Goal: Information Seeking & Learning: Compare options

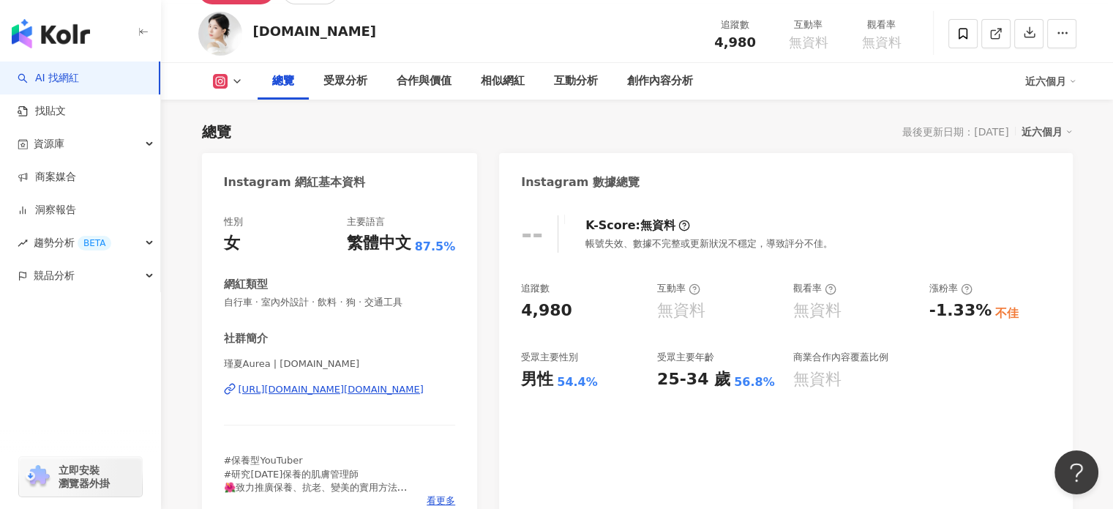
scroll to position [146, 0]
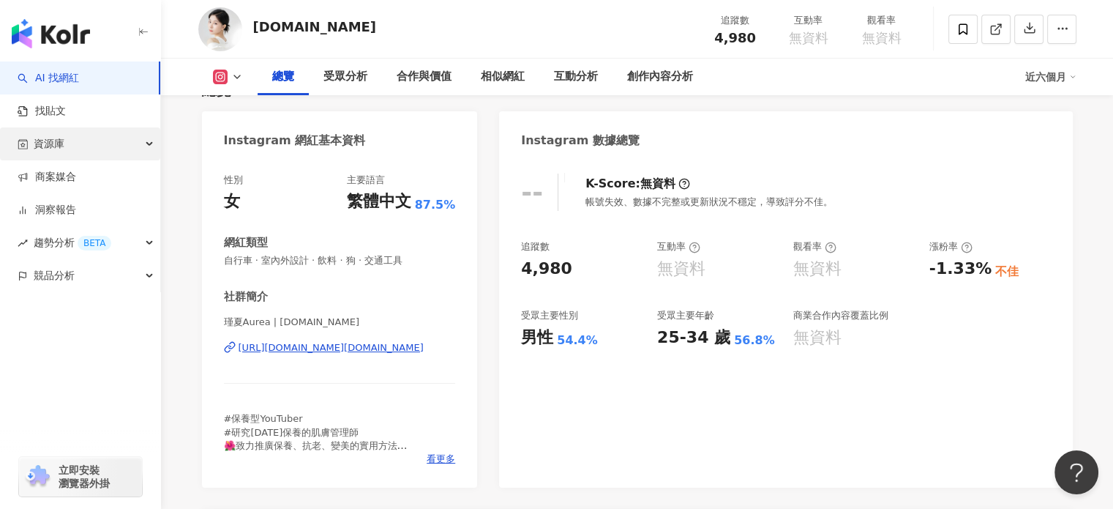
click at [77, 146] on div "資源庫" at bounding box center [80, 143] width 160 height 33
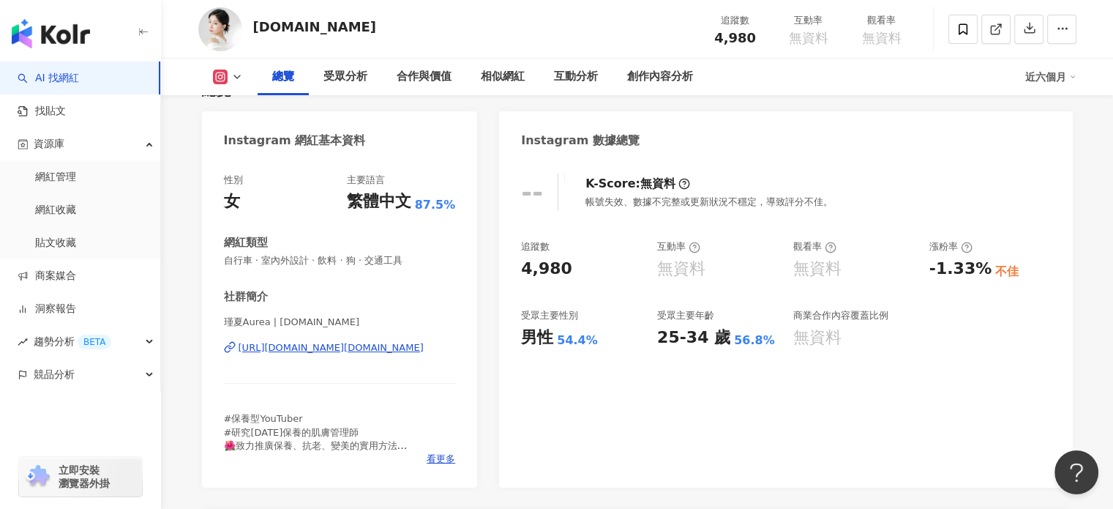
click at [67, 34] on img "button" at bounding box center [51, 33] width 78 height 29
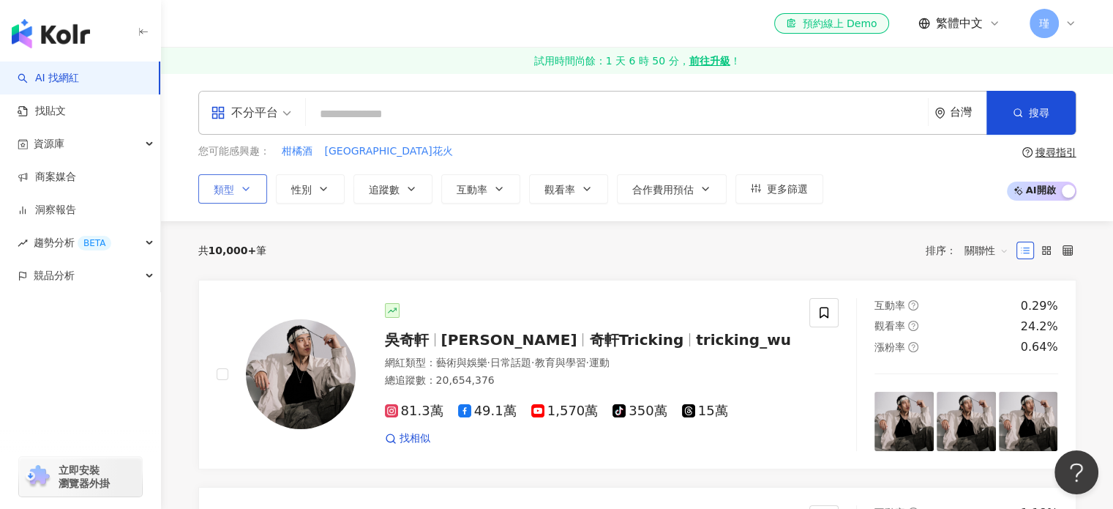
click at [253, 187] on button "類型" at bounding box center [232, 188] width 69 height 29
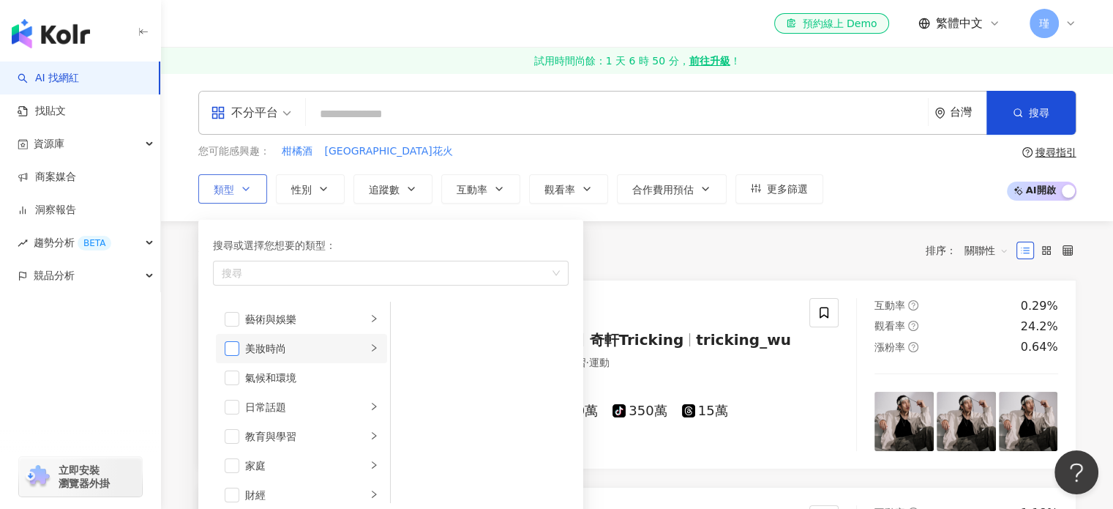
click at [238, 343] on span "button" at bounding box center [232, 348] width 15 height 15
click at [239, 409] on li "日常話題" at bounding box center [301, 406] width 171 height 29
click at [318, 185] on icon "button" at bounding box center [324, 189] width 12 height 12
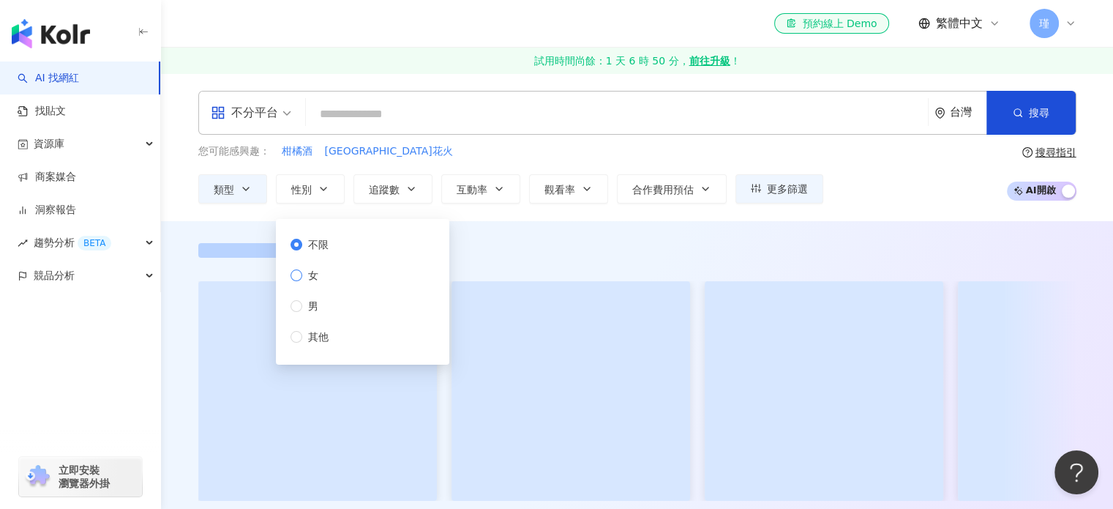
click at [318, 277] on span "女" at bounding box center [313, 275] width 22 height 16
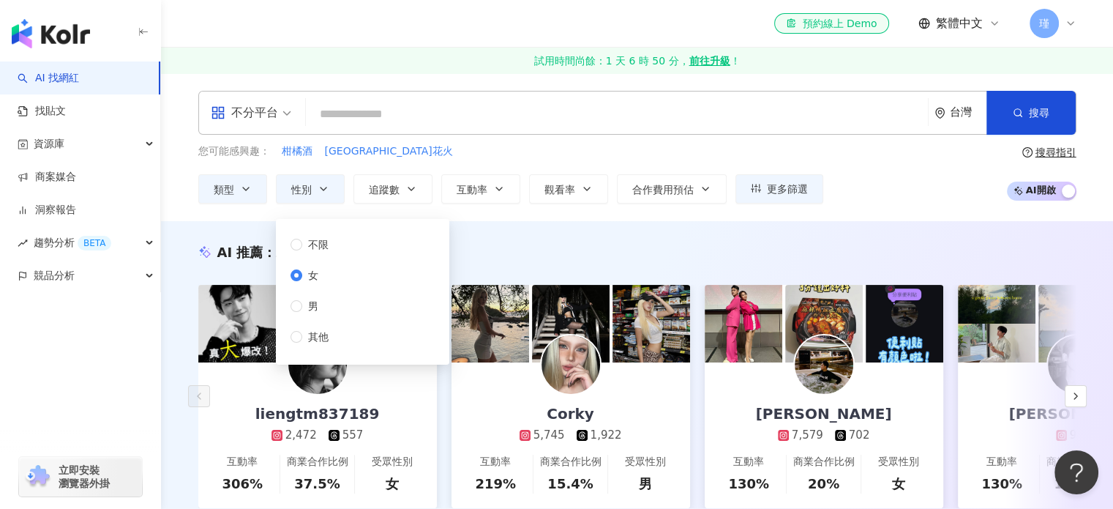
click at [512, 223] on div "AI 推薦 ： 精選優質網紅 liengtm837189 2,472 557 互動率 306% 商業合作比例 37.5% 受眾性別 女 Corky 5,745…" at bounding box center [637, 391] width 952 height 340
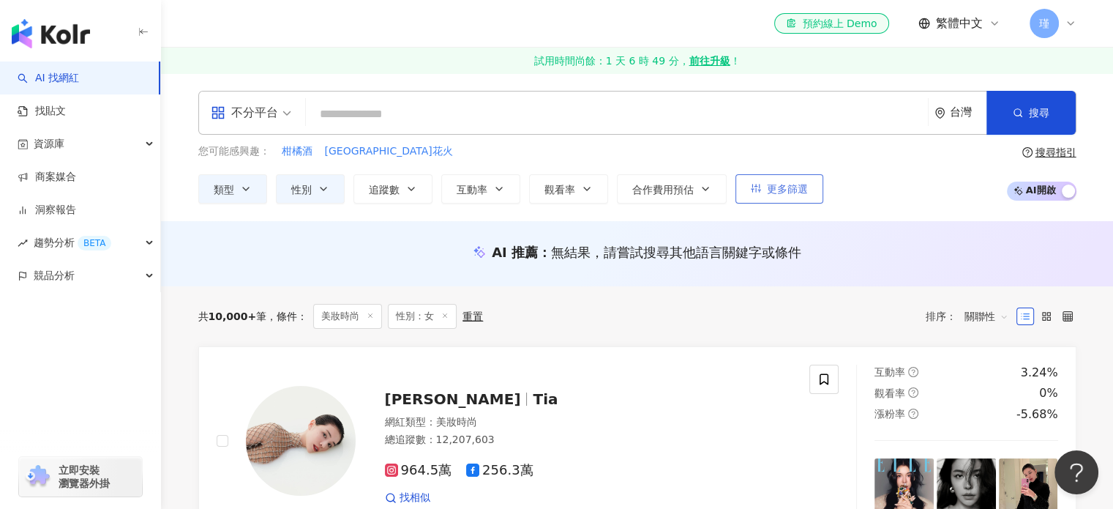
click at [794, 187] on span "更多篩選" at bounding box center [787, 189] width 41 height 12
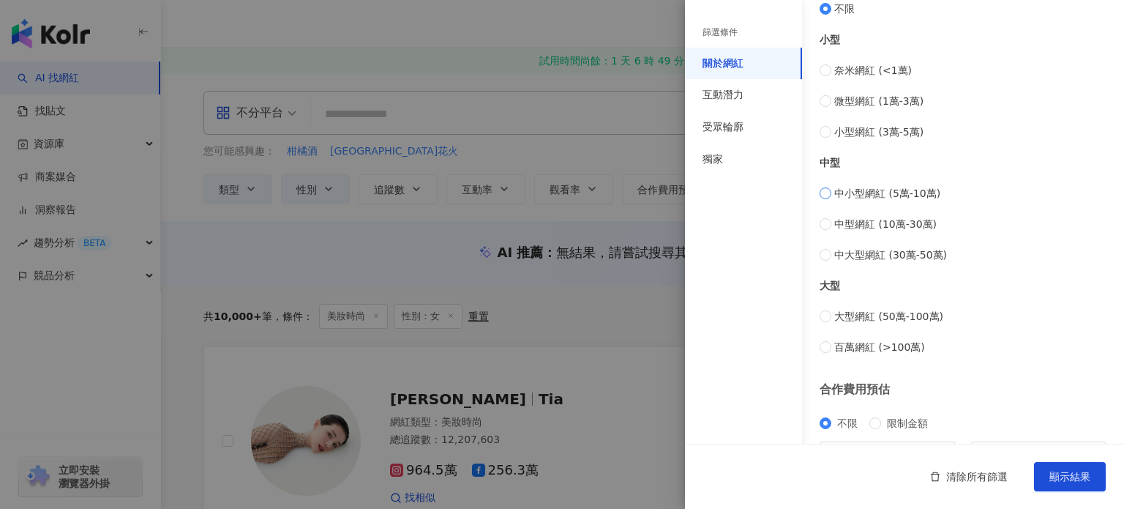
scroll to position [594, 0]
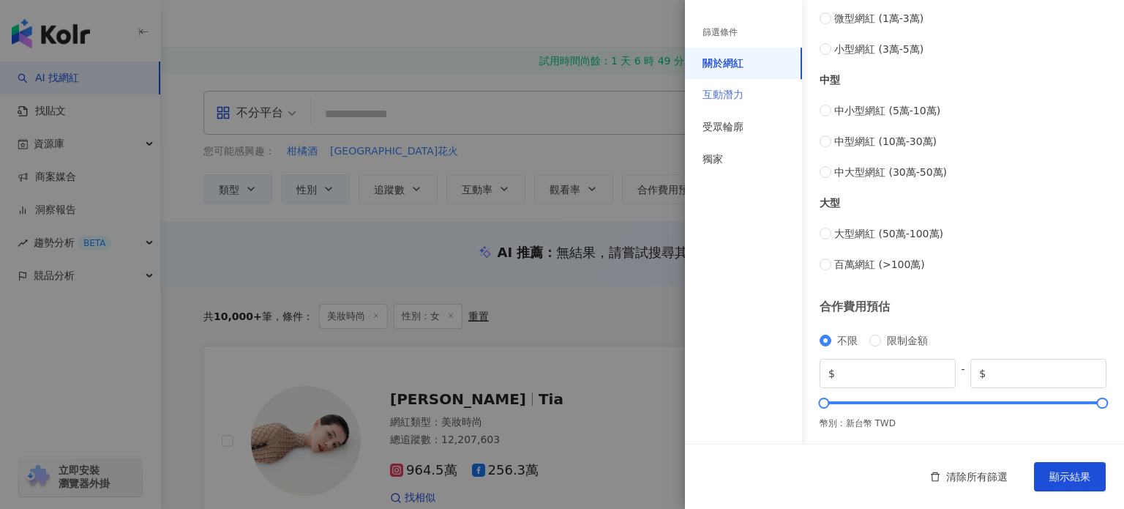
click at [747, 81] on div "互動潛力" at bounding box center [743, 95] width 117 height 32
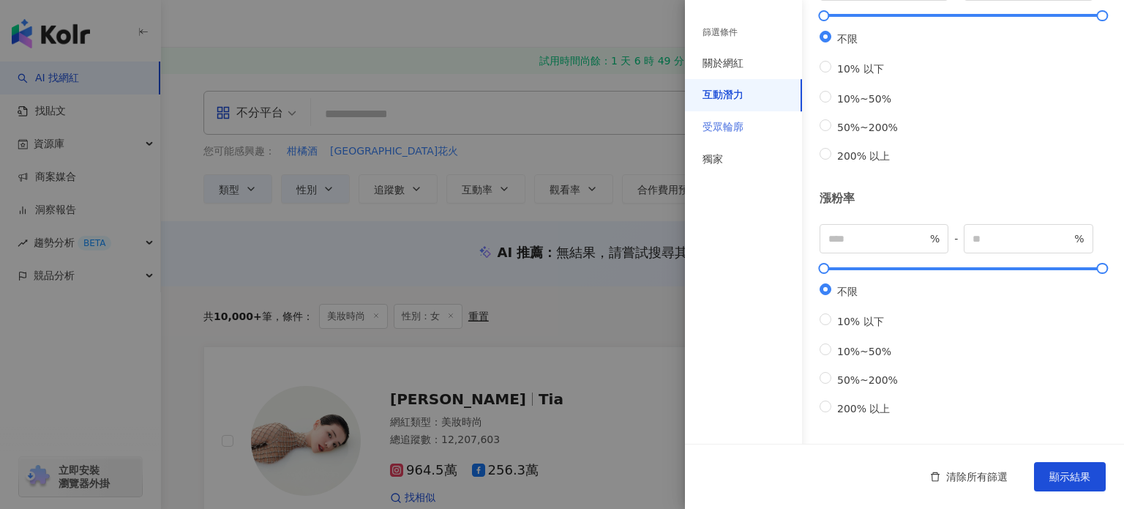
click at [755, 134] on div "受眾輪廓" at bounding box center [743, 127] width 117 height 32
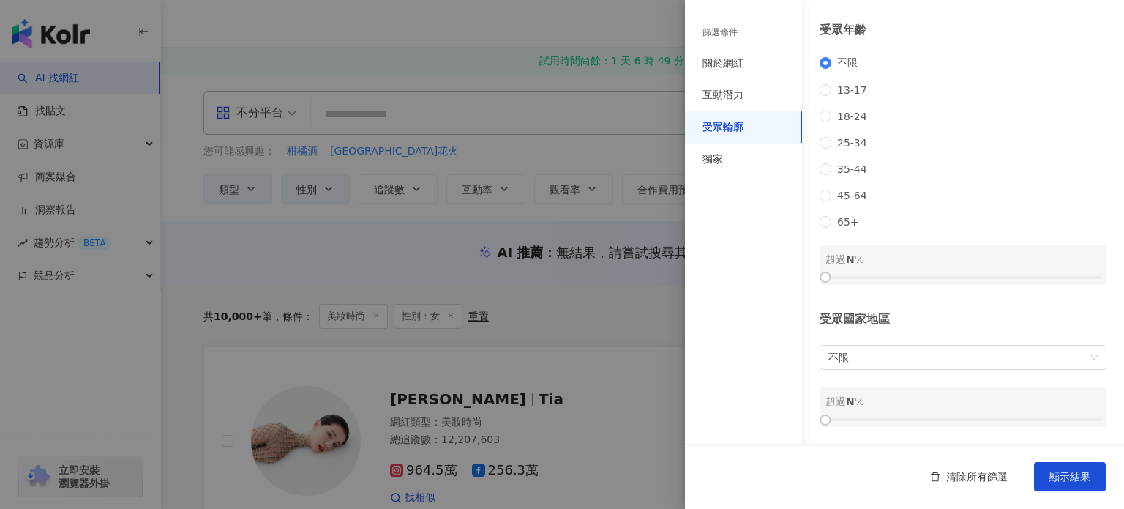
scroll to position [202, 0]
click at [846, 352] on span "不限" at bounding box center [963, 357] width 269 height 23
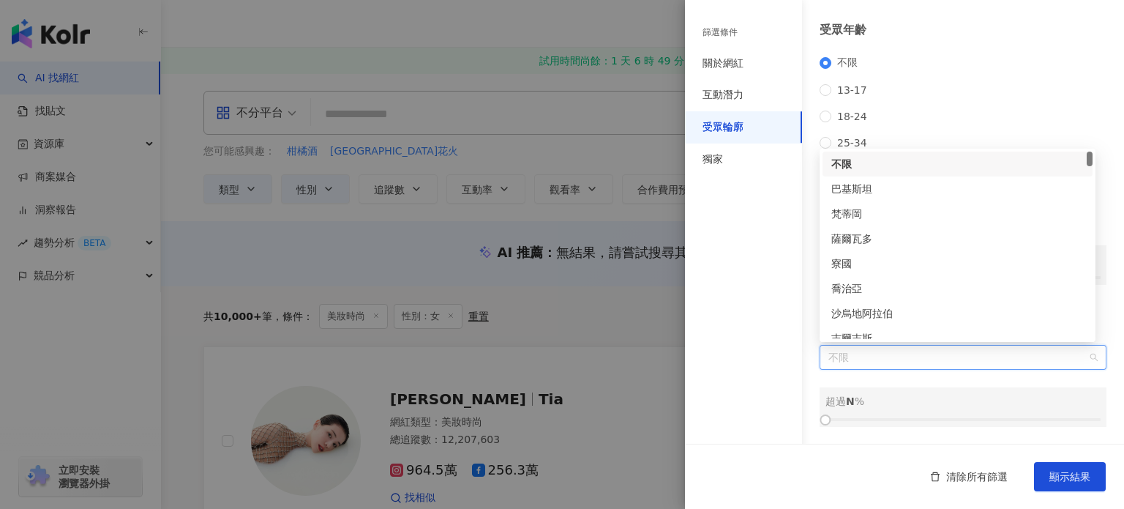
click at [846, 352] on span "不限" at bounding box center [963, 357] width 269 height 23
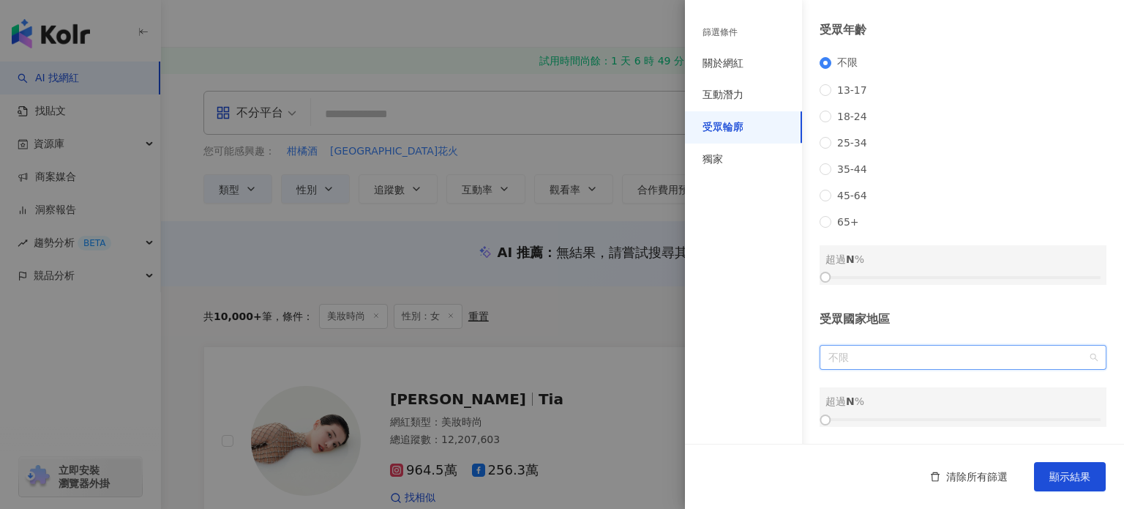
click at [870, 357] on span "不限" at bounding box center [963, 357] width 269 height 23
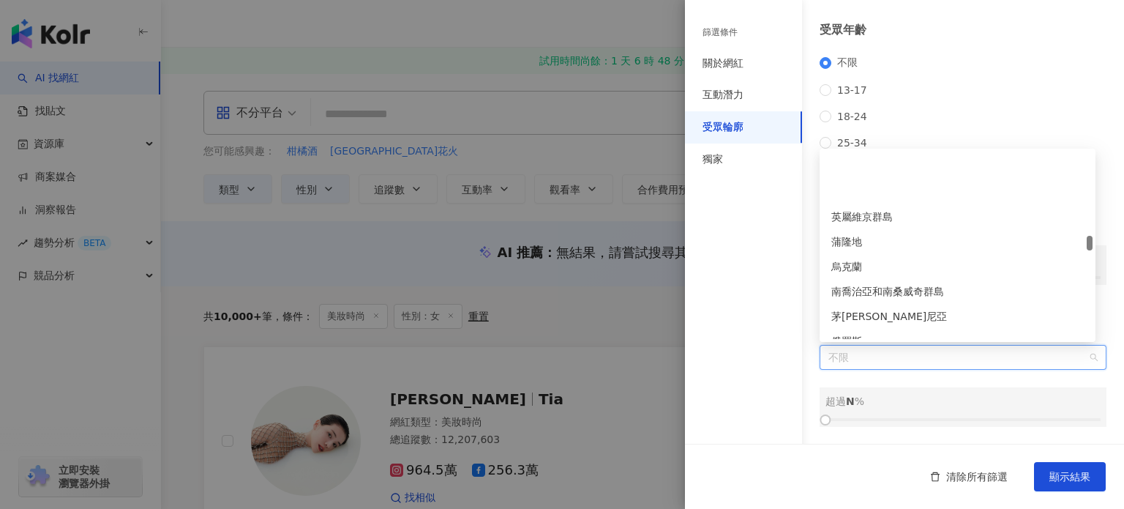
scroll to position [2709, 0]
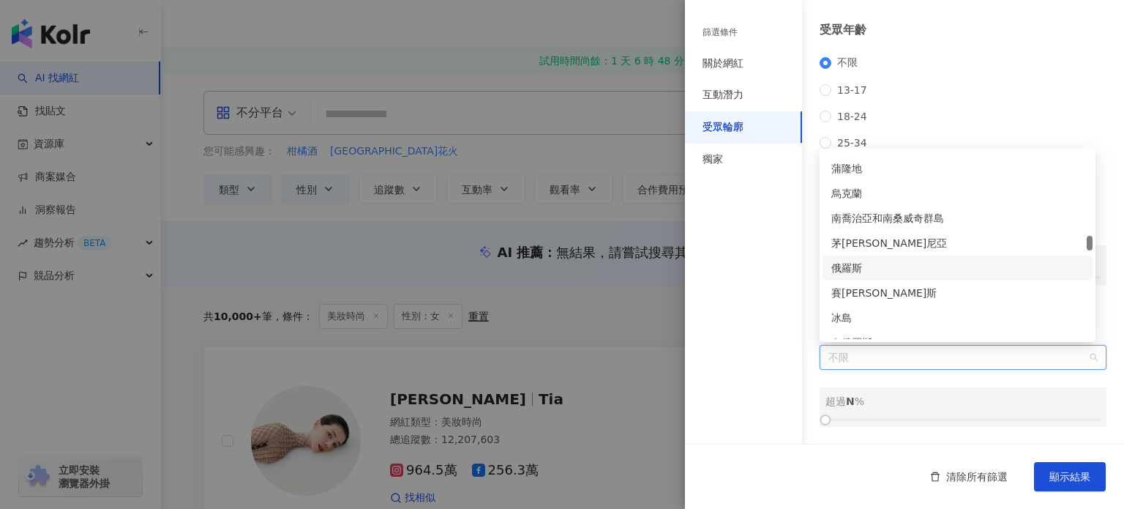
click at [802, 290] on div "篩選條件 關於網紅 互動潛力 受眾輪廓 獨家 關於網紅 類型 ( 請選擇您想要的類型 ) 美妝時尚 國家/地區 台灣 性別 不限 女 男 其他 語言 請選擇或…" at bounding box center [904, 163] width 439 height 692
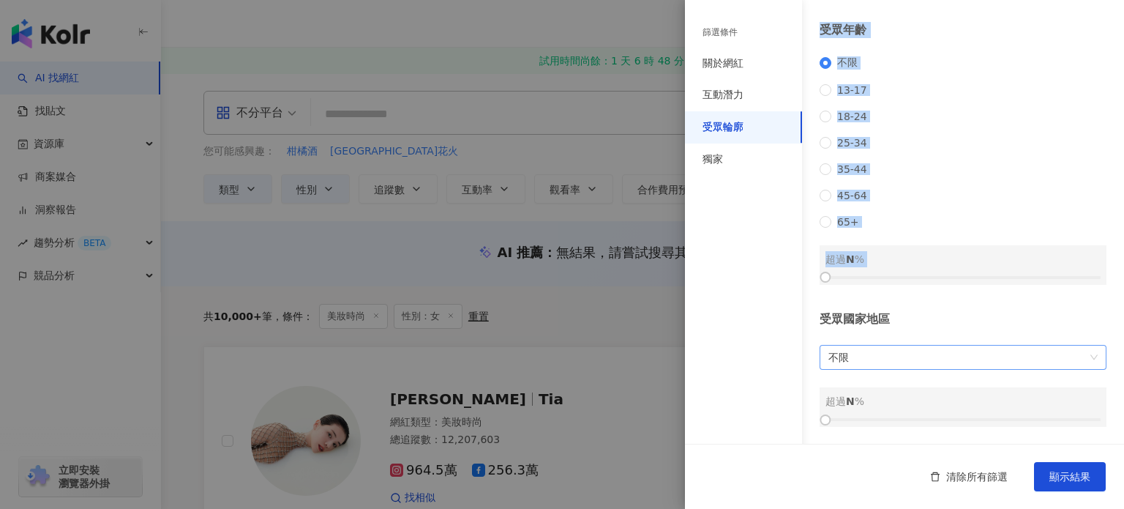
click at [860, 360] on span "不限" at bounding box center [963, 357] width 269 height 23
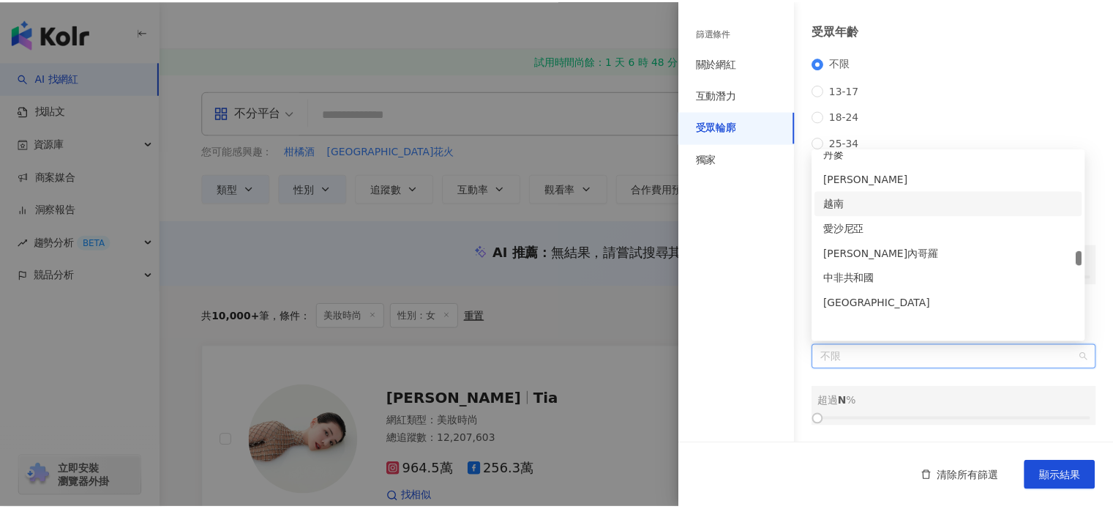
scroll to position [3148, 0]
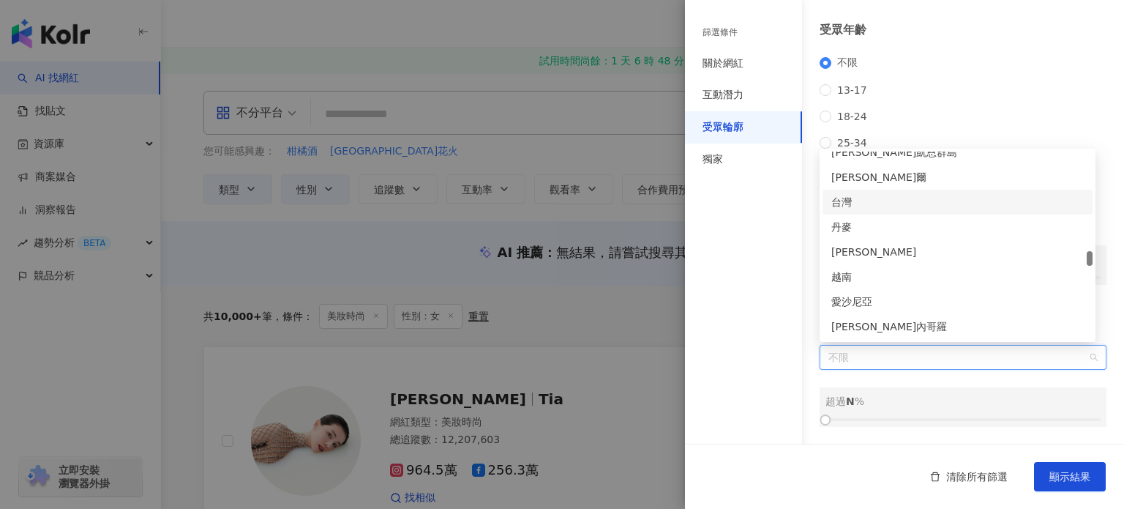
click at [899, 198] on div "台灣" at bounding box center [958, 202] width 253 height 16
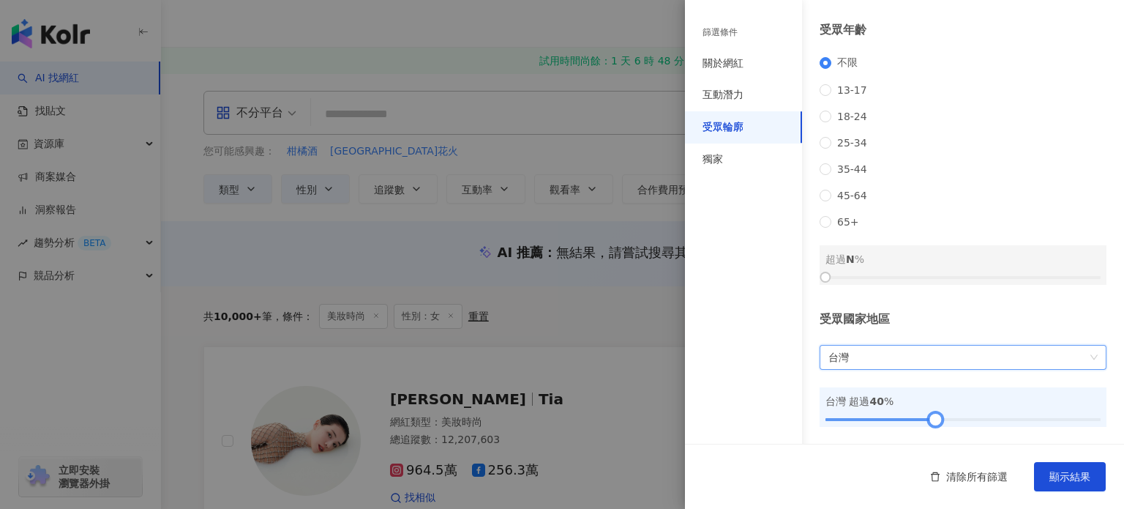
drag, startPoint x: 835, startPoint y: 415, endPoint x: 932, endPoint y: 418, distance: 97.4
click at [932, 418] on div at bounding box center [963, 419] width 275 height 9
click at [1055, 477] on span "顯示結果" at bounding box center [1070, 477] width 41 height 12
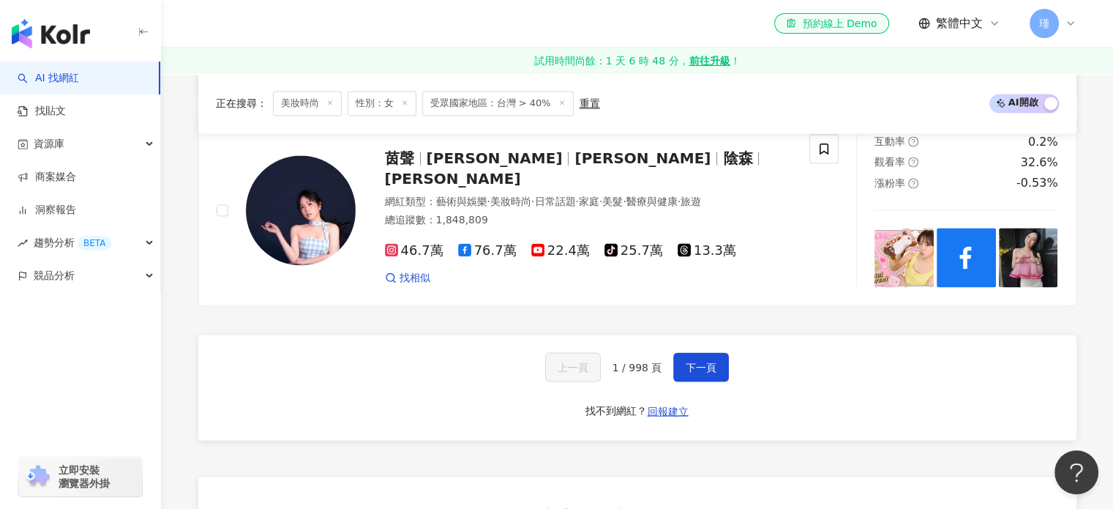
scroll to position [2709, 0]
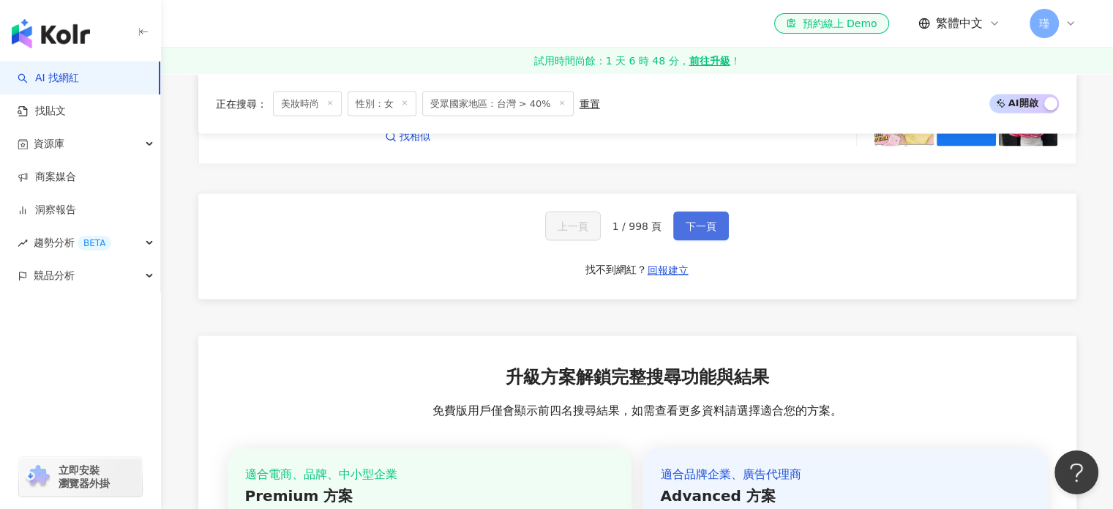
click at [700, 220] on span "下一頁" at bounding box center [701, 226] width 31 height 12
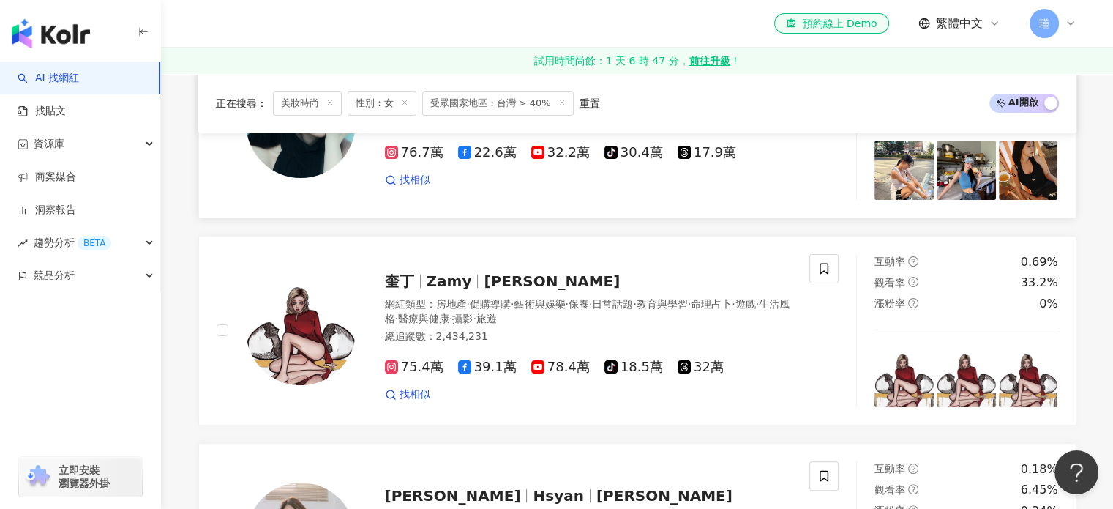
scroll to position [73, 0]
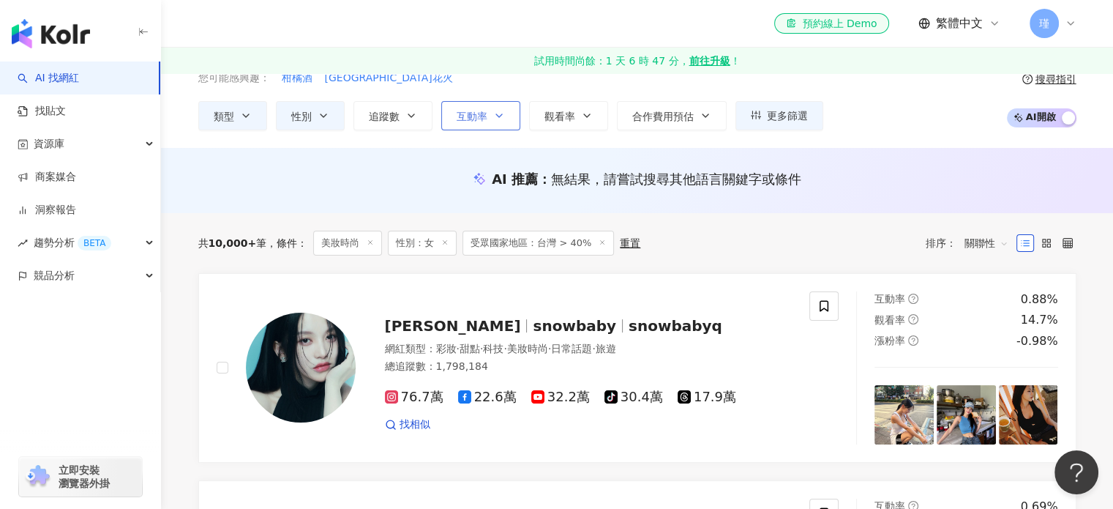
click at [485, 114] on span "互動率" at bounding box center [472, 117] width 31 height 12
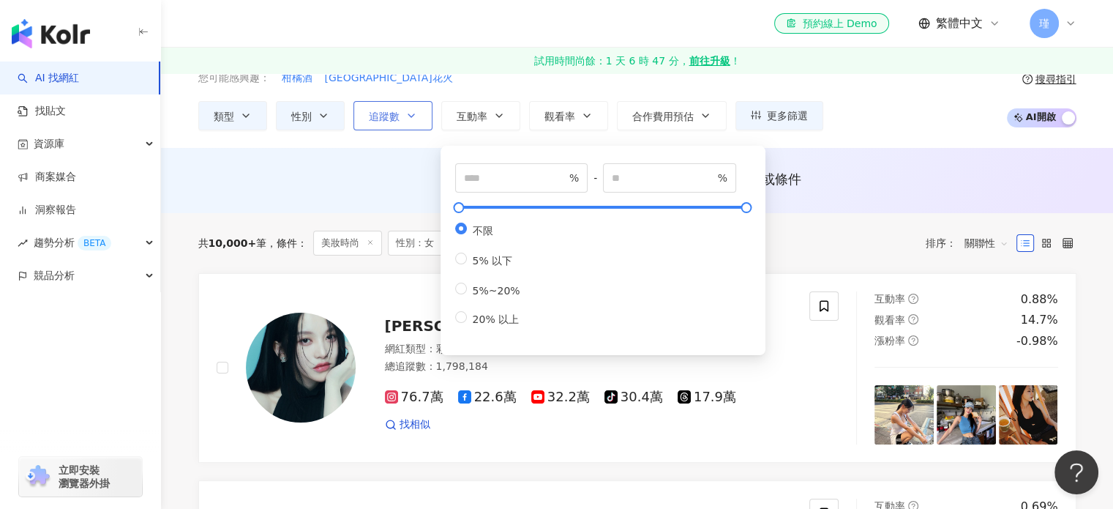
click at [418, 113] on button "追蹤數" at bounding box center [393, 115] width 79 height 29
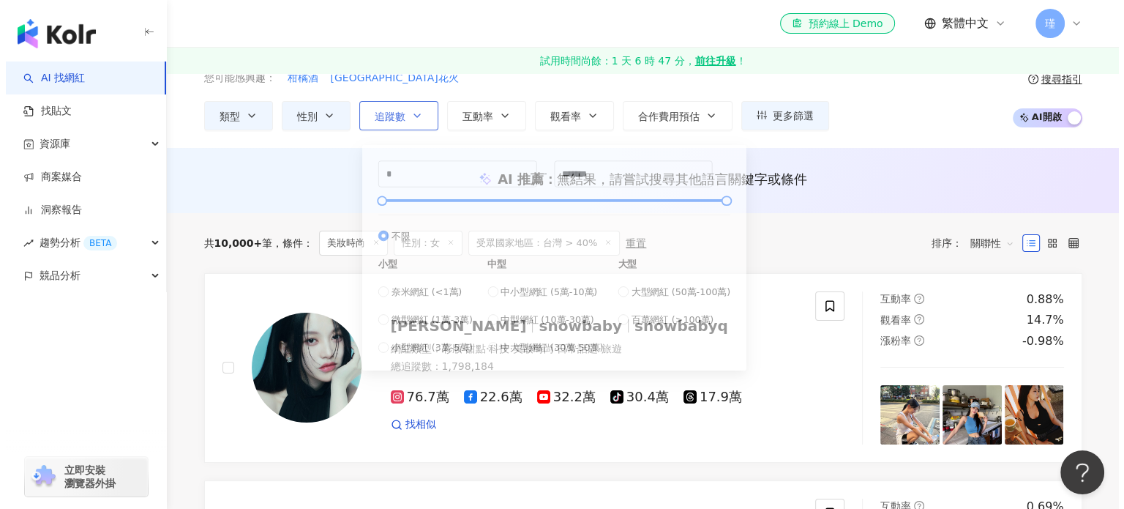
scroll to position [0, 0]
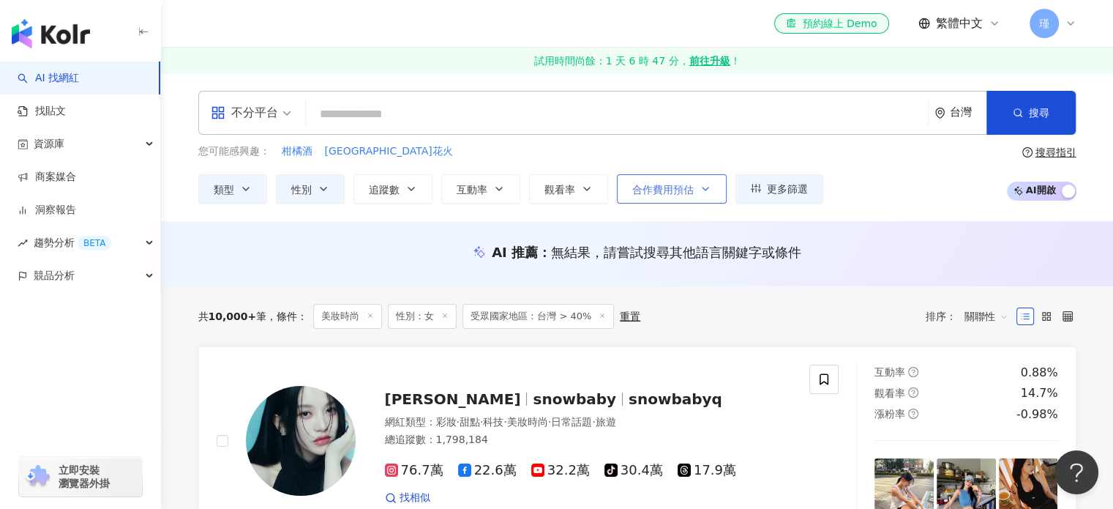
click at [638, 188] on span "合作費用預估" at bounding box center [662, 190] width 61 height 12
click at [556, 186] on span "觀看率" at bounding box center [560, 190] width 31 height 12
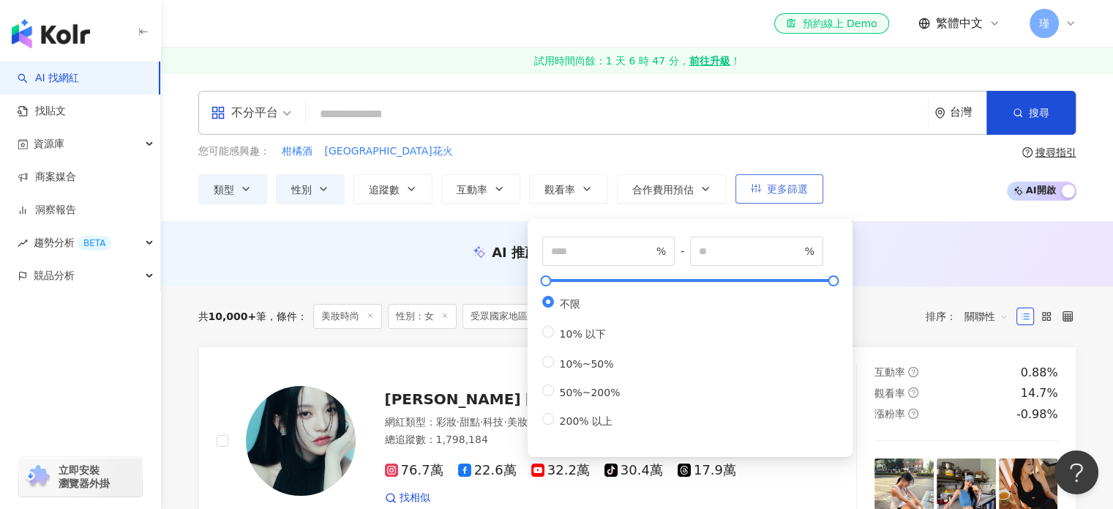
click at [807, 189] on button "更多篩選" at bounding box center [780, 188] width 88 height 29
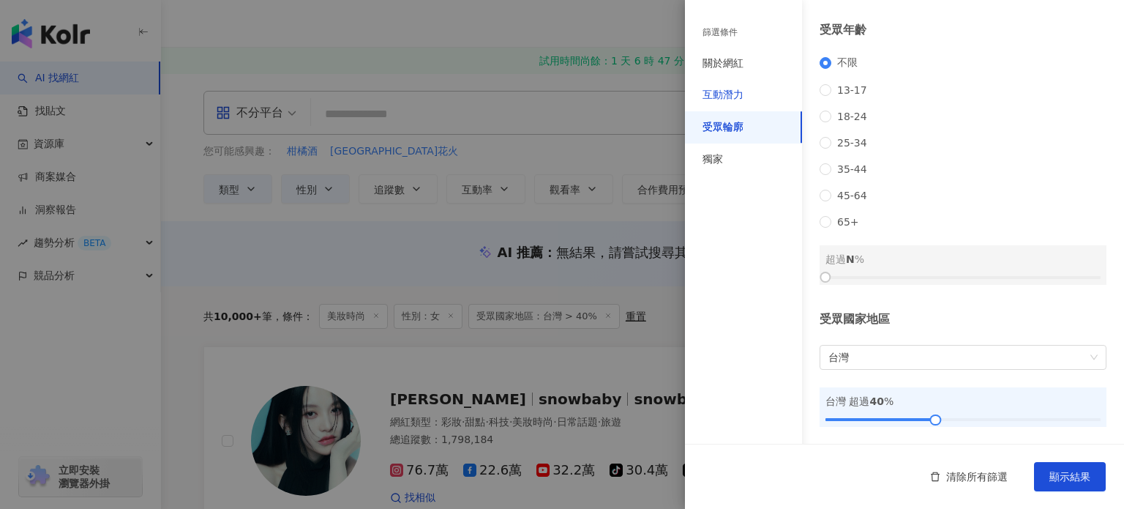
click at [743, 94] on div "互動潛力" at bounding box center [723, 95] width 41 height 15
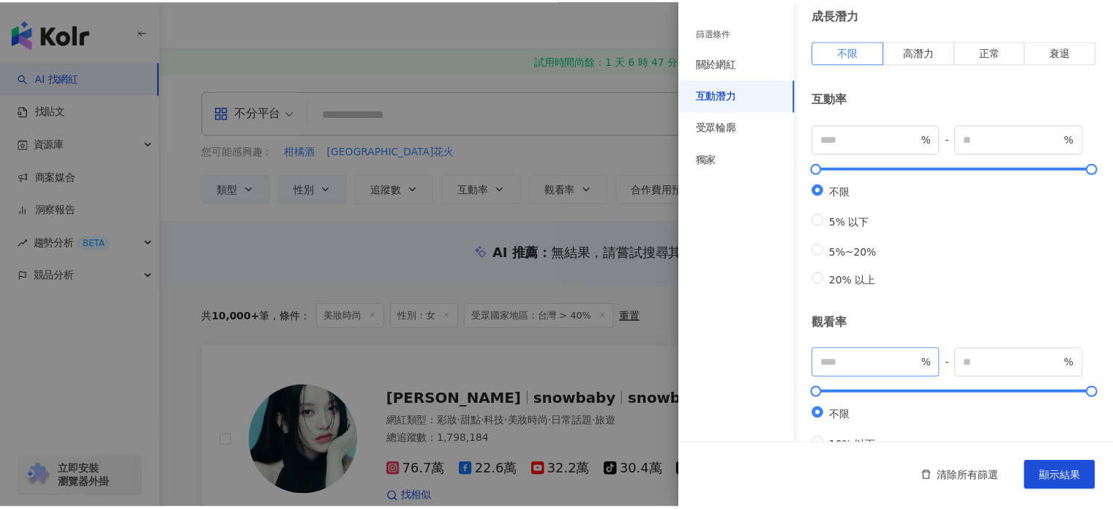
scroll to position [56, 0]
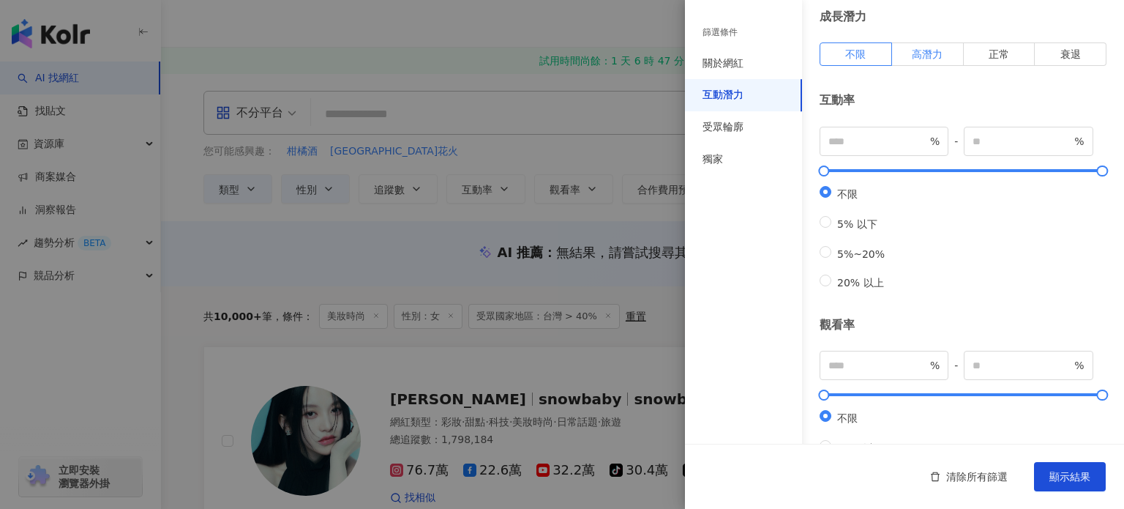
click at [937, 55] on span "高潛力" at bounding box center [927, 54] width 31 height 12
click at [1080, 471] on span "顯示結果" at bounding box center [1070, 477] width 41 height 12
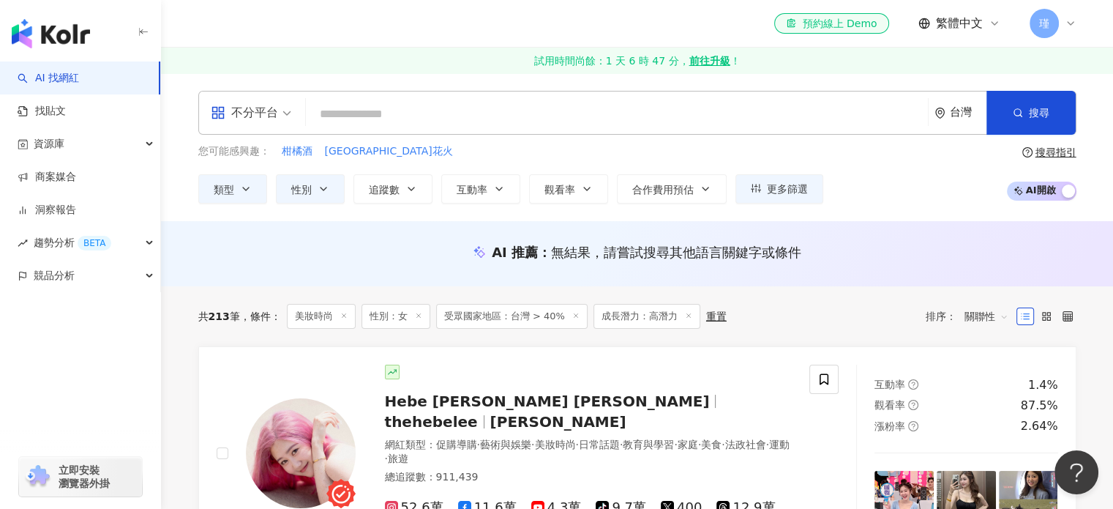
click at [574, 314] on line at bounding box center [576, 315] width 4 height 4
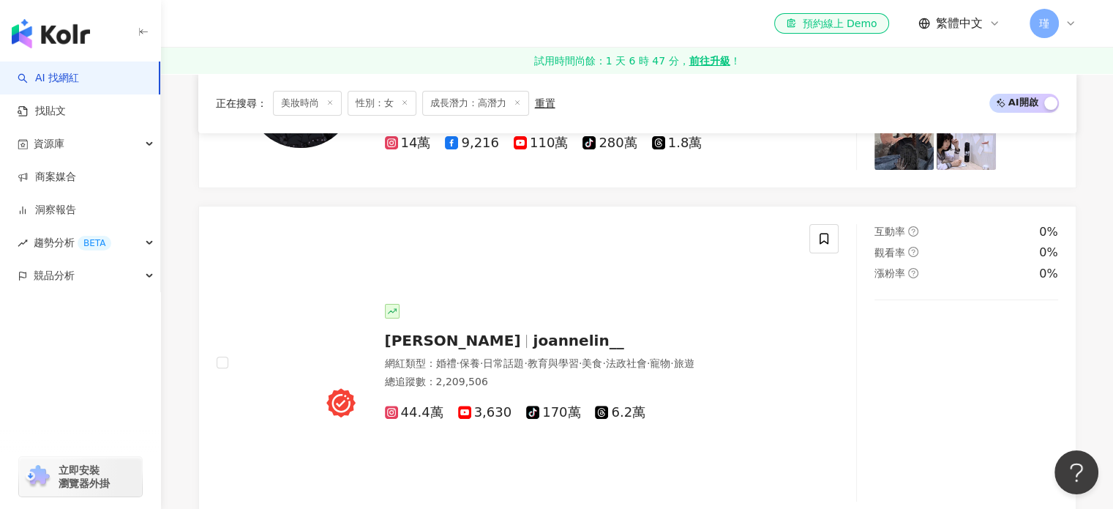
scroll to position [366, 0]
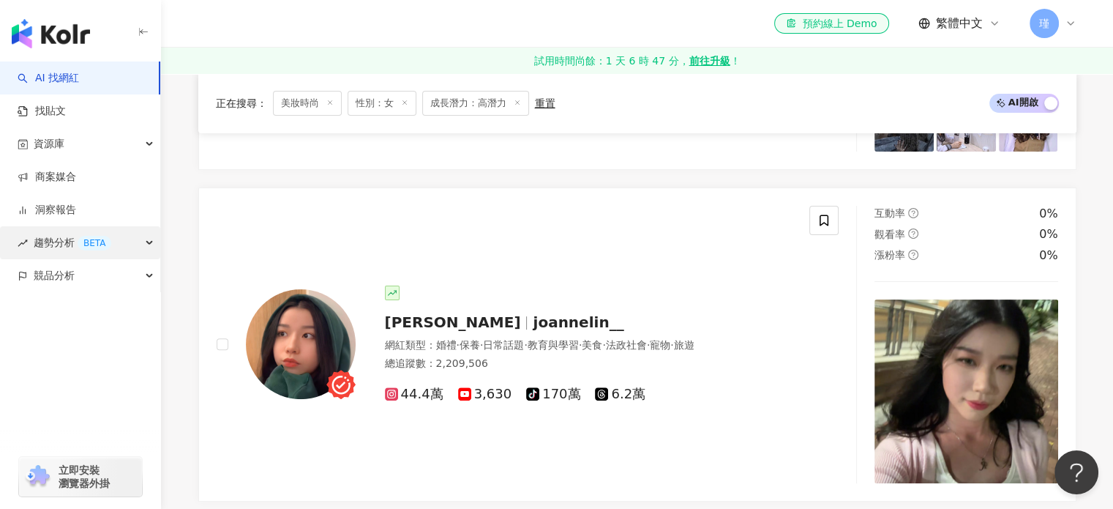
click at [145, 244] on div "趨勢分析 BETA" at bounding box center [80, 242] width 160 height 33
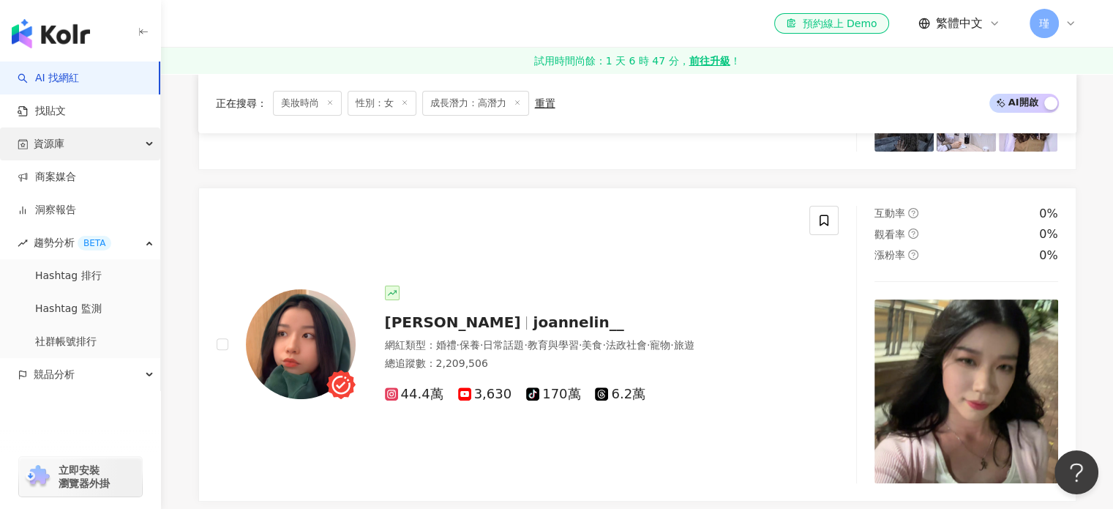
click at [138, 141] on div "資源庫" at bounding box center [80, 143] width 160 height 33
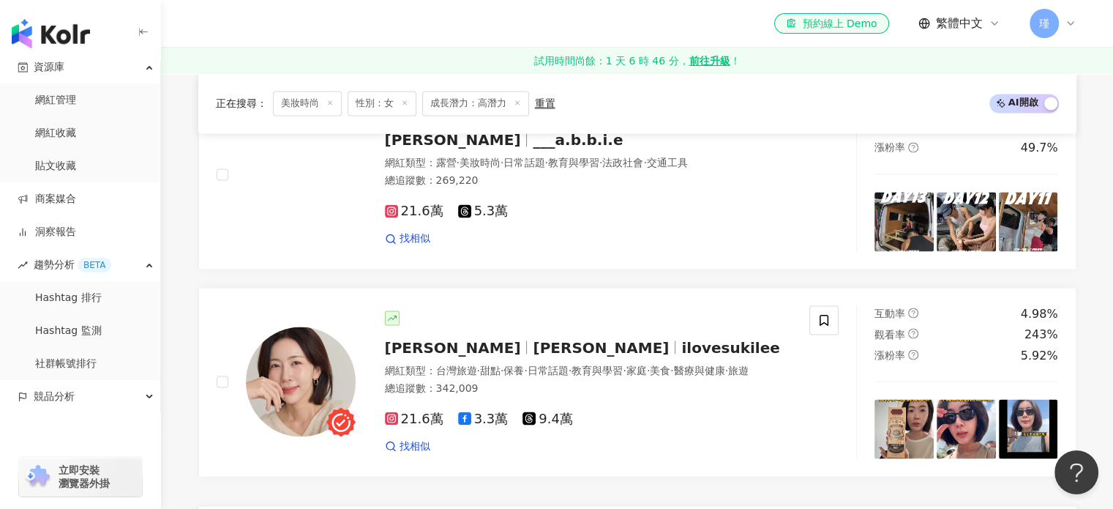
scroll to position [2562, 0]
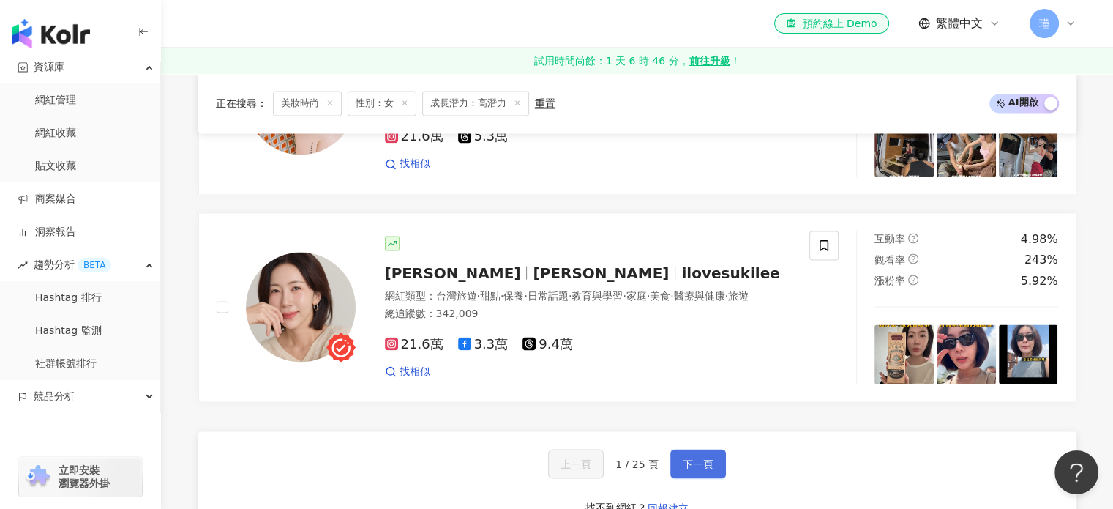
click at [677, 452] on button "下一頁" at bounding box center [699, 463] width 56 height 29
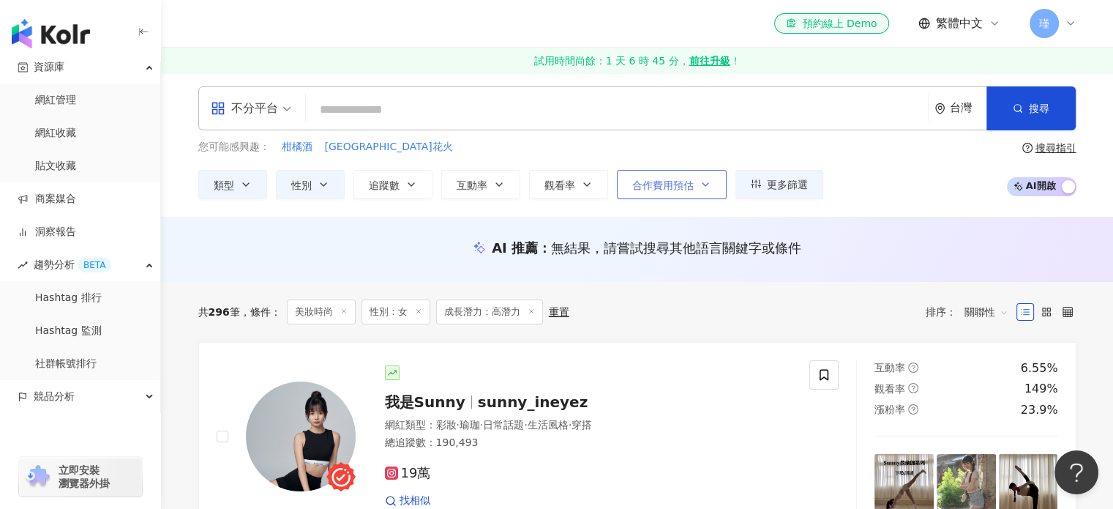
scroll to position [0, 0]
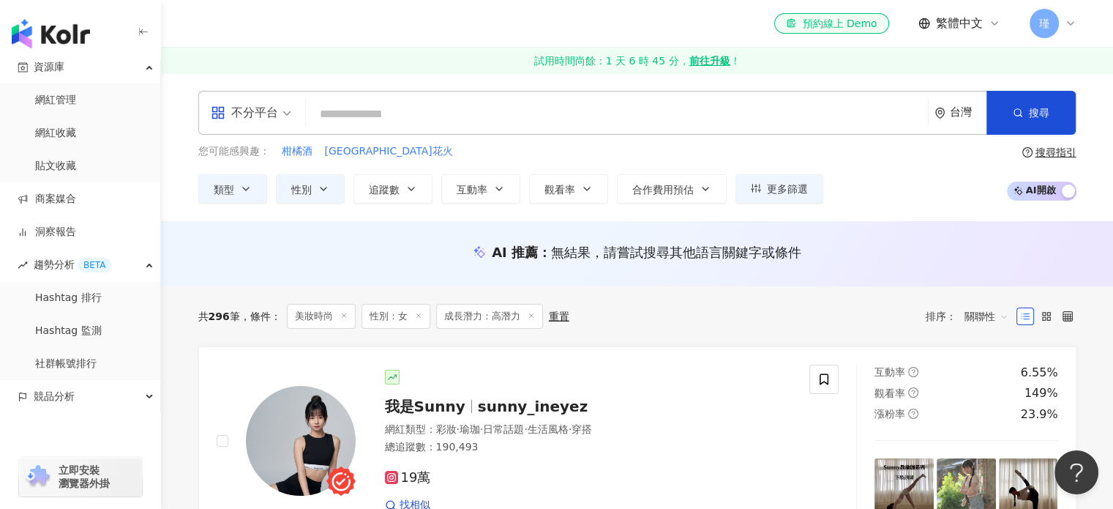
click at [247, 108] on div "不分平台" at bounding box center [244, 112] width 67 height 23
click at [234, 116] on div "不分平台" at bounding box center [244, 112] width 67 height 23
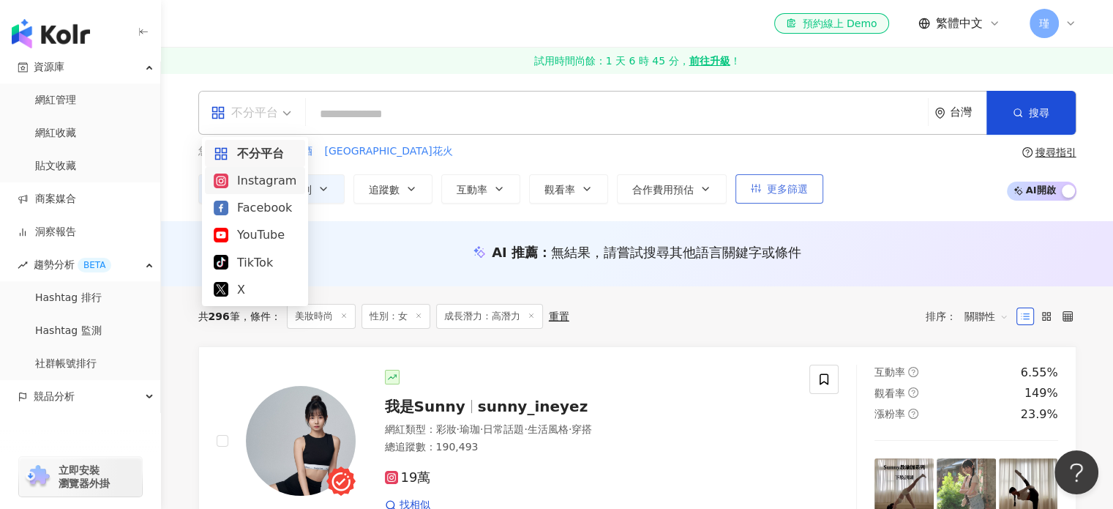
click at [791, 183] on span "更多篩選" at bounding box center [787, 189] width 41 height 12
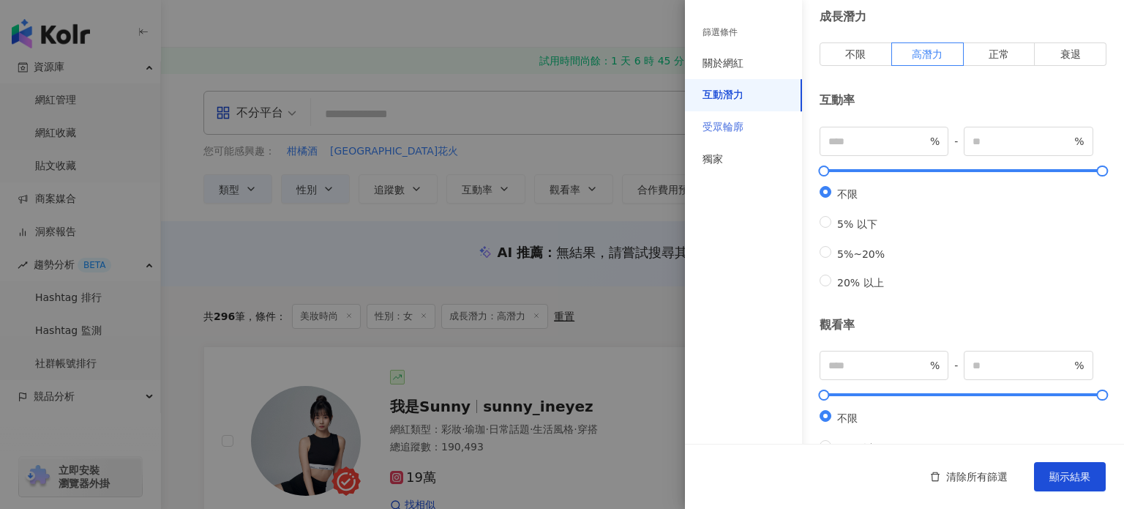
click at [766, 134] on div "受眾輪廓" at bounding box center [743, 127] width 117 height 32
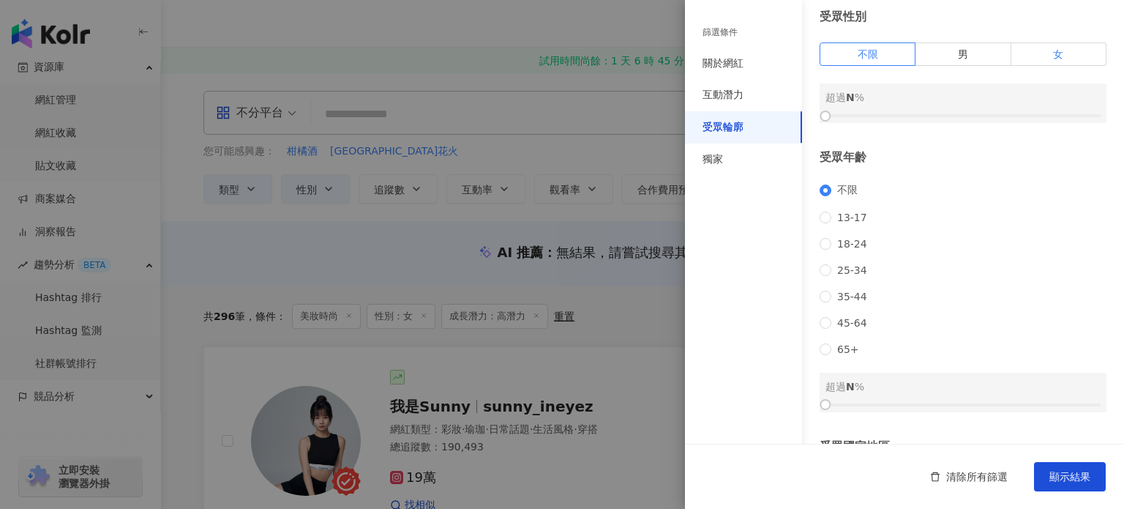
click at [1038, 55] on label "女" at bounding box center [1059, 53] width 95 height 23
click at [964, 109] on div "女 超過 0 %" at bounding box center [963, 103] width 287 height 40
click at [969, 122] on div "女 超過 0 %" at bounding box center [963, 103] width 287 height 40
click at [971, 120] on div "女 超過 0 %" at bounding box center [963, 103] width 287 height 40
click at [982, 116] on div at bounding box center [963, 115] width 275 height 9
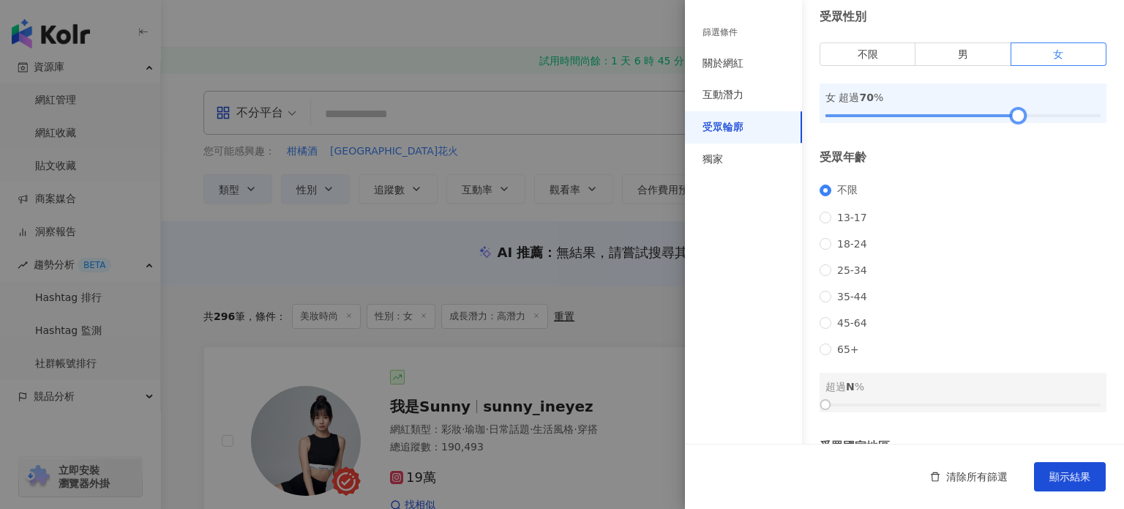
drag, startPoint x: 989, startPoint y: 116, endPoint x: 1017, endPoint y: 119, distance: 27.9
click at [1017, 119] on div at bounding box center [1019, 116] width 8 height 8
click at [1091, 474] on button "顯示結果" at bounding box center [1070, 476] width 72 height 29
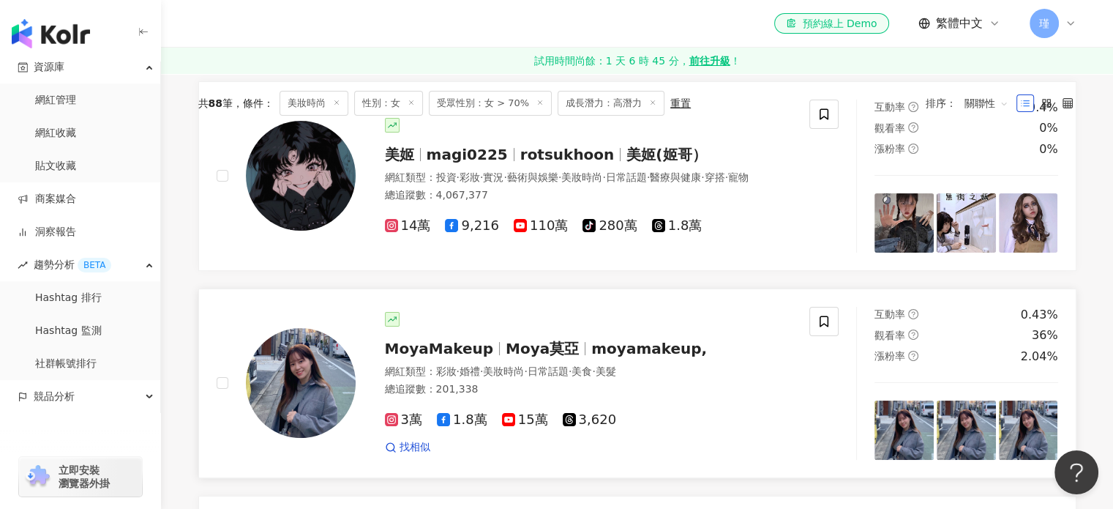
scroll to position [146, 0]
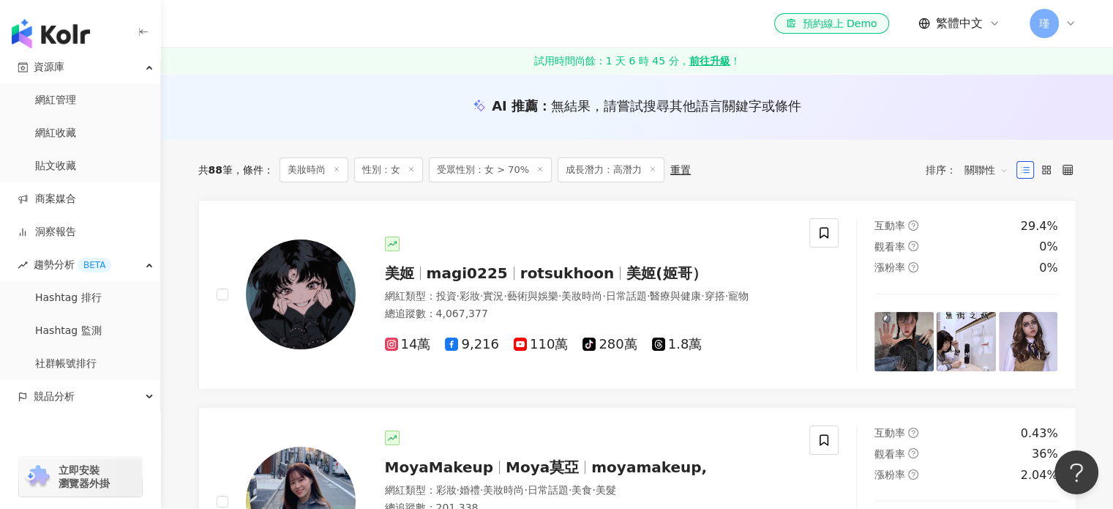
click at [649, 170] on icon at bounding box center [652, 168] width 7 height 7
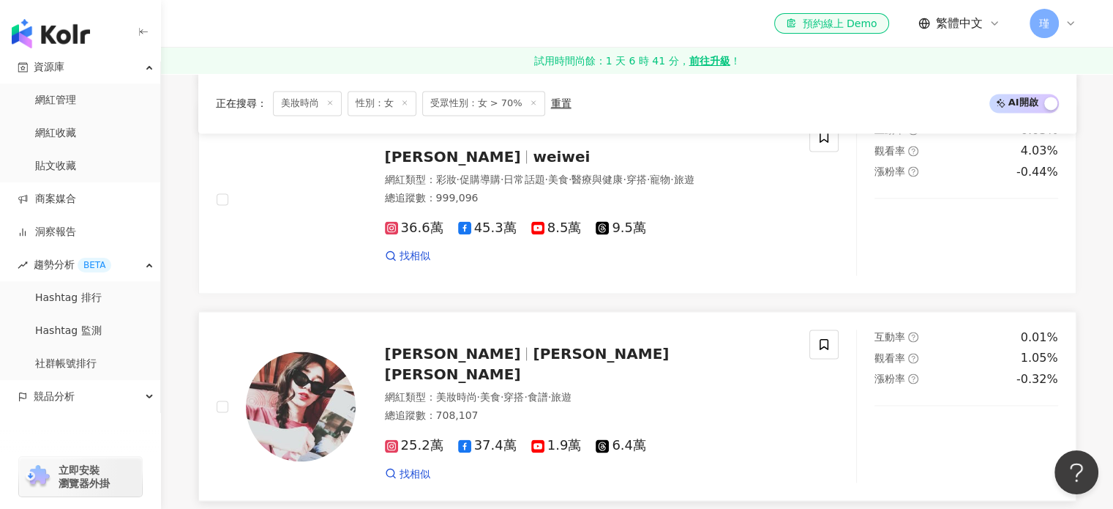
scroll to position [2416, 0]
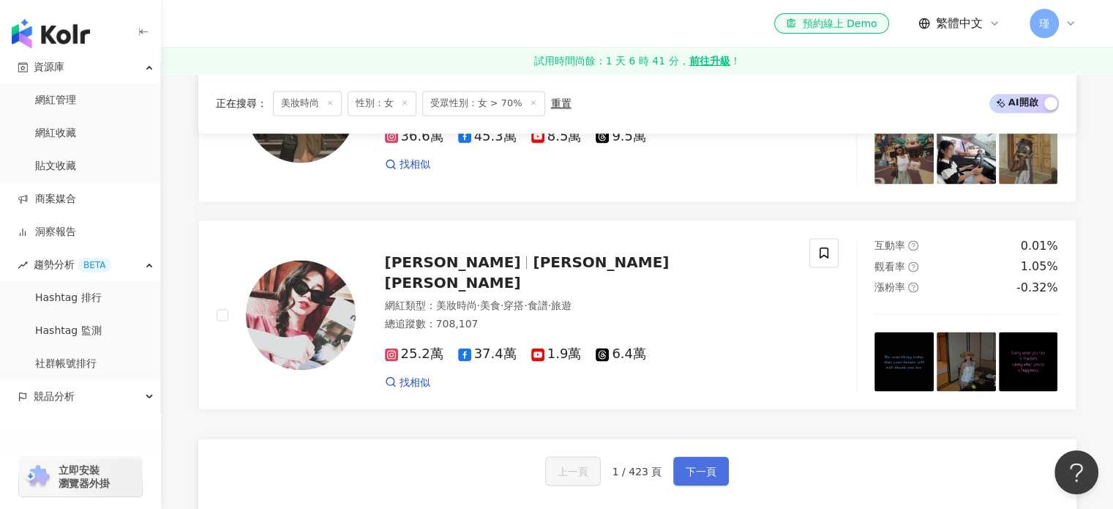
click at [681, 456] on button "下一頁" at bounding box center [701, 470] width 56 height 29
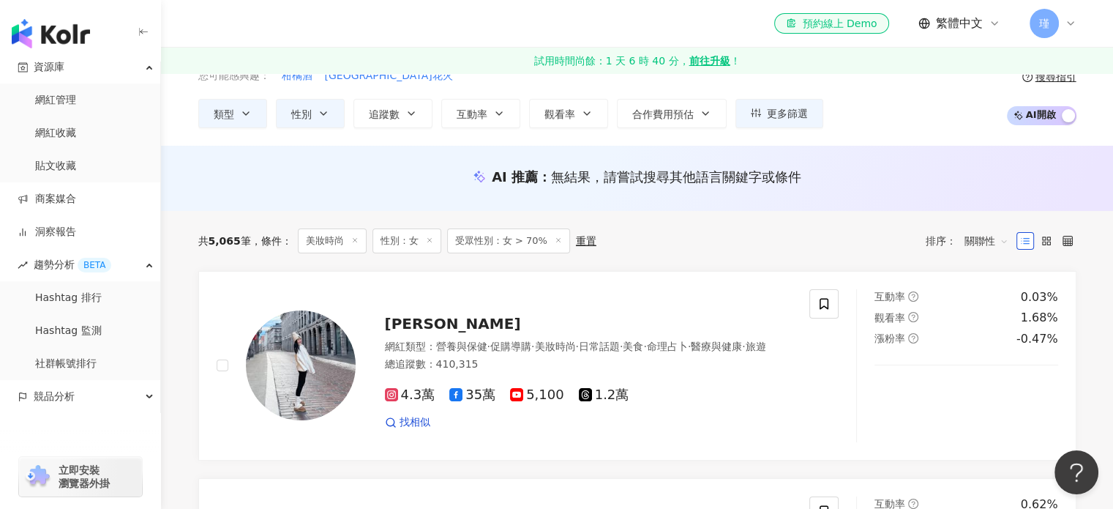
scroll to position [73, 0]
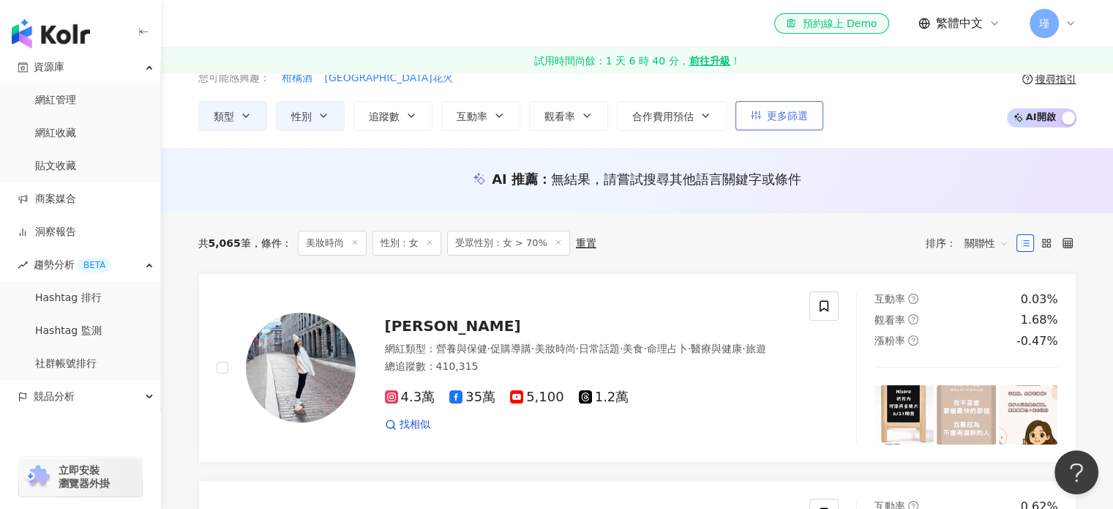
click at [768, 113] on span "更多篩選" at bounding box center [787, 116] width 41 height 12
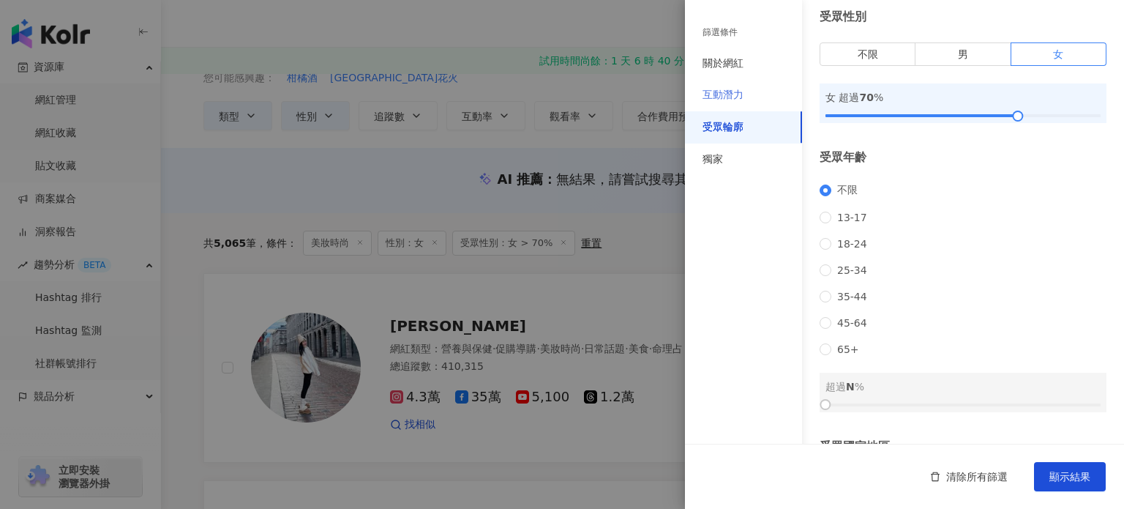
click at [754, 102] on div "互動潛力" at bounding box center [743, 95] width 117 height 32
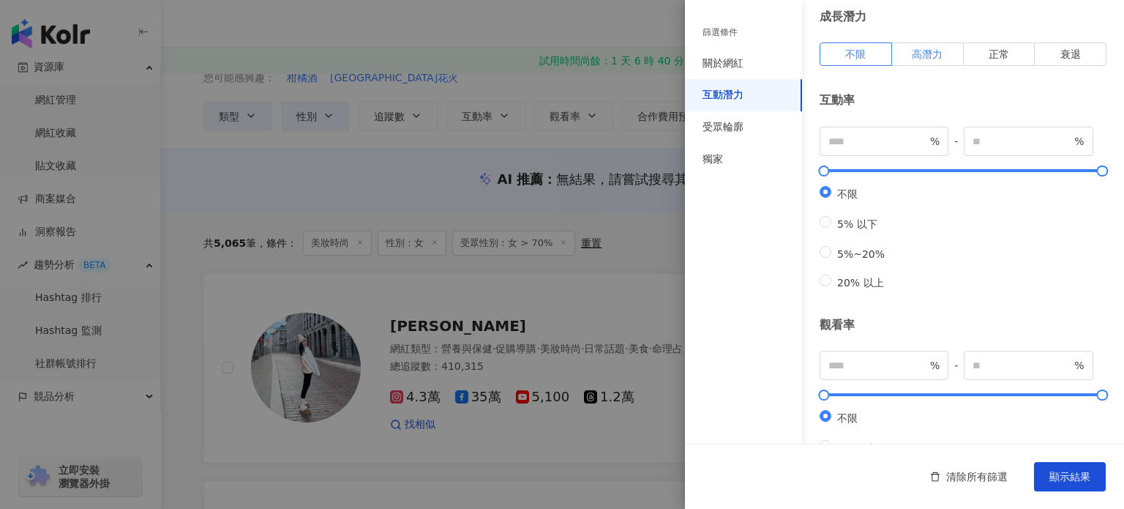
click at [930, 64] on label "高潛力" at bounding box center [928, 53] width 72 height 23
click at [1081, 471] on span "顯示結果" at bounding box center [1070, 477] width 41 height 12
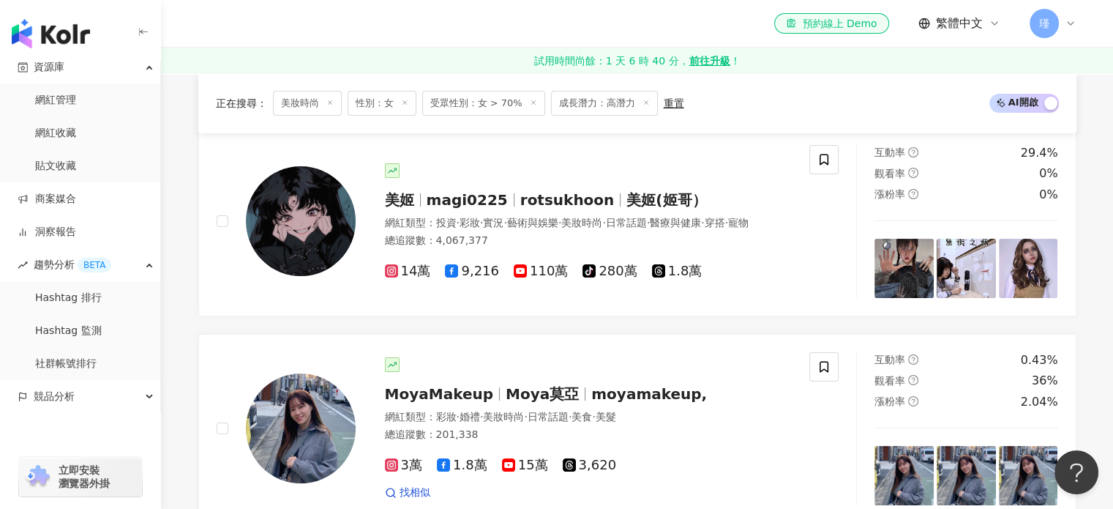
scroll to position [366, 0]
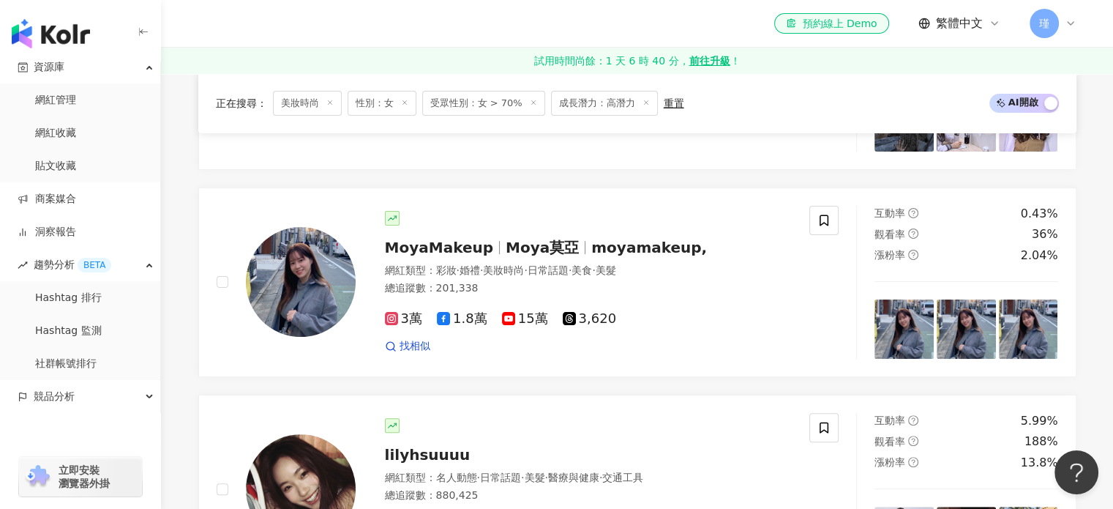
click at [643, 100] on icon at bounding box center [646, 102] width 7 height 7
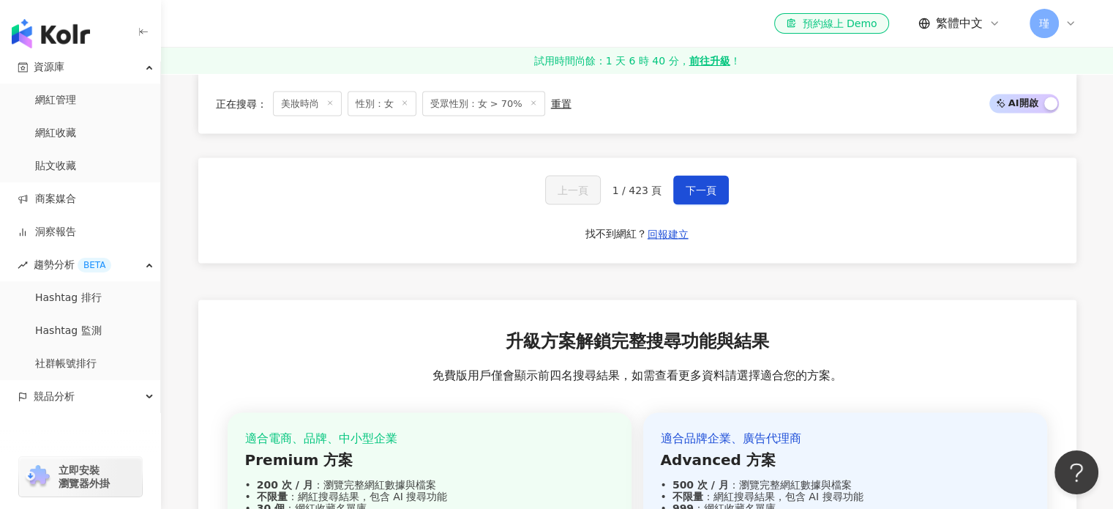
scroll to position [2559, 0]
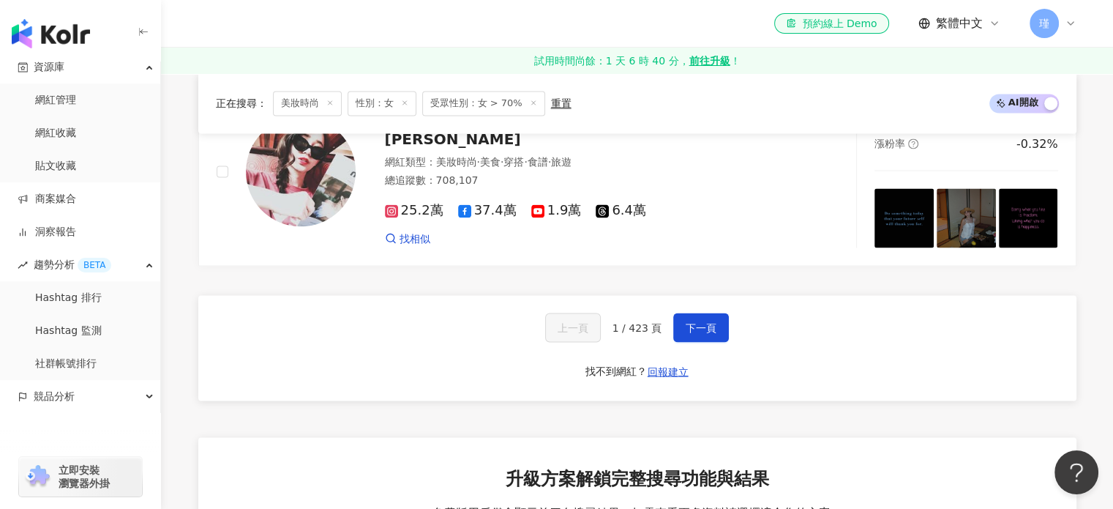
click at [682, 335] on div "上一頁 1 / 423 頁 下一頁 找不到網紅？ 回報建立" at bounding box center [637, 347] width 878 height 105
click at [687, 321] on span "下一頁" at bounding box center [701, 327] width 31 height 12
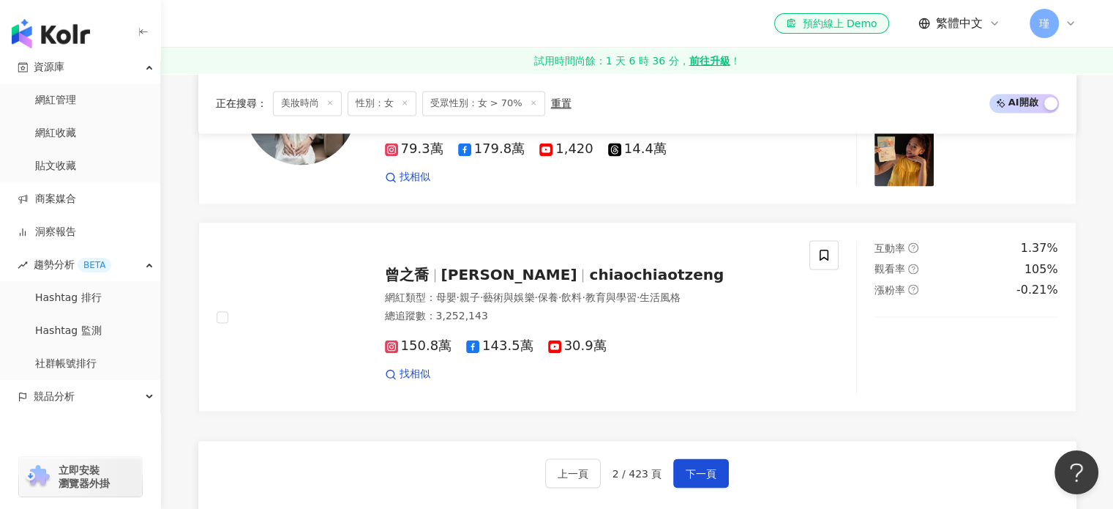
scroll to position [2413, 0]
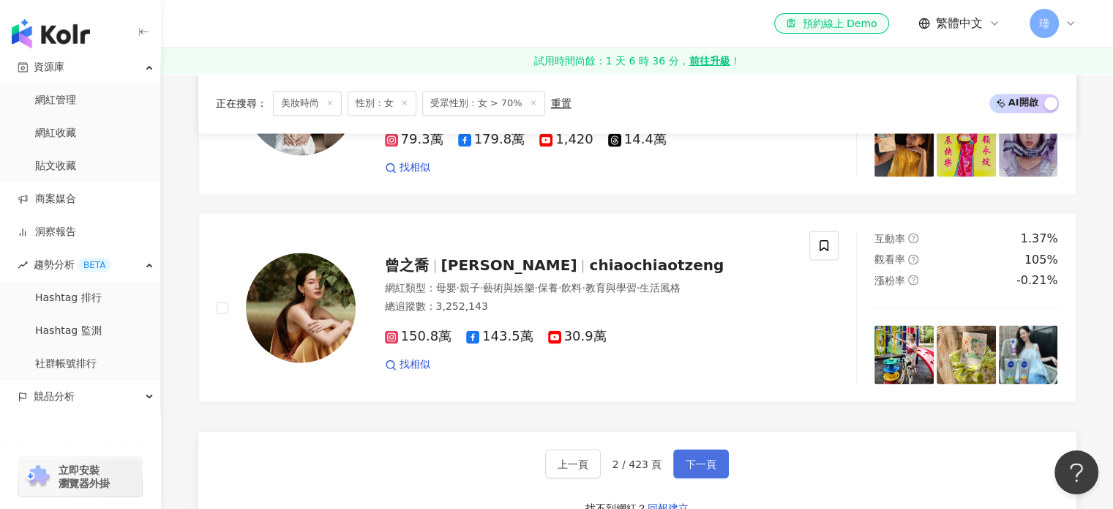
click at [714, 462] on button "下一頁" at bounding box center [701, 463] width 56 height 29
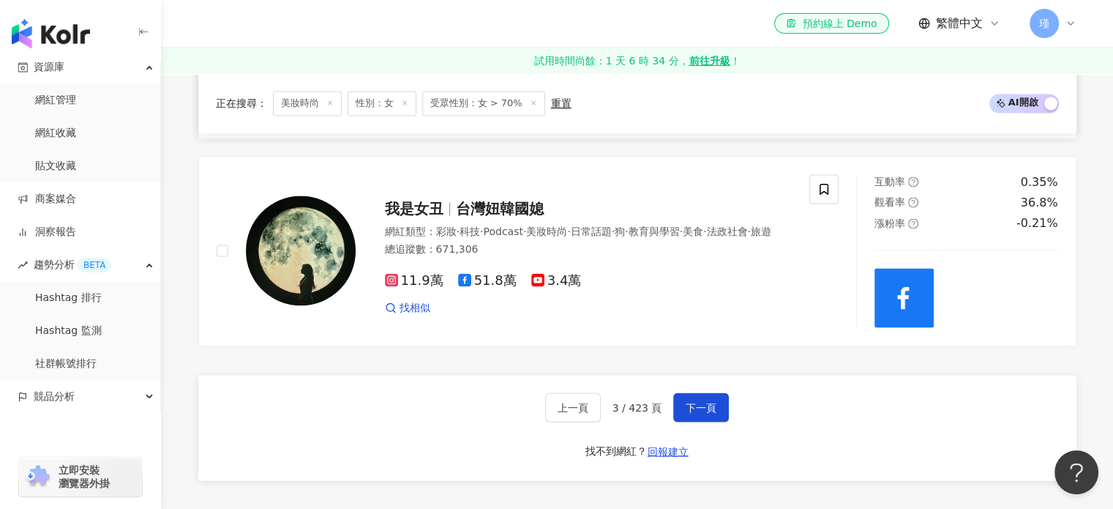
scroll to position [2635, 0]
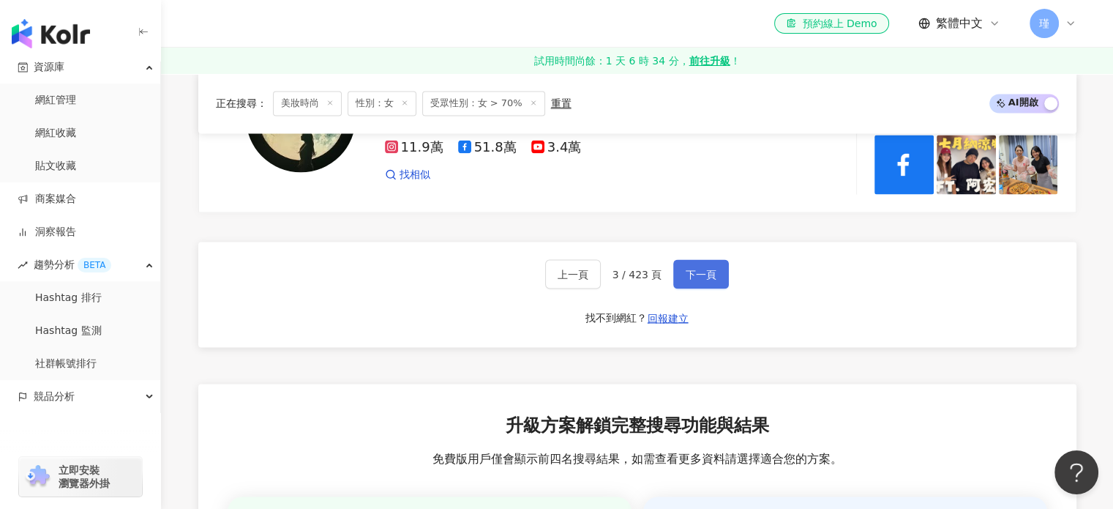
click at [701, 268] on span "下一頁" at bounding box center [701, 274] width 31 height 12
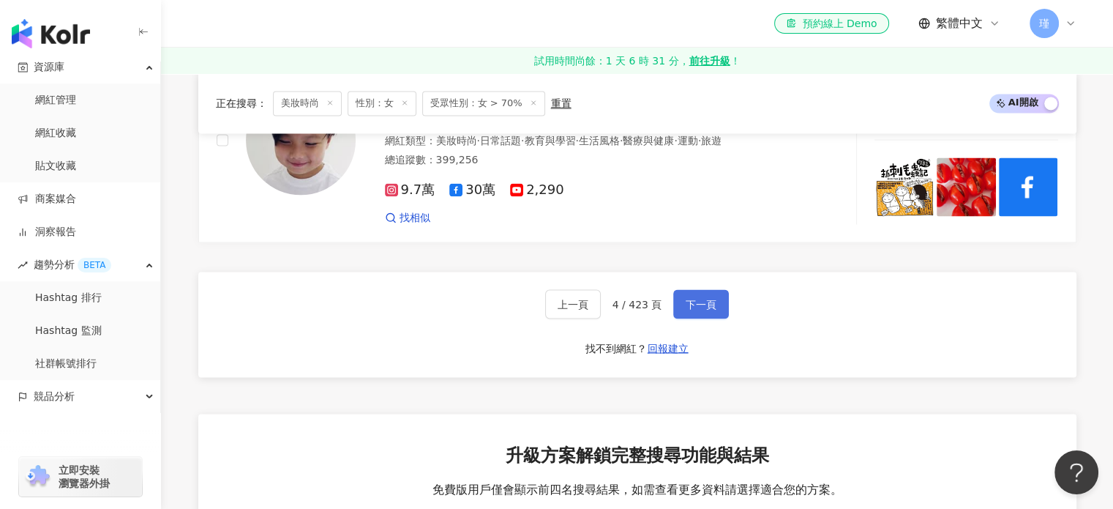
click at [678, 289] on button "下一頁" at bounding box center [701, 303] width 56 height 29
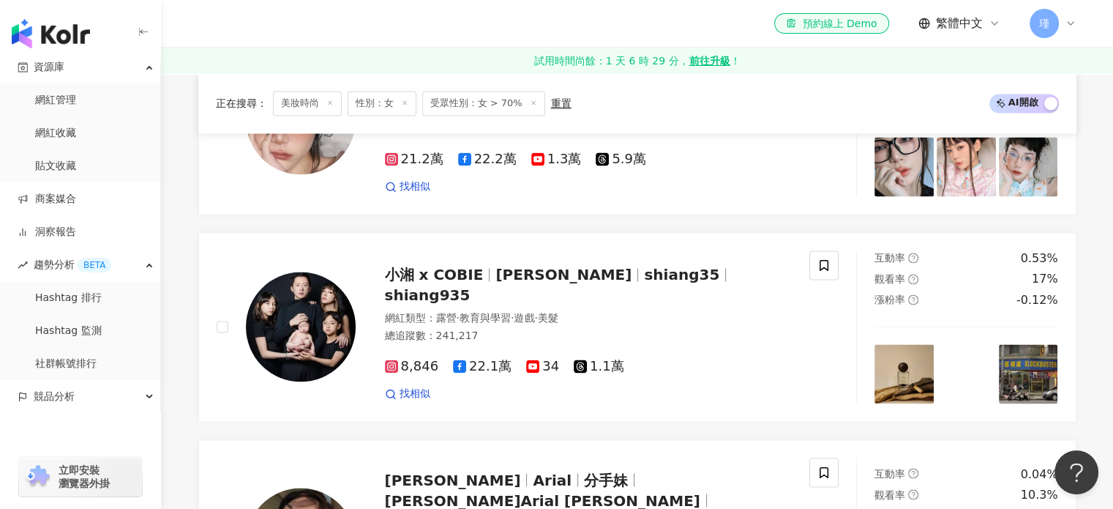
scroll to position [2603, 0]
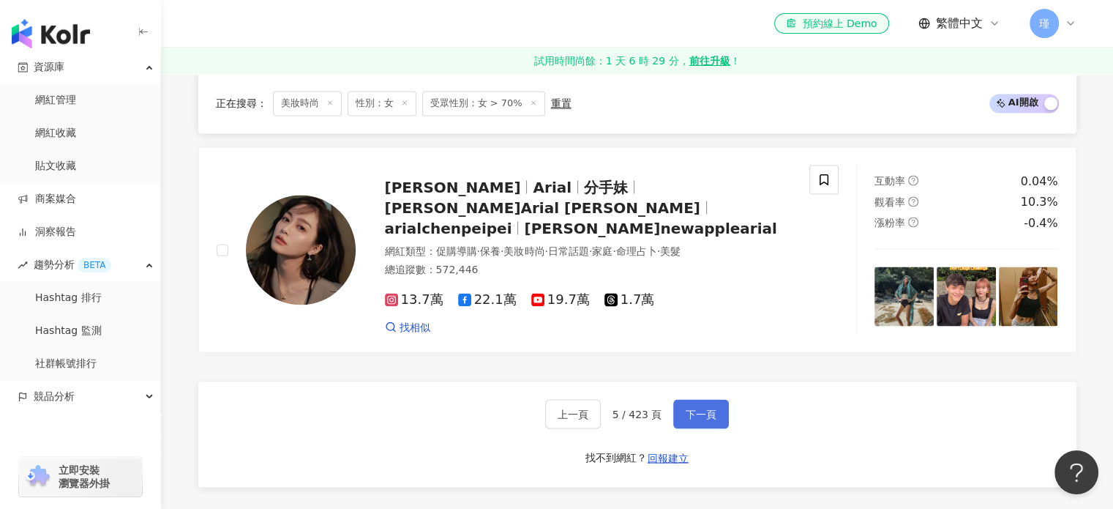
click at [698, 408] on span "下一頁" at bounding box center [701, 414] width 31 height 12
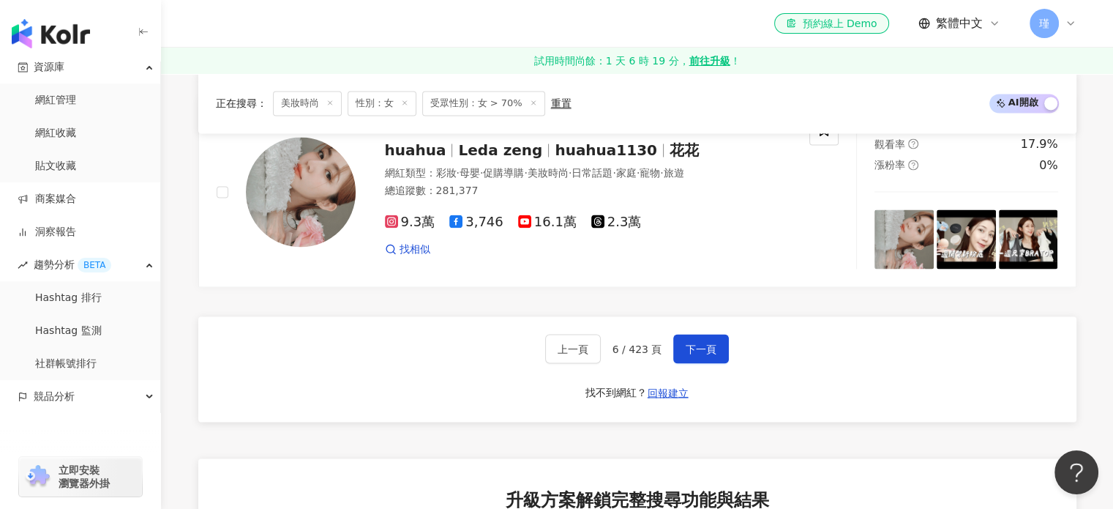
scroll to position [2562, 0]
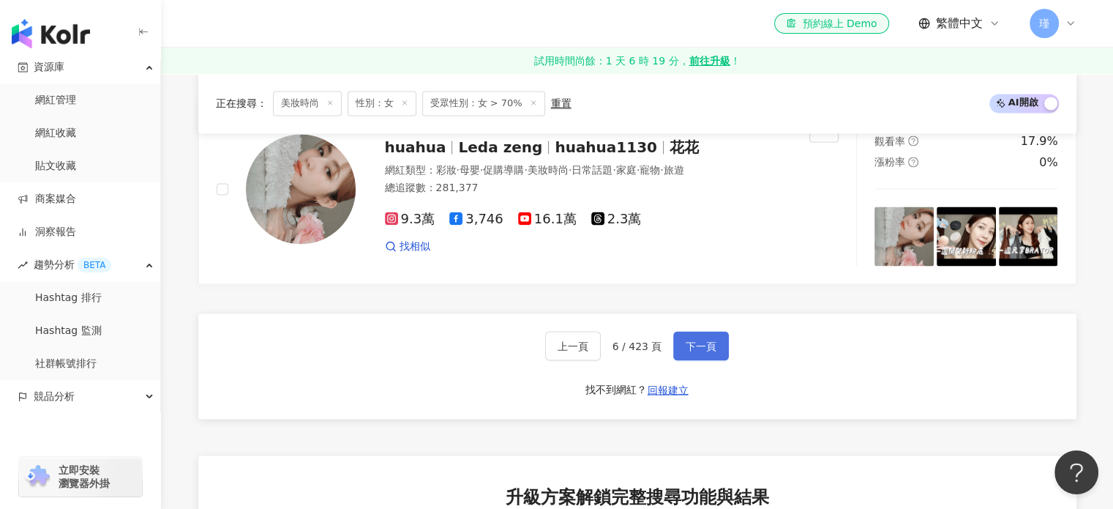
click at [708, 343] on span "下一頁" at bounding box center [701, 346] width 31 height 12
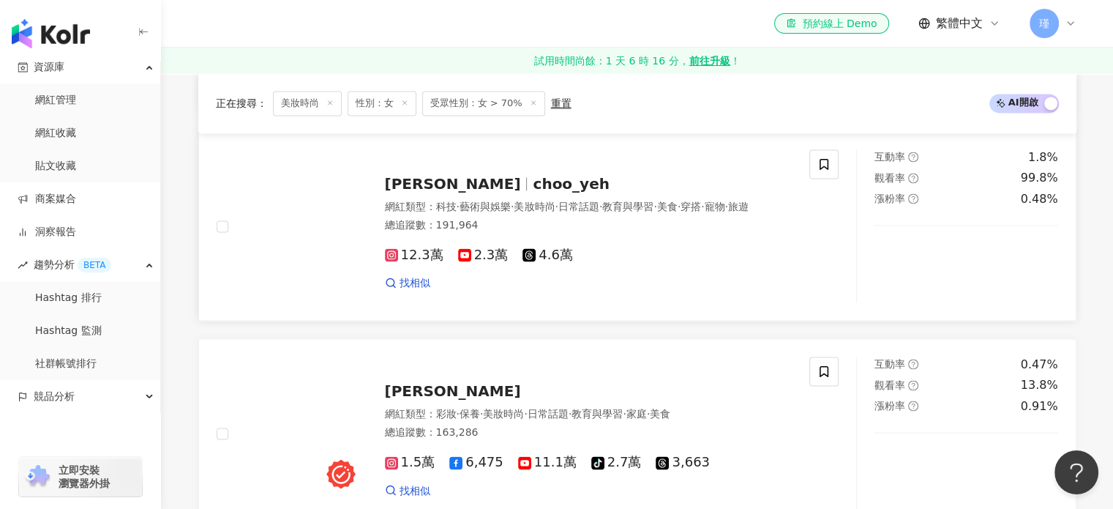
scroll to position [2416, 0]
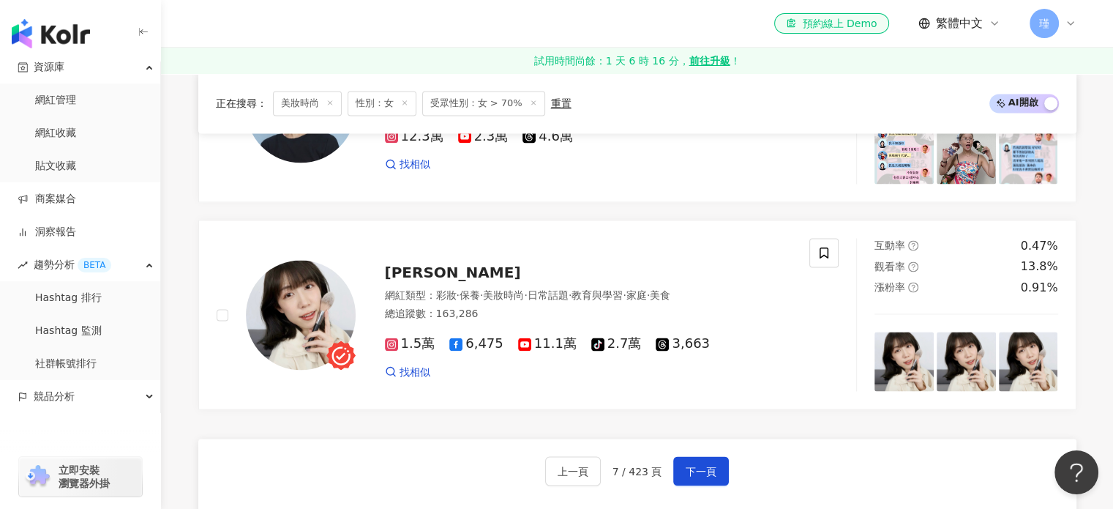
click at [694, 471] on div "上一頁 7 / 423 頁 下一頁 找不到網紅？ 回報建立" at bounding box center [637, 490] width 878 height 105
click at [709, 465] on span "下一頁" at bounding box center [701, 471] width 31 height 12
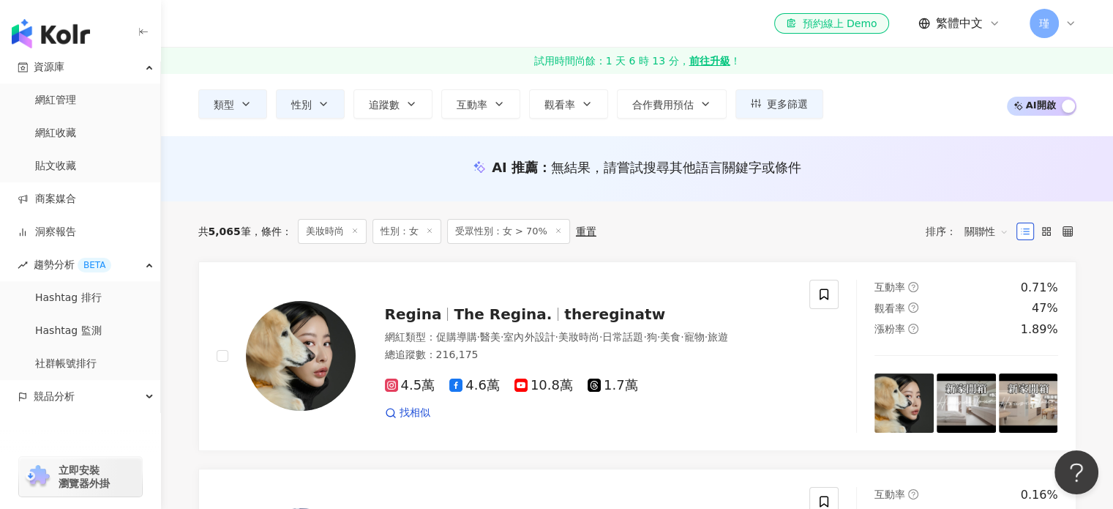
scroll to position [73, 0]
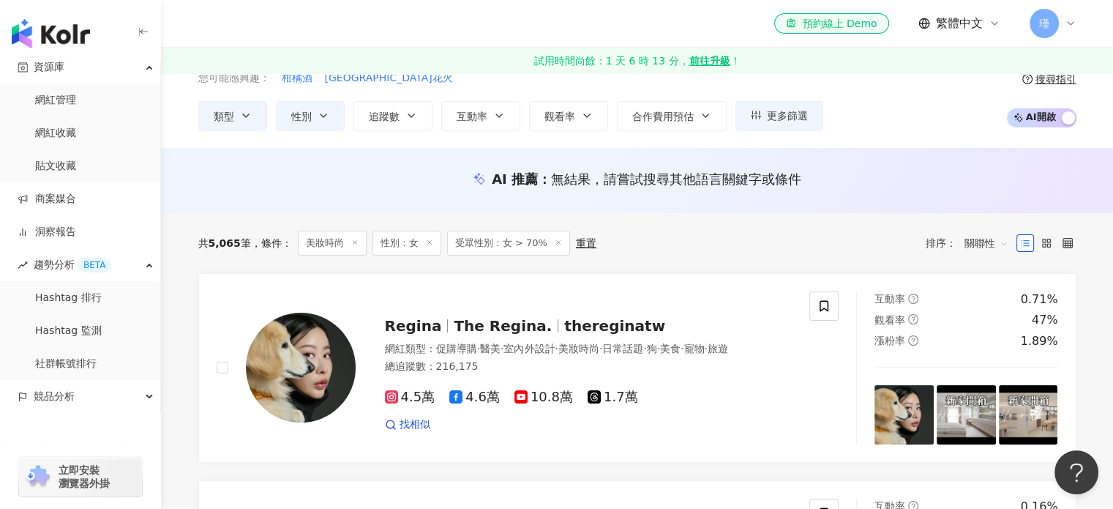
click at [993, 245] on span "關聯性" at bounding box center [987, 242] width 44 height 23
click at [993, 373] on div "觀看率" at bounding box center [986, 372] width 37 height 16
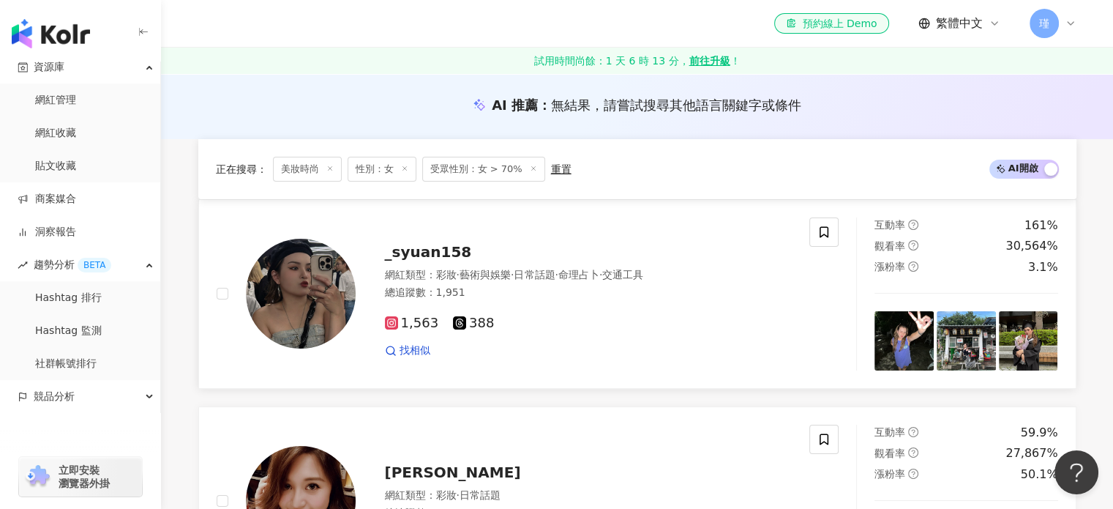
scroll to position [146, 0]
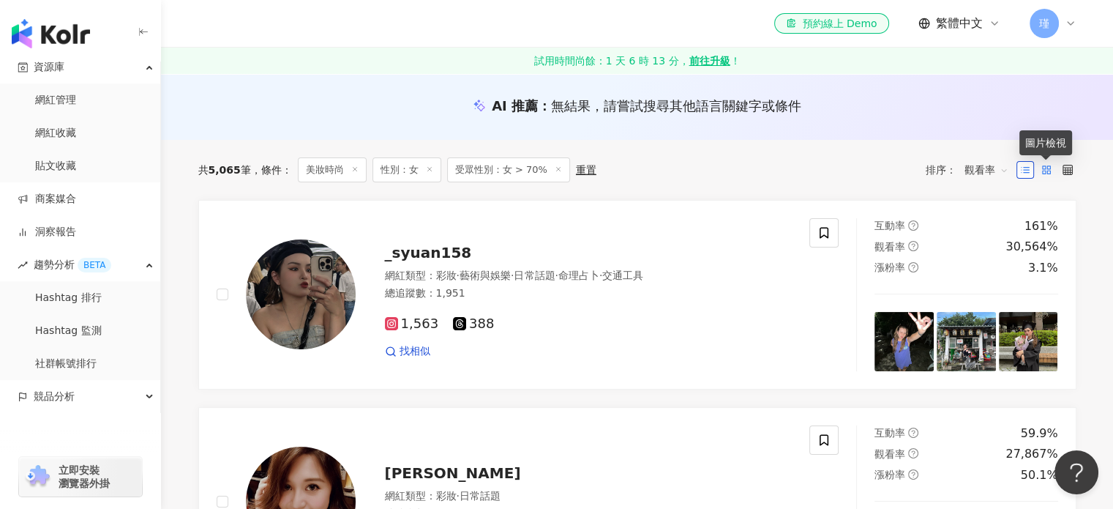
click at [1048, 165] on icon at bounding box center [1047, 170] width 10 height 10
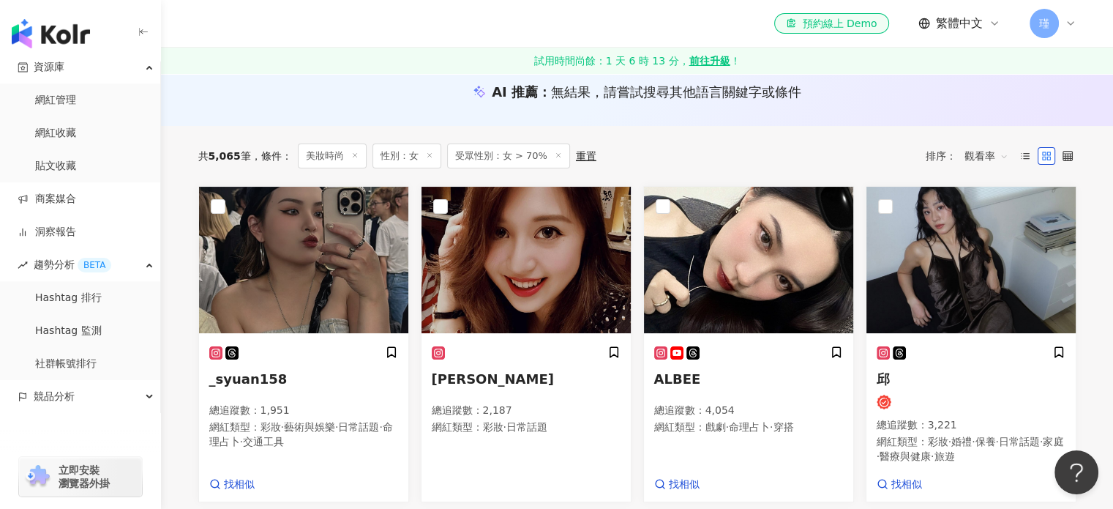
scroll to position [73, 0]
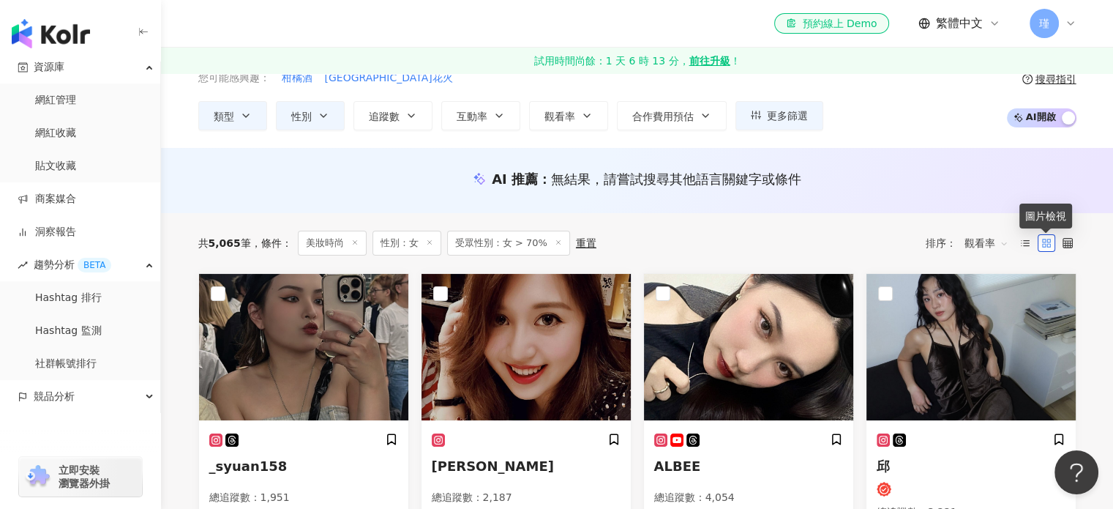
click at [1045, 240] on rect at bounding box center [1043, 240] width 3 height 3
click at [1020, 243] on icon at bounding box center [1025, 243] width 10 height 10
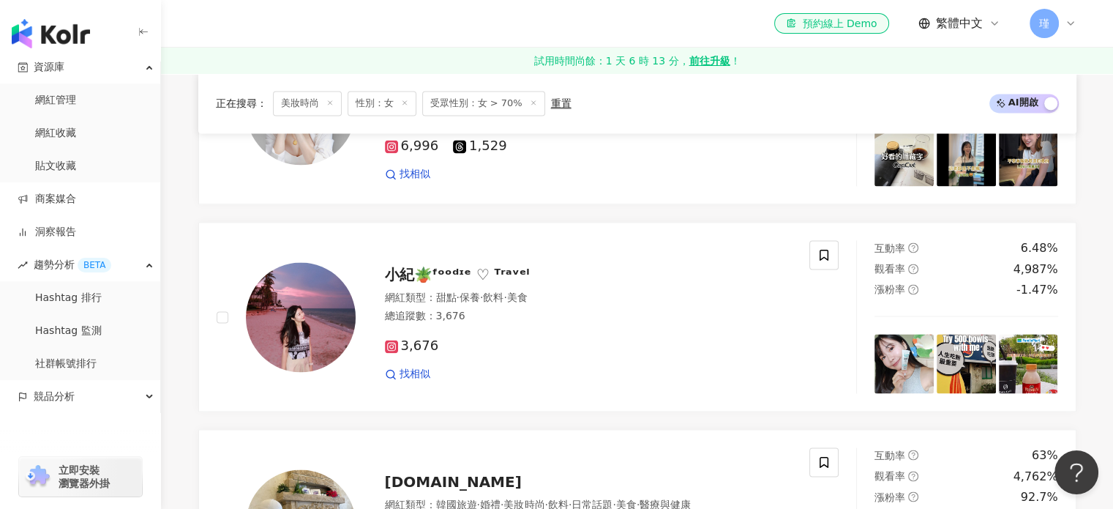
scroll to position [2489, 0]
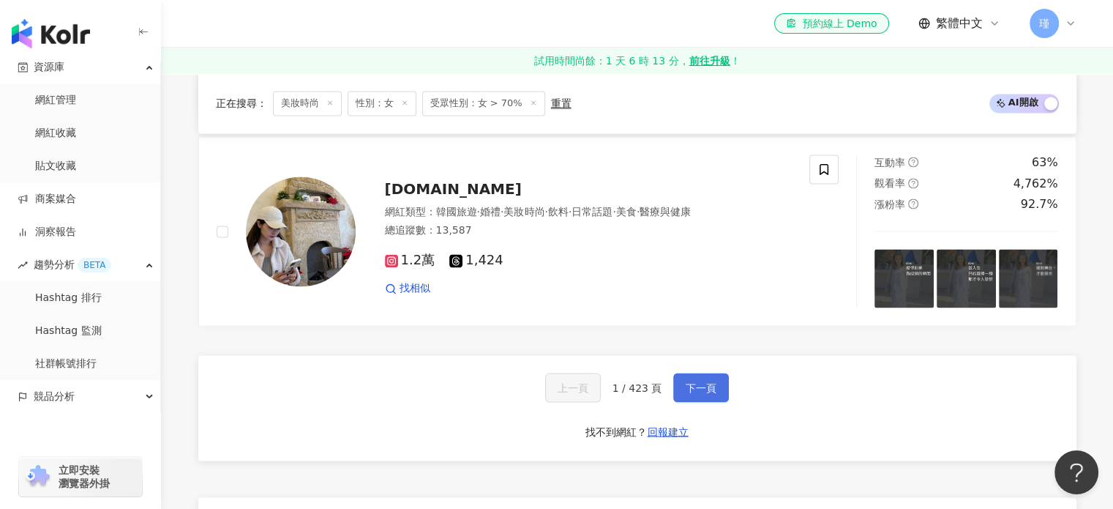
click at [713, 373] on button "下一頁" at bounding box center [701, 387] width 56 height 29
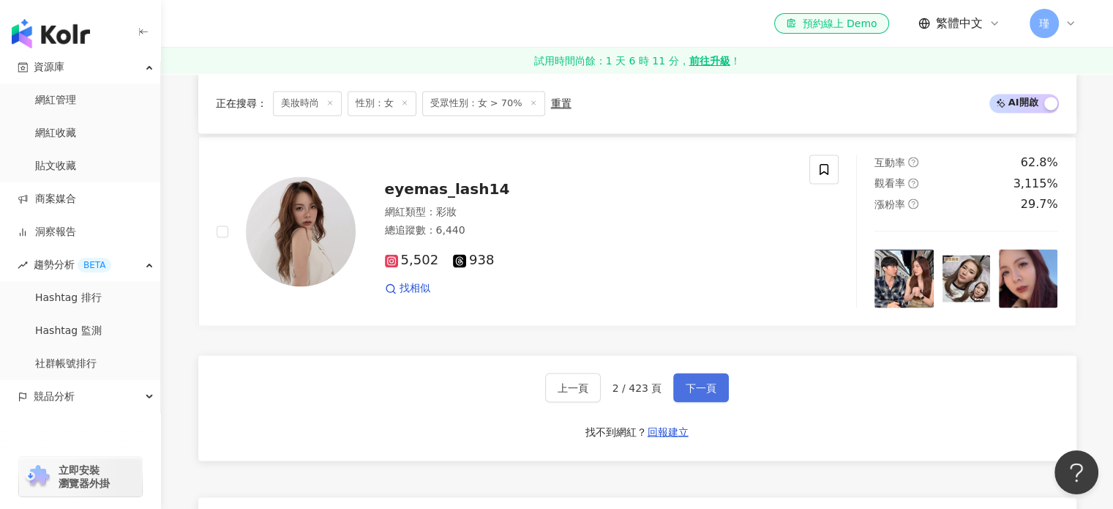
click at [703, 381] on span "下一頁" at bounding box center [701, 387] width 31 height 12
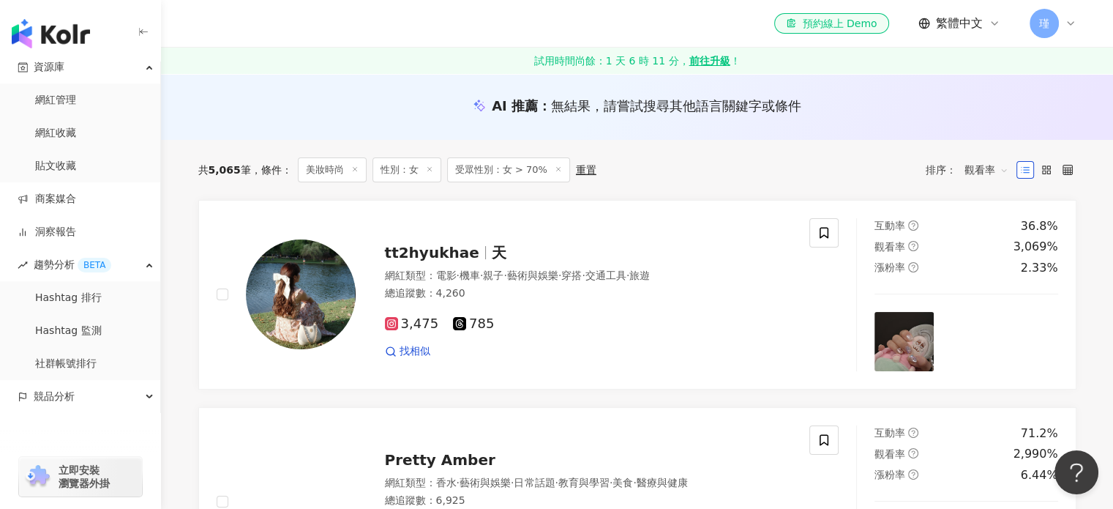
scroll to position [0, 0]
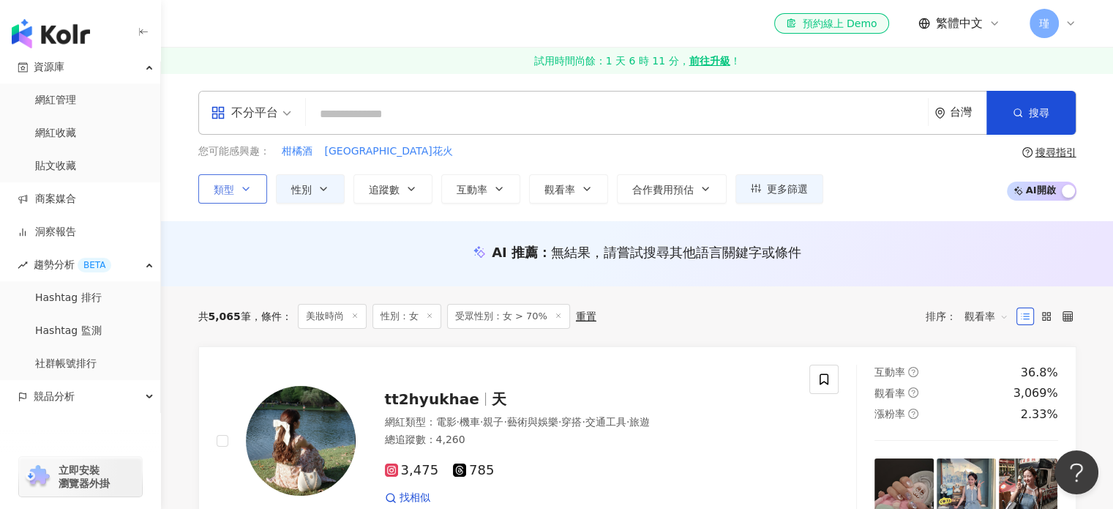
click at [252, 193] on button "類型" at bounding box center [232, 188] width 69 height 29
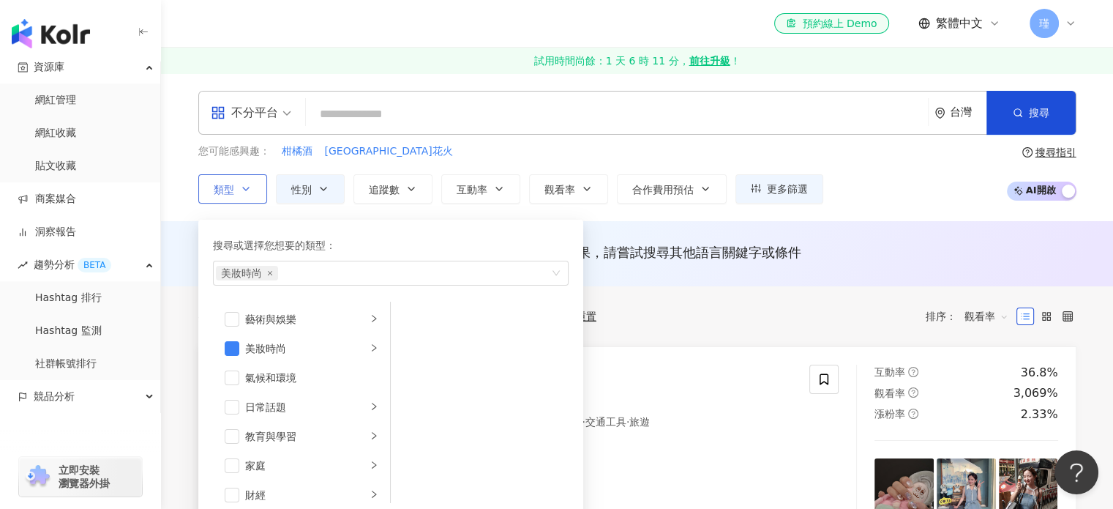
click at [252, 193] on button "類型 搜尋或選擇您想要的類型： 美妝時尚 藝術與娛樂 美妝時尚 氣候和環境 日常話題 教育與學習 家庭 財經 美食 命理占卜 遊戲 法政社會 生活風格 影視娛…" at bounding box center [232, 188] width 69 height 29
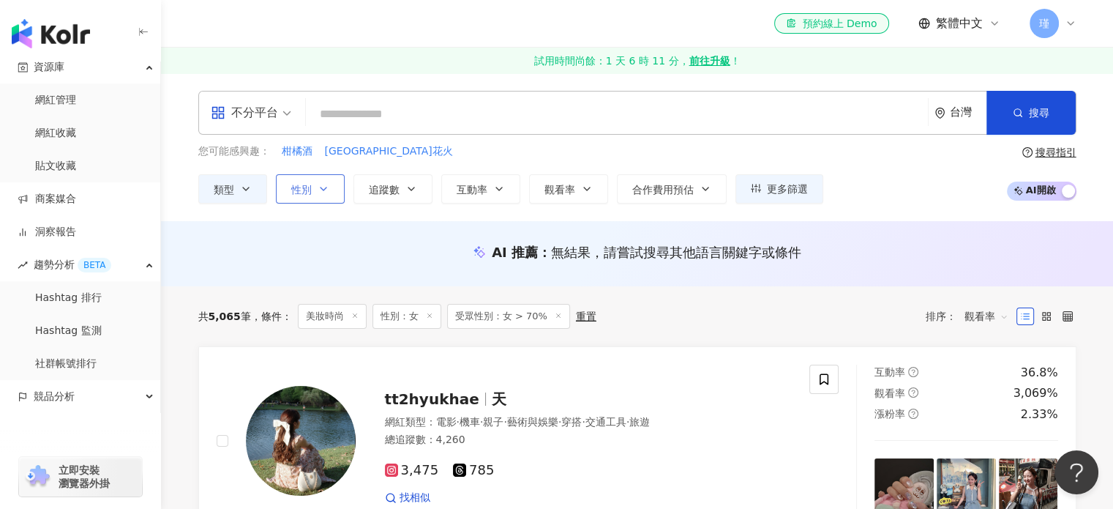
click at [321, 191] on icon "button" at bounding box center [324, 189] width 12 height 12
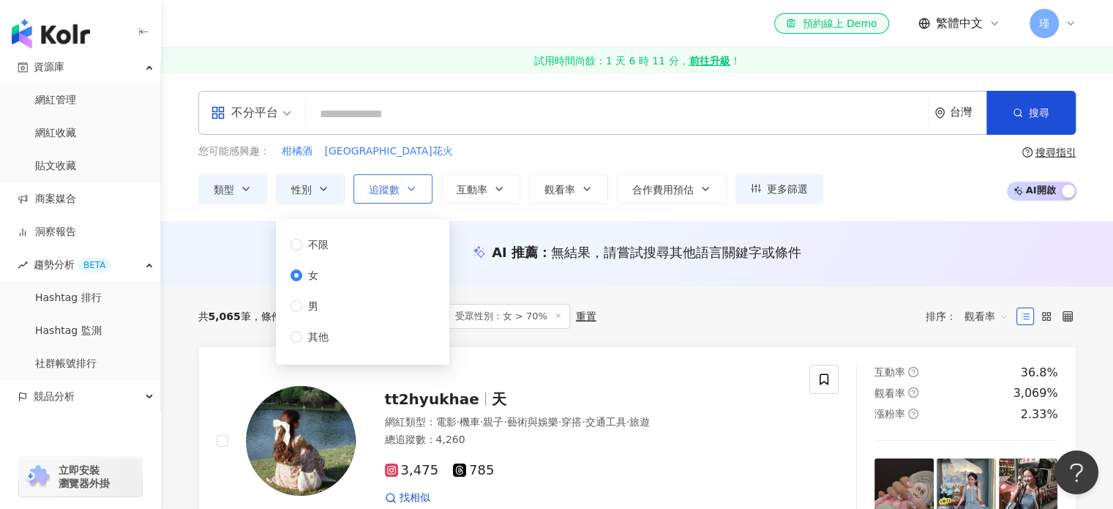
click at [389, 190] on span "追蹤數" at bounding box center [384, 190] width 31 height 12
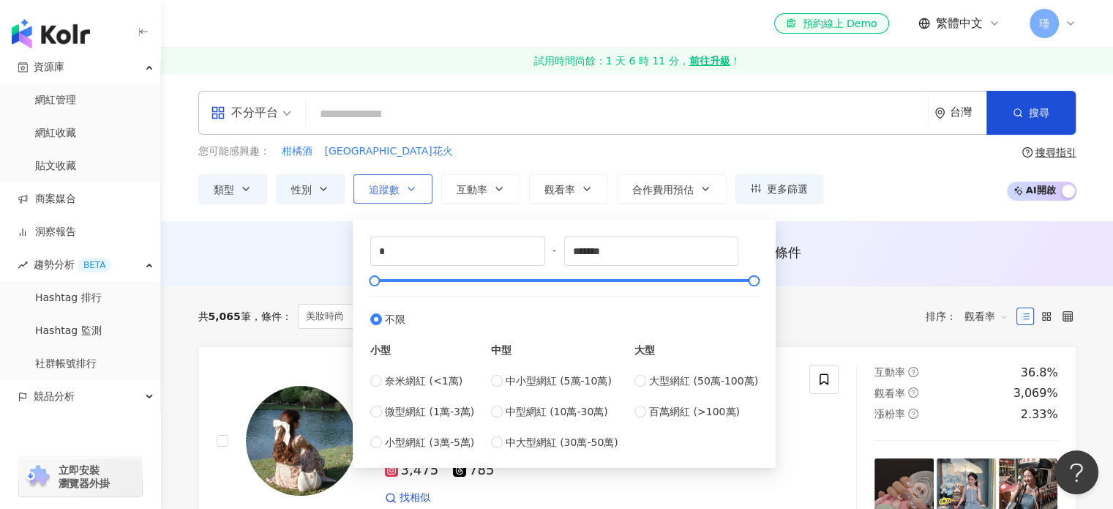
click at [389, 190] on span "追蹤數" at bounding box center [384, 190] width 31 height 12
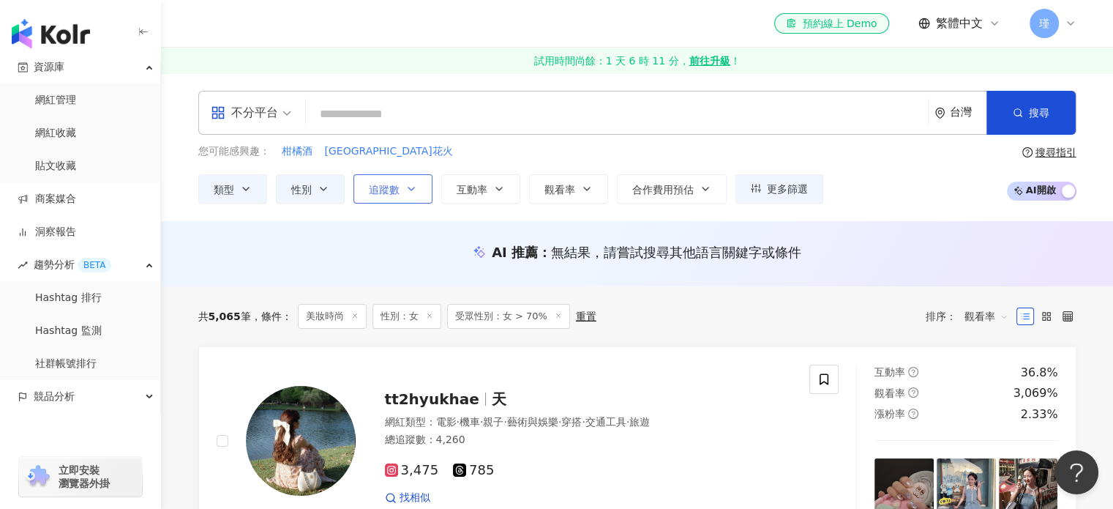
click at [389, 190] on span "追蹤數" at bounding box center [384, 190] width 31 height 12
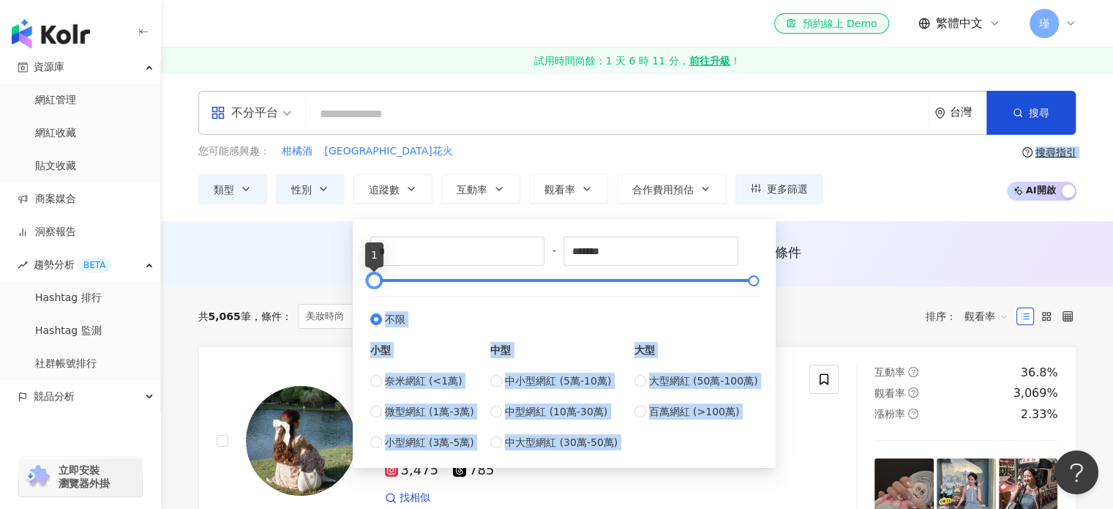
drag, startPoint x: 369, startPoint y: 283, endPoint x: 351, endPoint y: 277, distance: 18.5
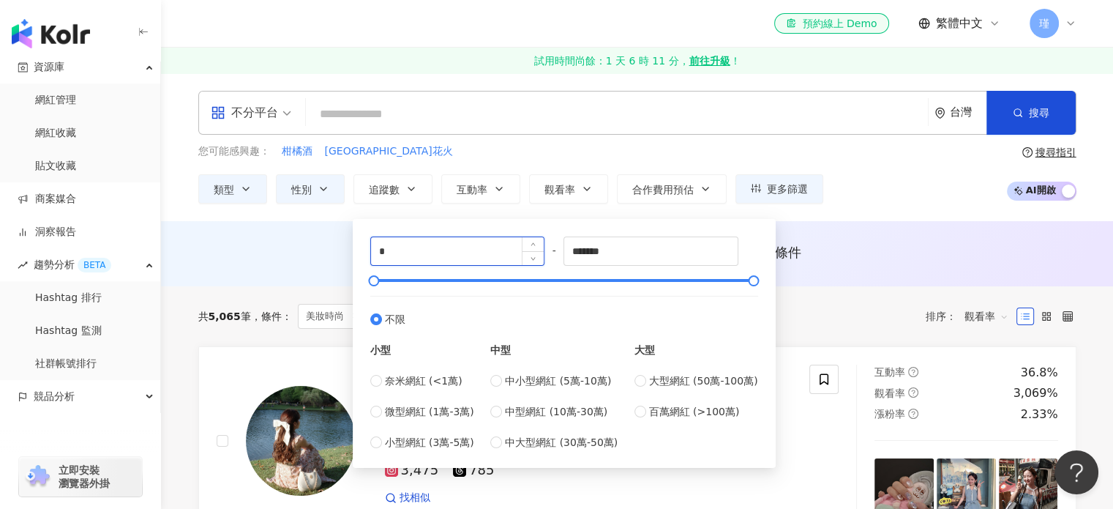
click at [425, 253] on input "*" at bounding box center [457, 251] width 173 height 28
type input "*****"
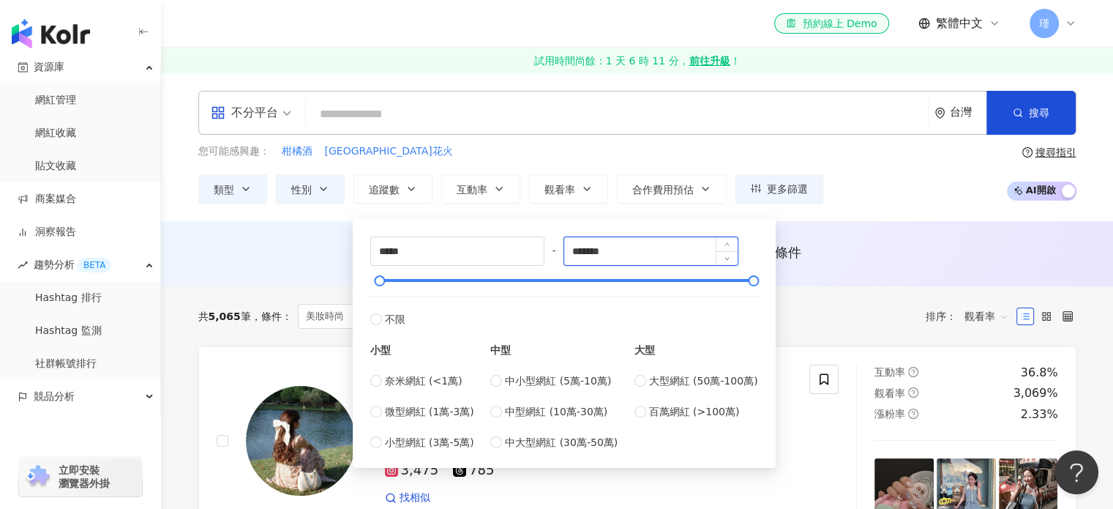
drag, startPoint x: 627, startPoint y: 250, endPoint x: 570, endPoint y: 253, distance: 57.2
click at [570, 253] on input "*******" at bounding box center [650, 251] width 173 height 28
type input "******"
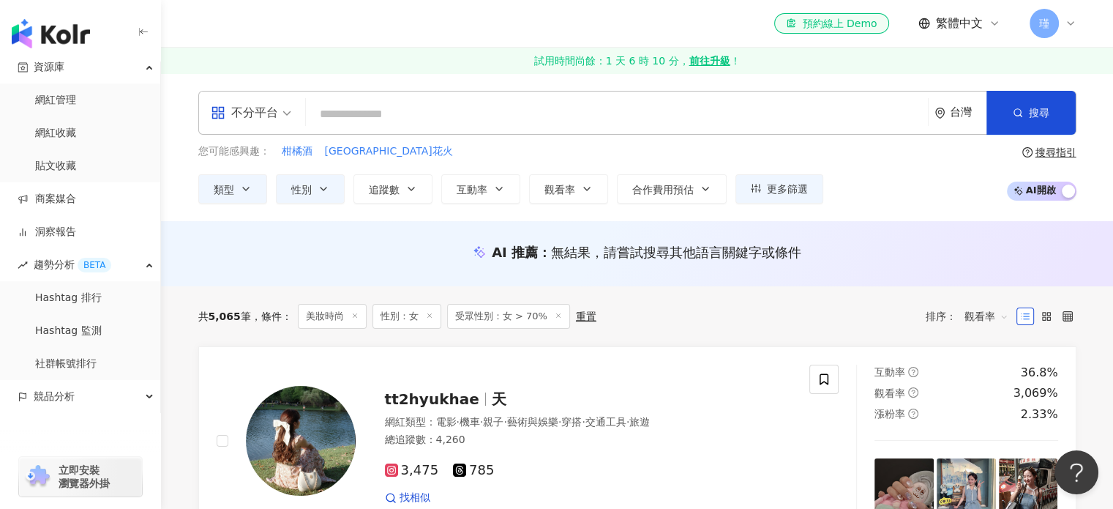
click at [922, 178] on div "您可能感興趣： 柑橘酒 洞爺湖口花火 類型 性別 追蹤數 互動率 觀看率 合作費用預估 更多篩選 篩選條件 關於網紅 互動潛力 受眾輪廓 獨家 關於網紅 類型…" at bounding box center [637, 173] width 878 height 60
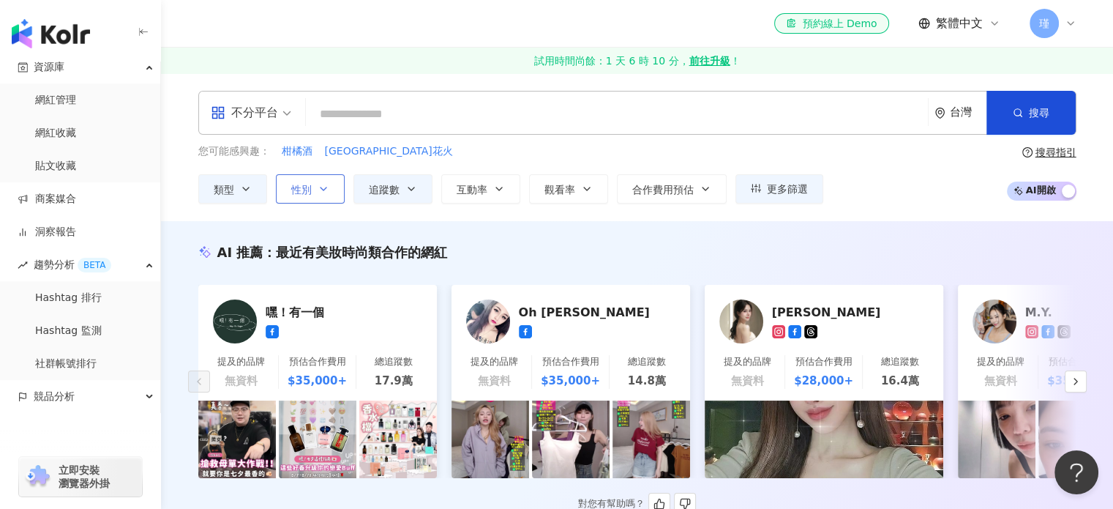
click at [326, 190] on icon "button" at bounding box center [324, 189] width 12 height 12
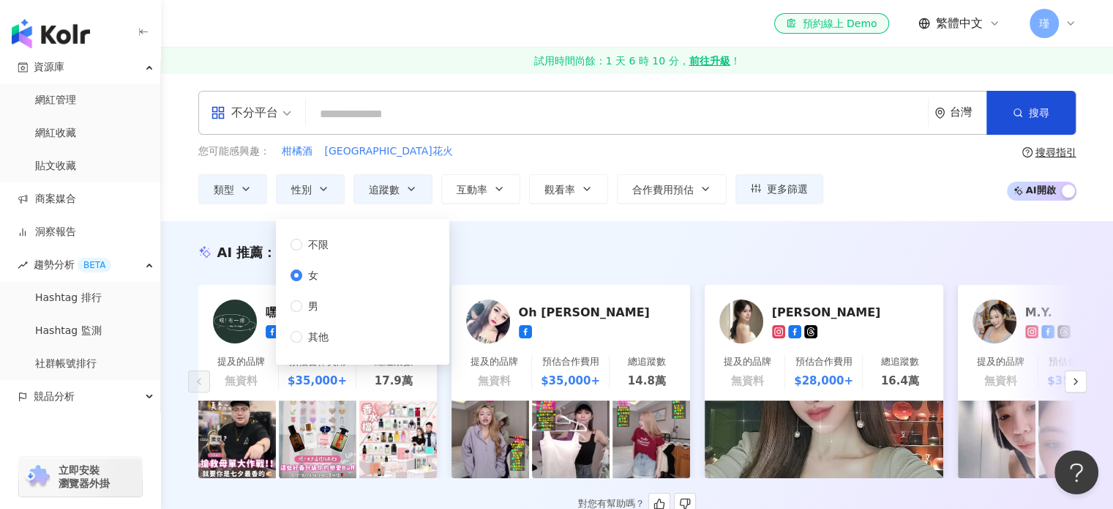
click at [312, 280] on span "女" at bounding box center [313, 275] width 22 height 16
click at [652, 154] on div "您可能感興趣： 柑橘酒 洞爺湖口花火" at bounding box center [510, 151] width 625 height 16
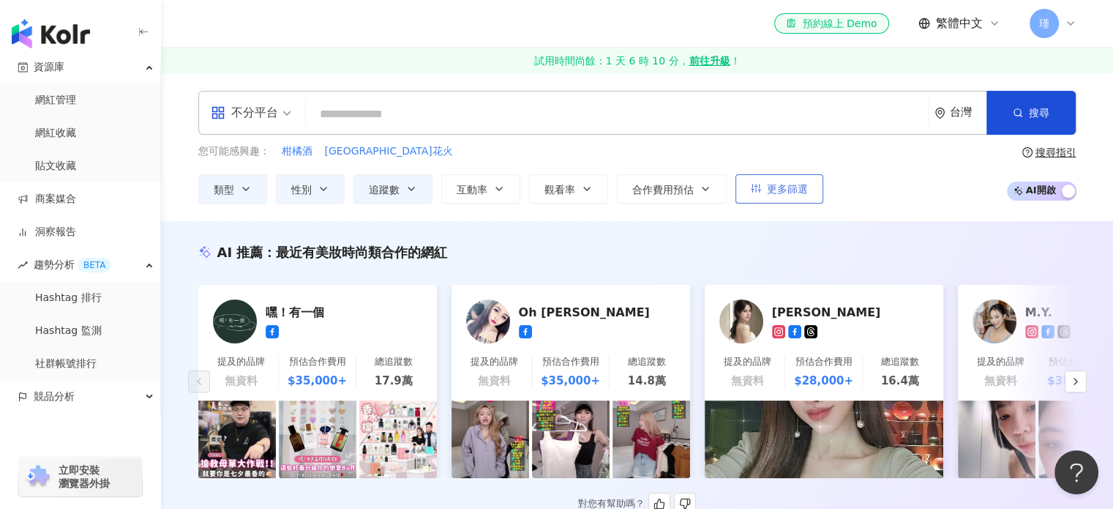
click at [789, 187] on span "更多篩選" at bounding box center [787, 189] width 41 height 12
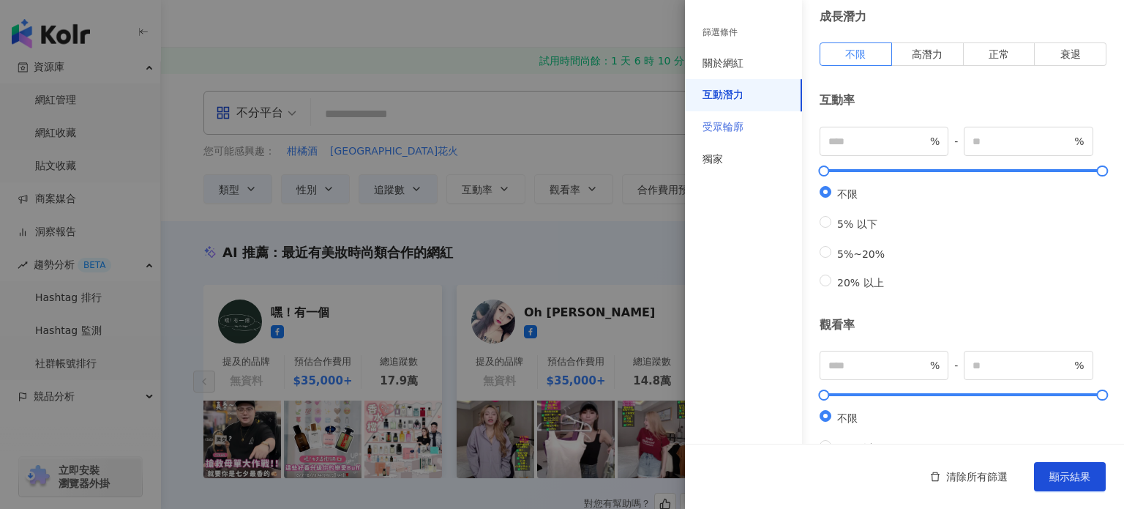
click at [749, 123] on div "受眾輪廓" at bounding box center [743, 127] width 117 height 32
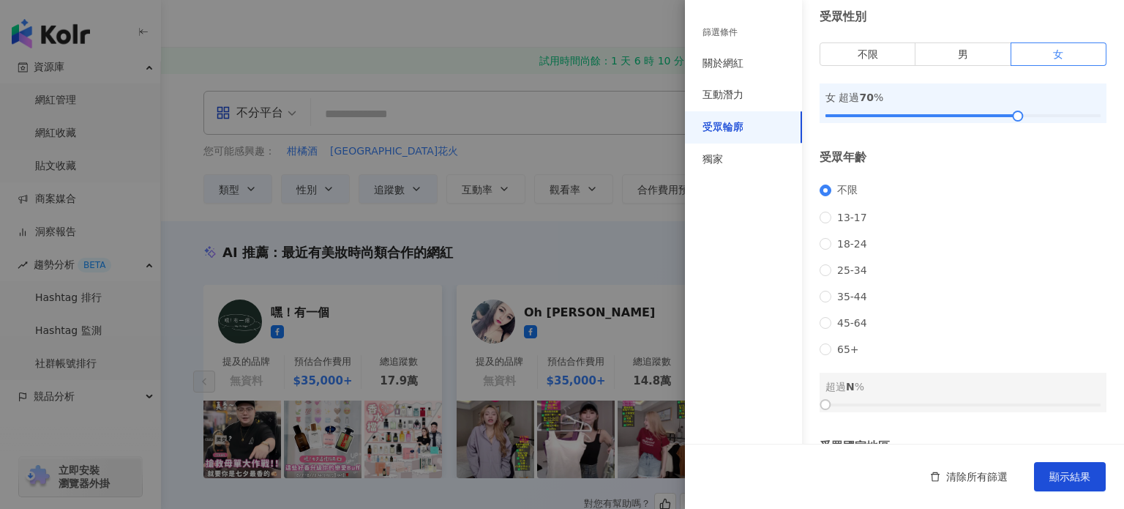
click at [606, 152] on div at bounding box center [562, 254] width 1124 height 509
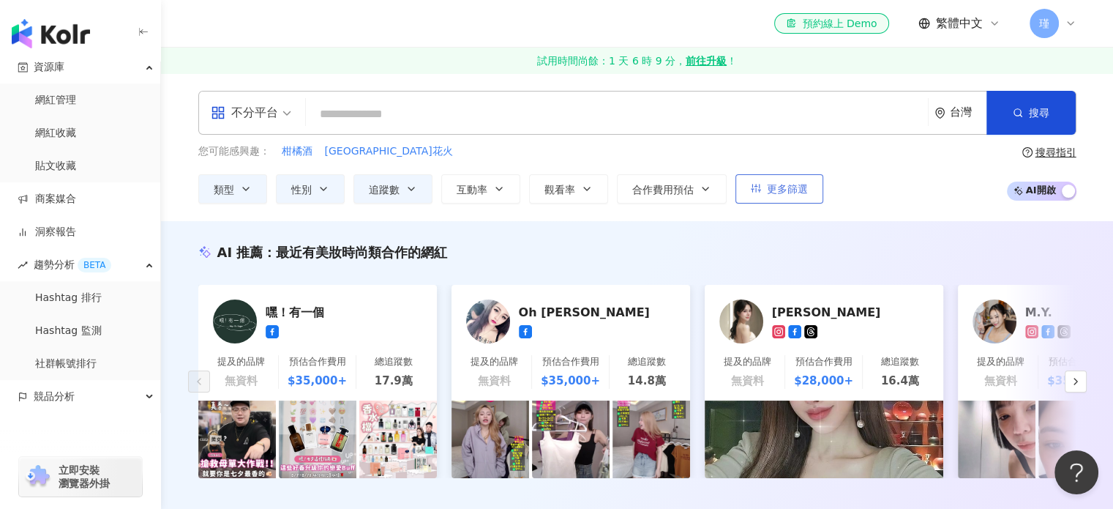
click at [787, 188] on span "更多篩選" at bounding box center [787, 189] width 41 height 12
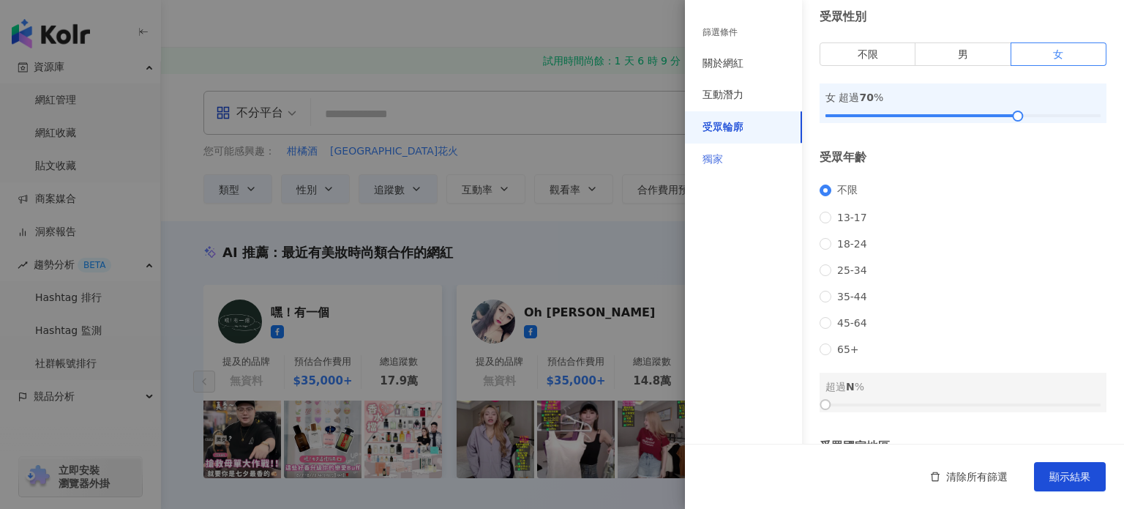
click at [753, 146] on div "獨家" at bounding box center [743, 159] width 117 height 32
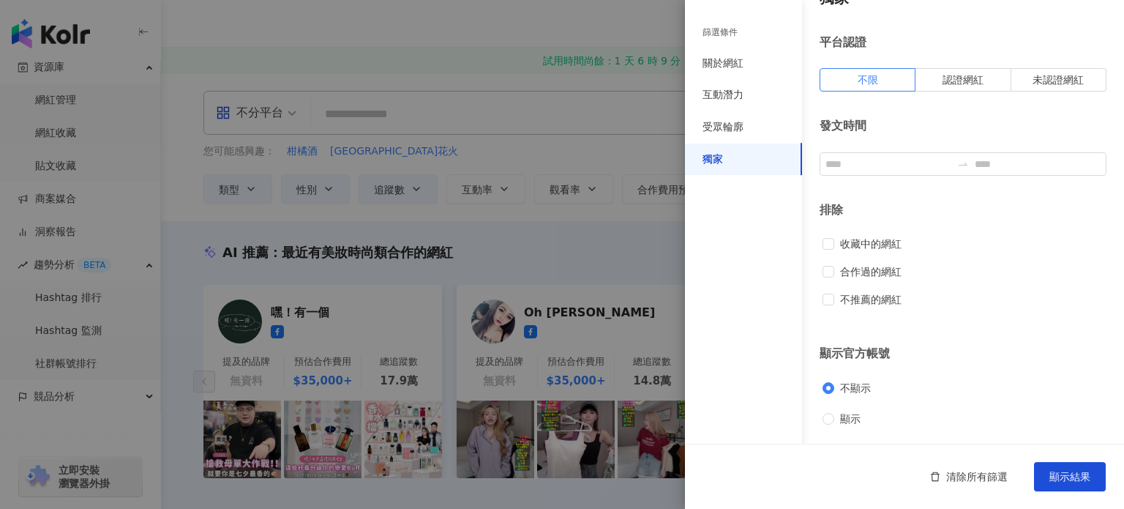
scroll to position [29, 0]
click at [775, 126] on div "受眾輪廓" at bounding box center [743, 127] width 117 height 32
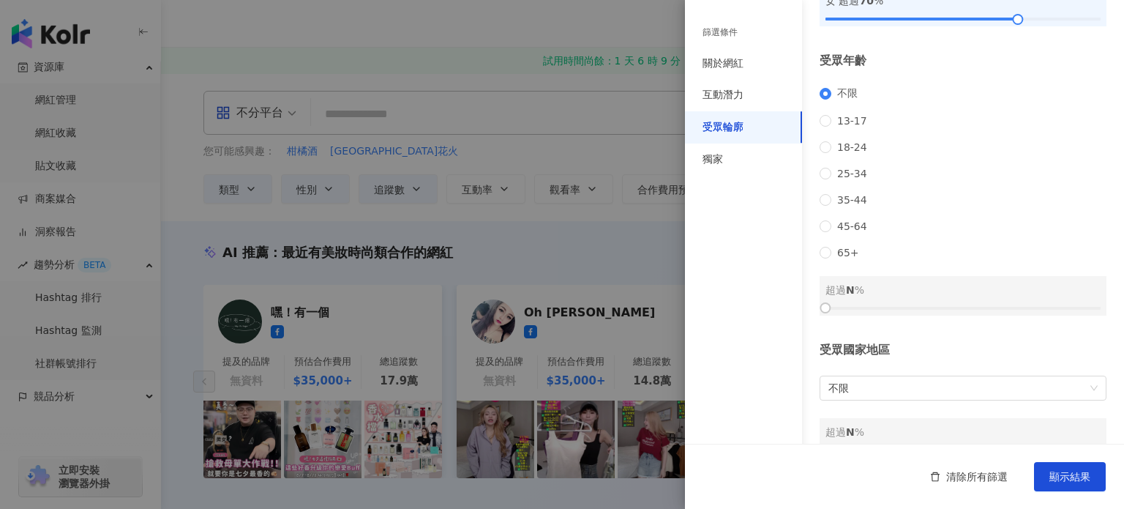
scroll to position [202, 0]
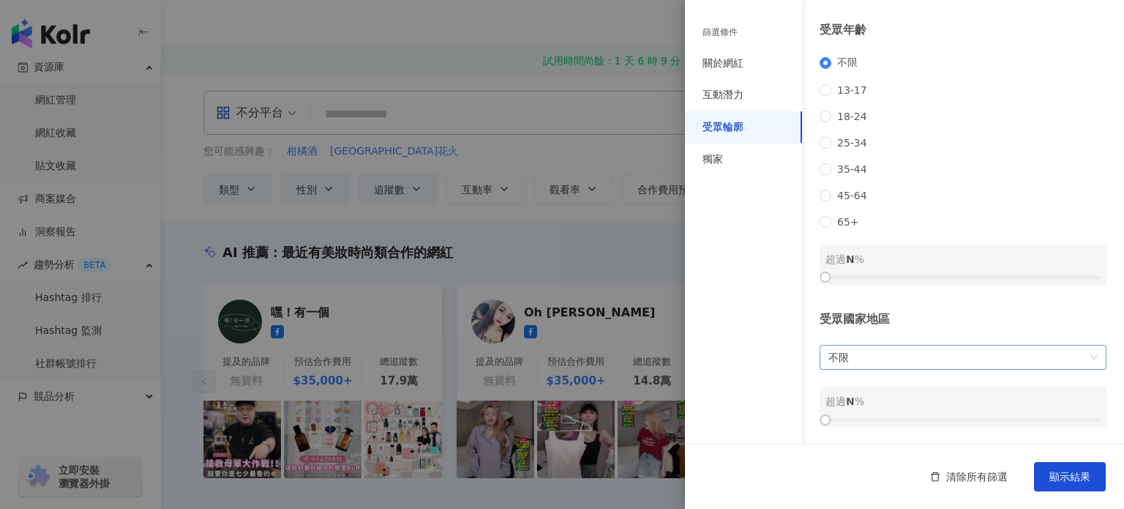
click at [893, 350] on span "不限" at bounding box center [963, 357] width 269 height 23
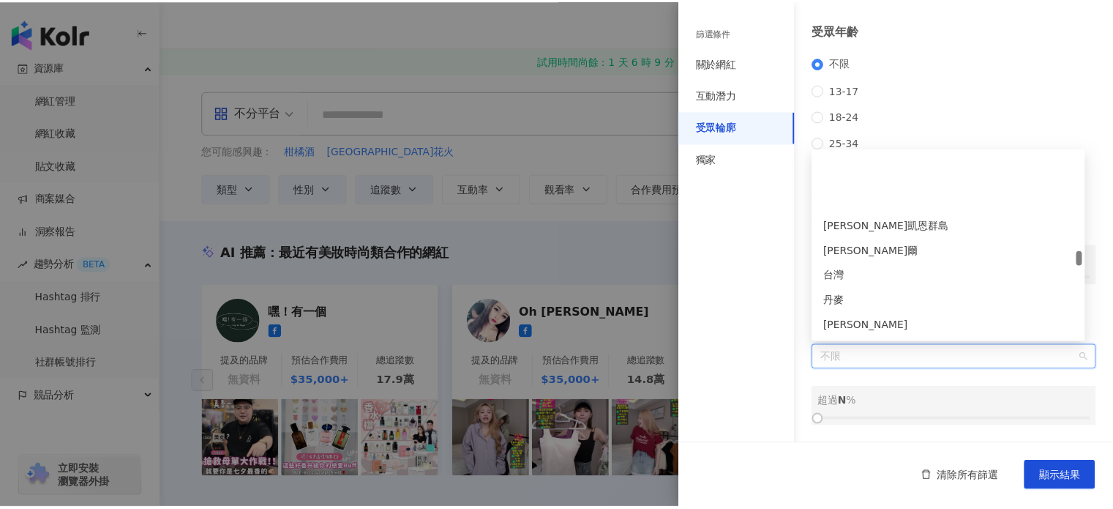
scroll to position [3148, 0]
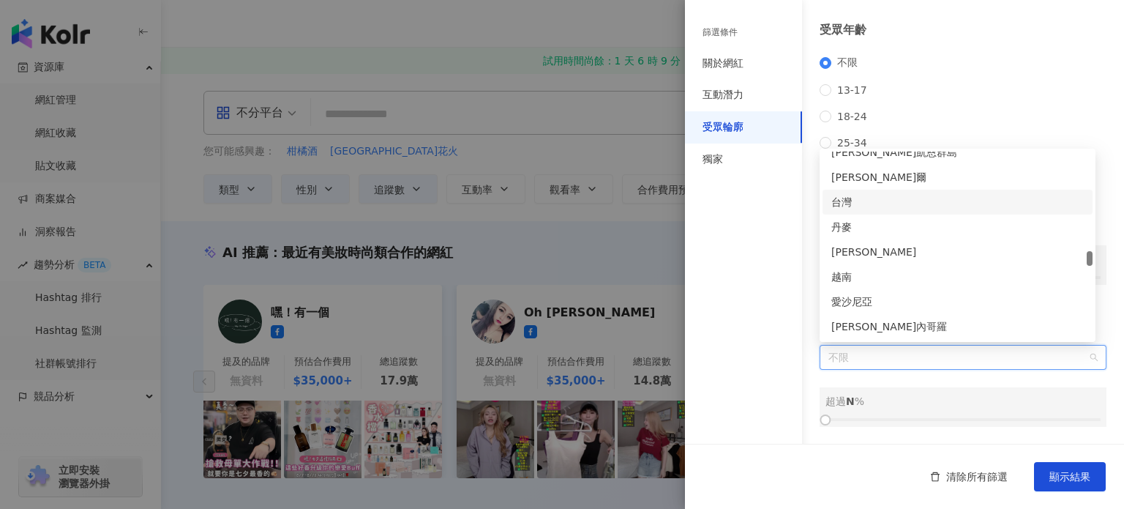
click at [889, 207] on div "台灣" at bounding box center [958, 202] width 253 height 16
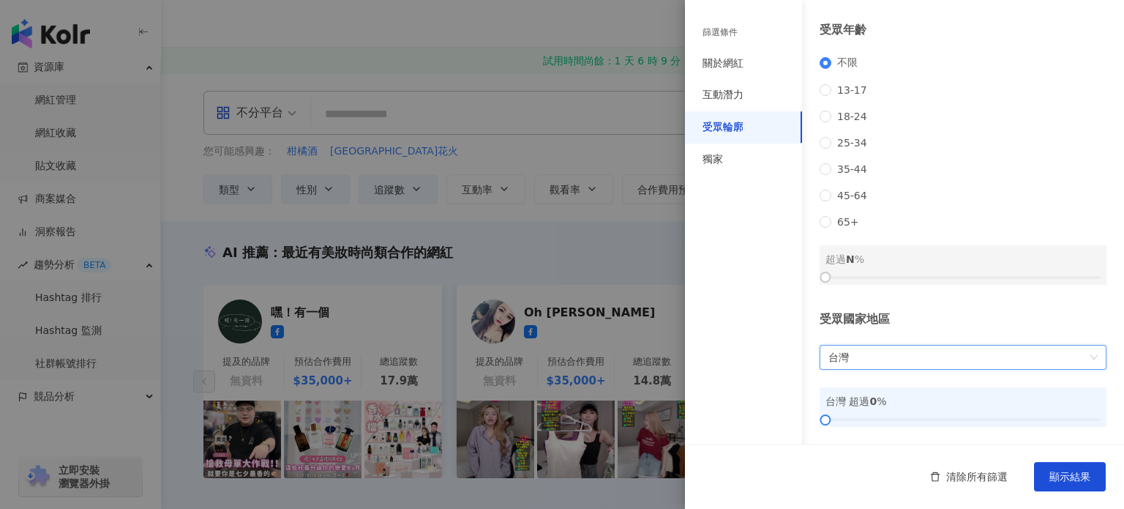
click at [945, 412] on div "台灣 超過 0 %" at bounding box center [963, 407] width 287 height 40
click at [941, 414] on div "台灣 超過 0 %" at bounding box center [963, 407] width 287 height 40
click at [937, 415] on div at bounding box center [963, 419] width 275 height 9
click at [932, 416] on div at bounding box center [936, 420] width 8 height 8
drag, startPoint x: 932, startPoint y: 421, endPoint x: 958, endPoint y: 419, distance: 25.7
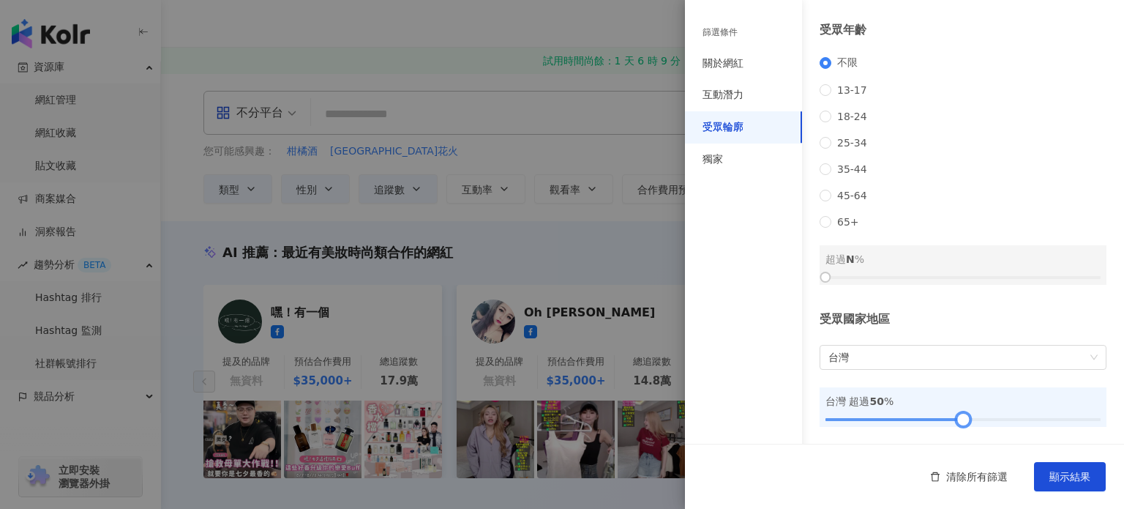
click at [959, 419] on div at bounding box center [963, 420] width 8 height 8
click at [1059, 480] on span "顯示結果" at bounding box center [1070, 477] width 41 height 12
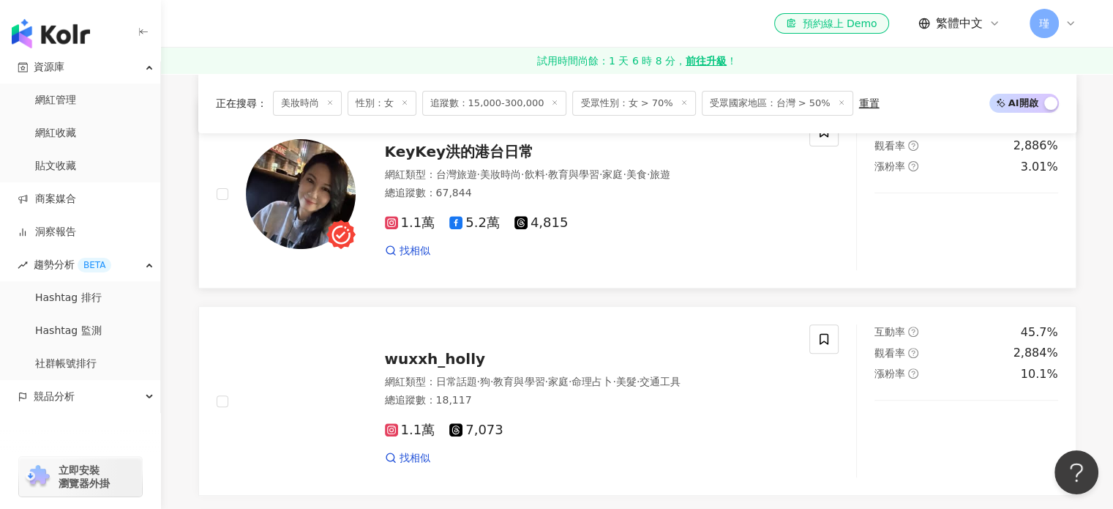
scroll to position [586, 0]
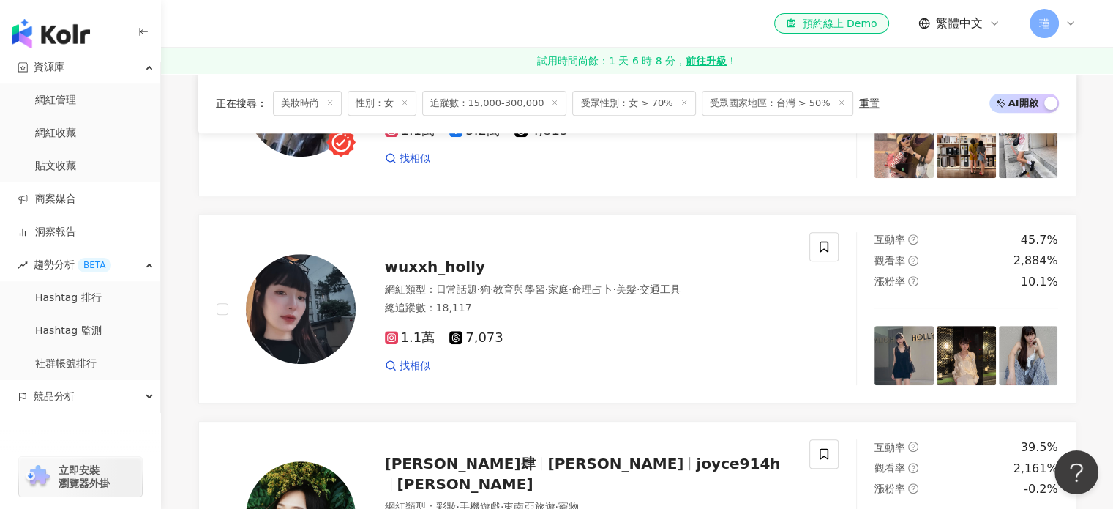
click at [505, 102] on span "追蹤數：15,000-300,000" at bounding box center [494, 103] width 145 height 25
click at [502, 99] on span "追蹤數：15,000-300,000" at bounding box center [494, 103] width 145 height 25
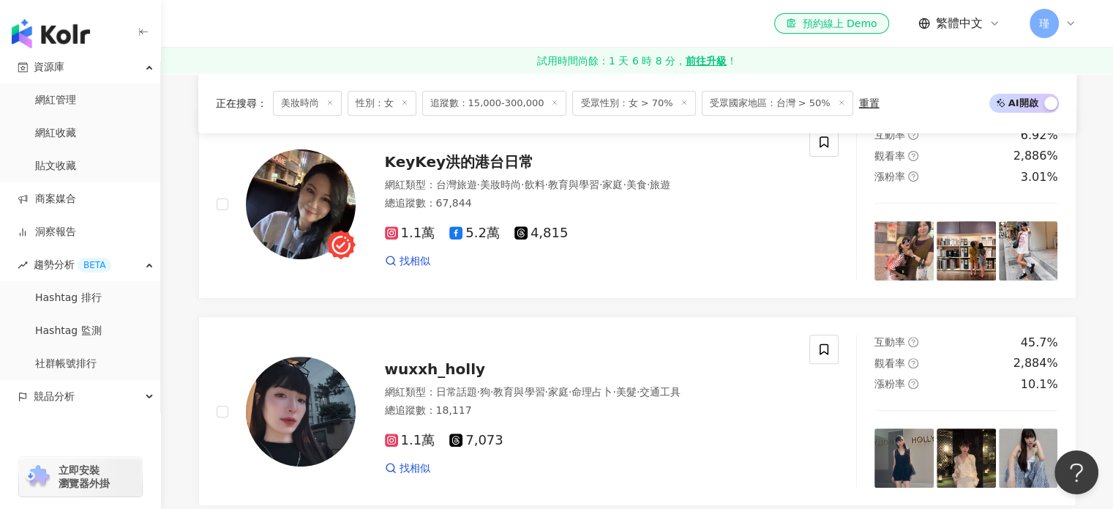
scroll to position [366, 0]
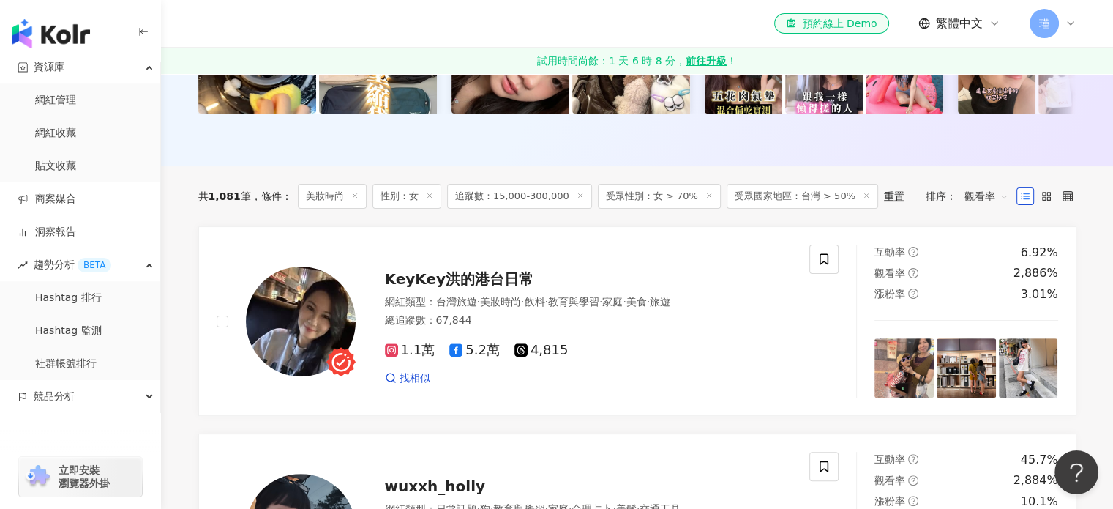
click at [483, 201] on span "追蹤數：15,000-300,000" at bounding box center [519, 196] width 145 height 25
click at [577, 199] on icon at bounding box center [580, 195] width 7 height 7
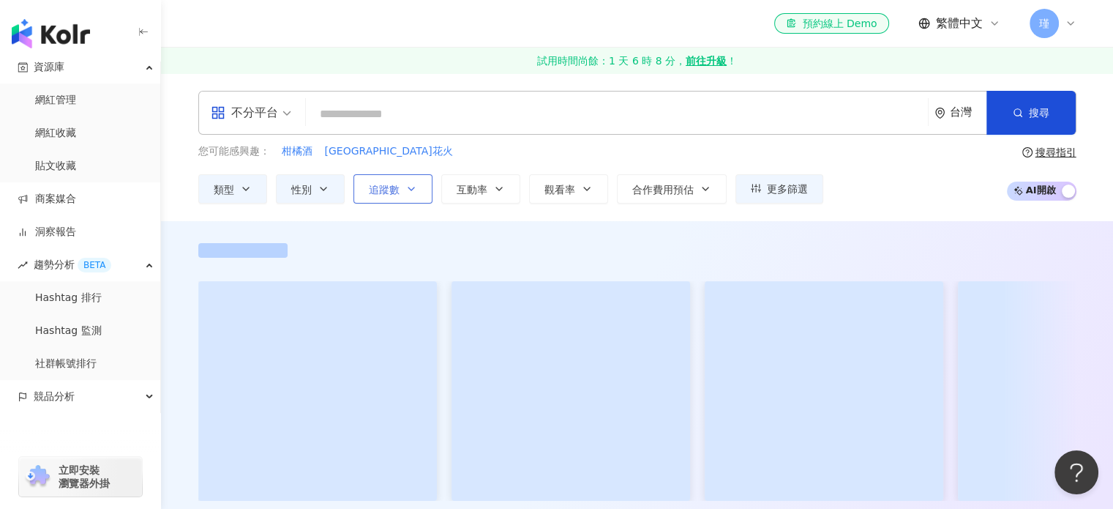
click at [406, 189] on icon "button" at bounding box center [412, 189] width 12 height 12
type input "*"
type input "*******"
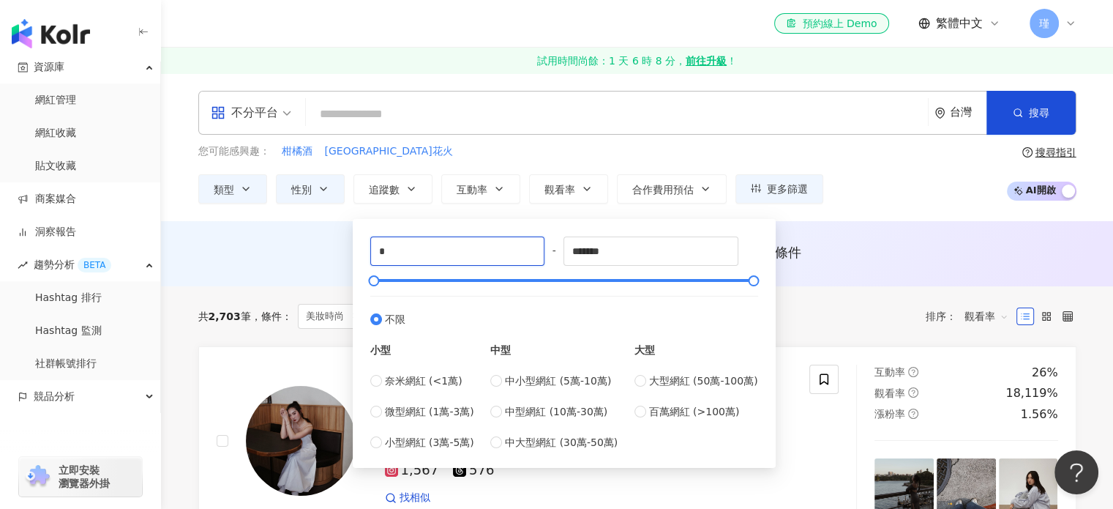
click at [353, 253] on div "* - ******* 不限 小型 奈米網紅 (<1萬) 微型網紅 (1萬-3萬) 小型網紅 (3萬-5萬) 中型 中小型網紅 (5萬-10萬) 中型網紅 (…" at bounding box center [564, 343] width 423 height 249
type input "*****"
drag, startPoint x: 632, startPoint y: 250, endPoint x: 527, endPoint y: 256, distance: 105.6
click at [527, 256] on div "***** - ******* 不限 小型 奈米網紅 (<1萬) 微型網紅 (1萬-3萬) 小型網紅 (3萬-5萬) 中型 中小型網紅 (5萬-10萬) 中型…" at bounding box center [564, 343] width 388 height 214
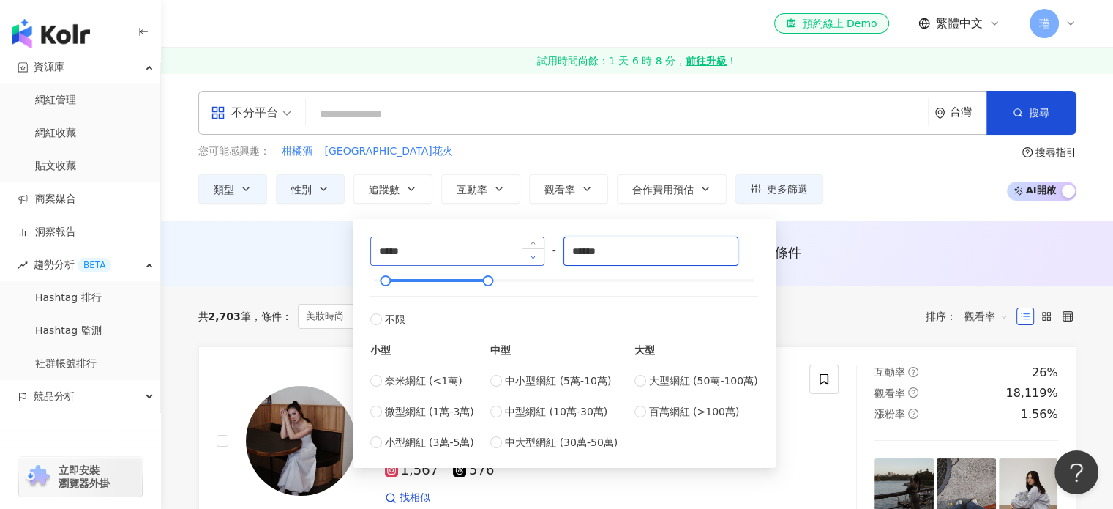
type input "******"
click at [277, 253] on div "AI 推薦 ： 無結果，請嘗試搜尋其他語言關鍵字或條件" at bounding box center [637, 252] width 878 height 18
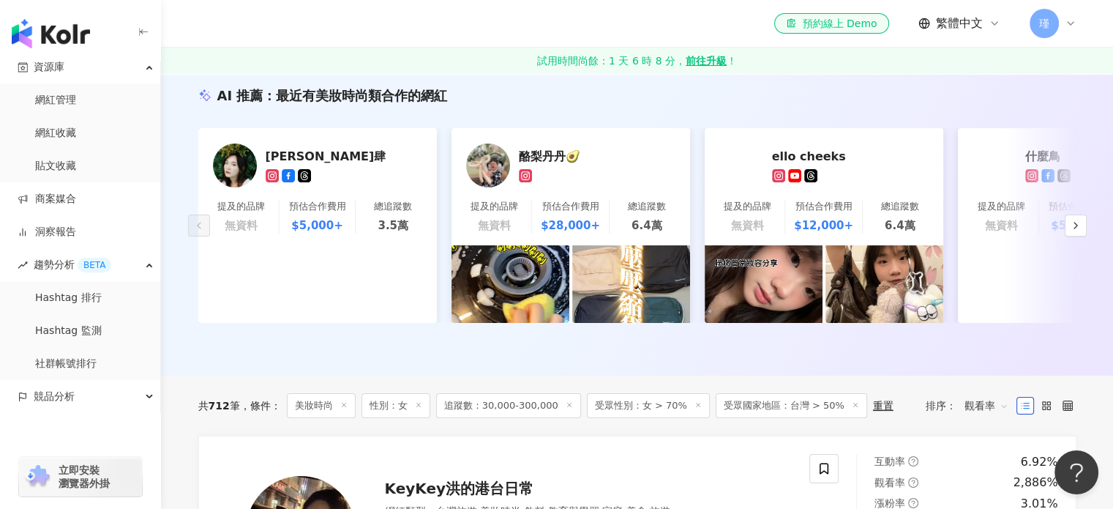
scroll to position [220, 0]
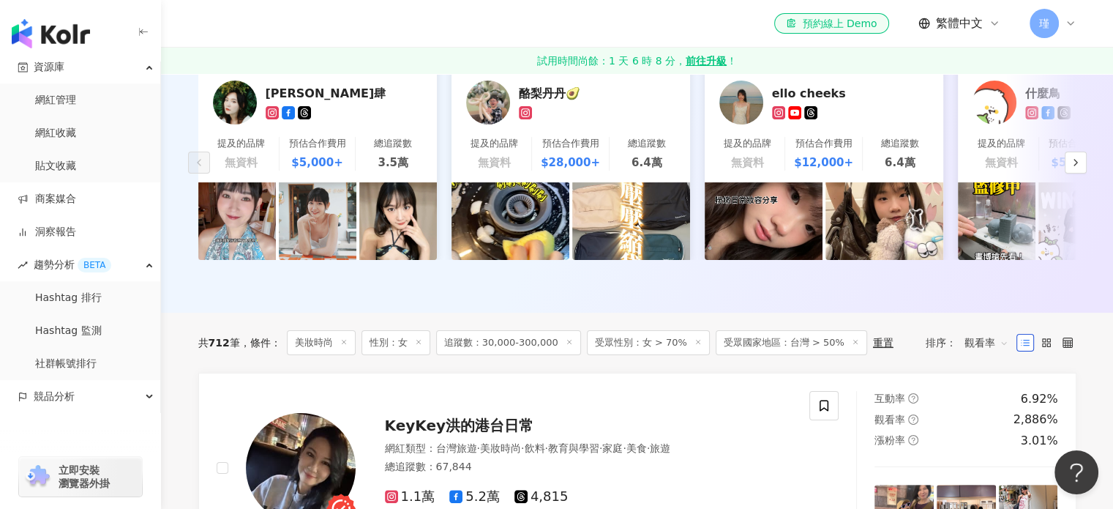
click at [899, 340] on div "共 712 筆 條件 ： 美妝時尚 性別：女 追蹤數：30,000-300,000 受眾性別：女 > 70% 受眾國家地區：台灣 > 50% 重置 排序： 觀…" at bounding box center [637, 342] width 878 height 25
click at [998, 354] on span "觀看率" at bounding box center [987, 342] width 44 height 23
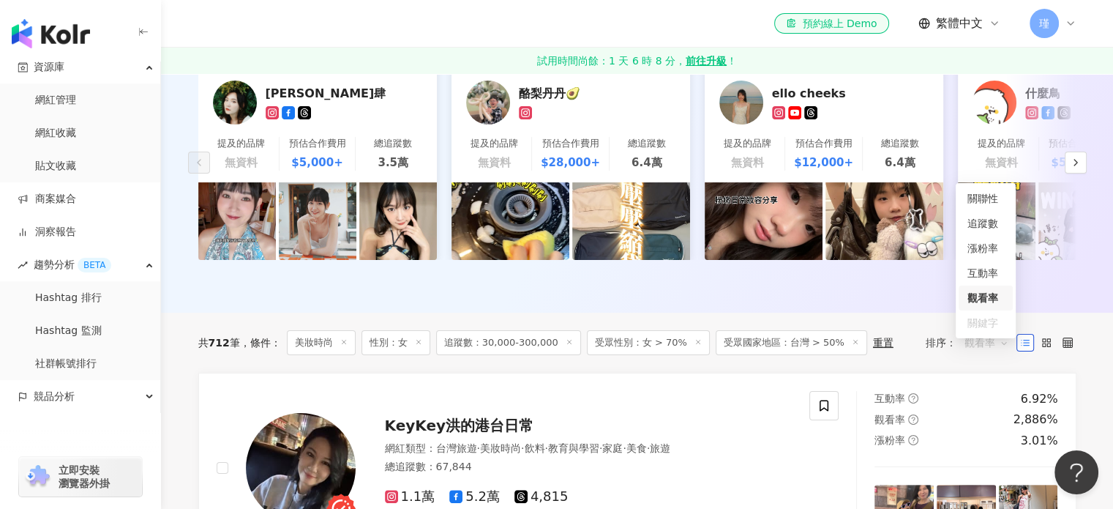
click at [984, 304] on div "觀看率" at bounding box center [986, 298] width 37 height 16
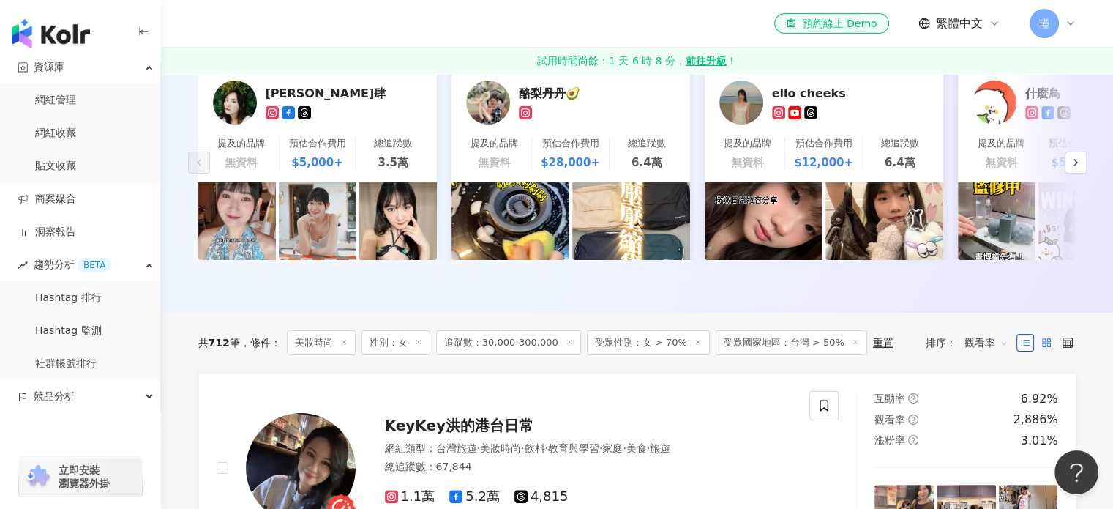
click at [1051, 349] on label at bounding box center [1047, 343] width 18 height 18
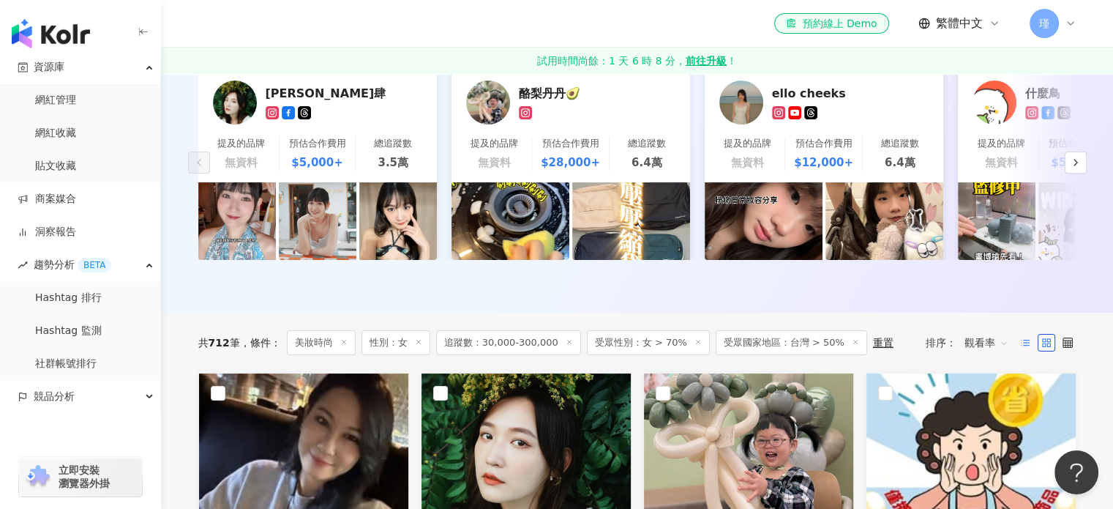
click at [1020, 348] on icon at bounding box center [1025, 342] width 10 height 10
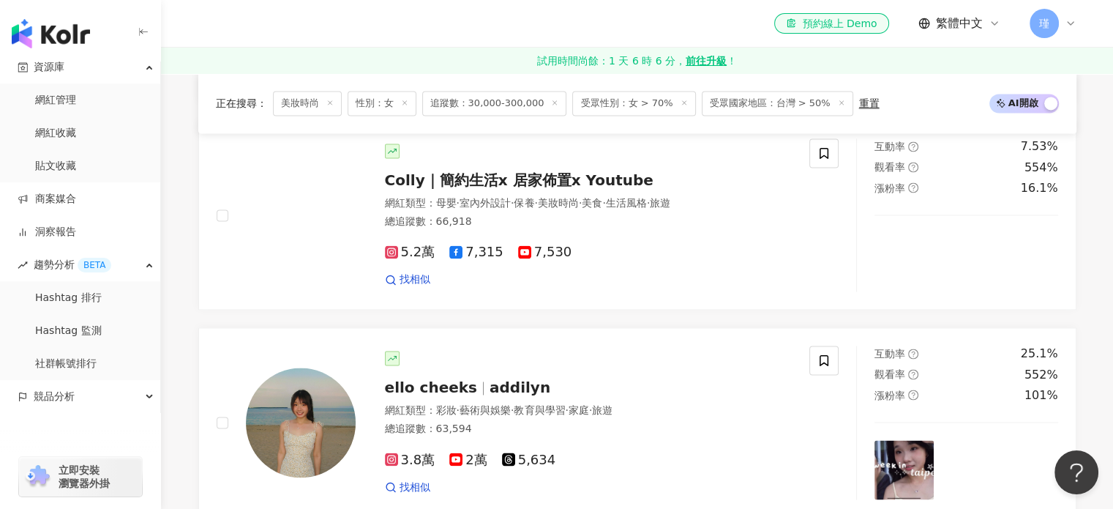
scroll to position [2416, 0]
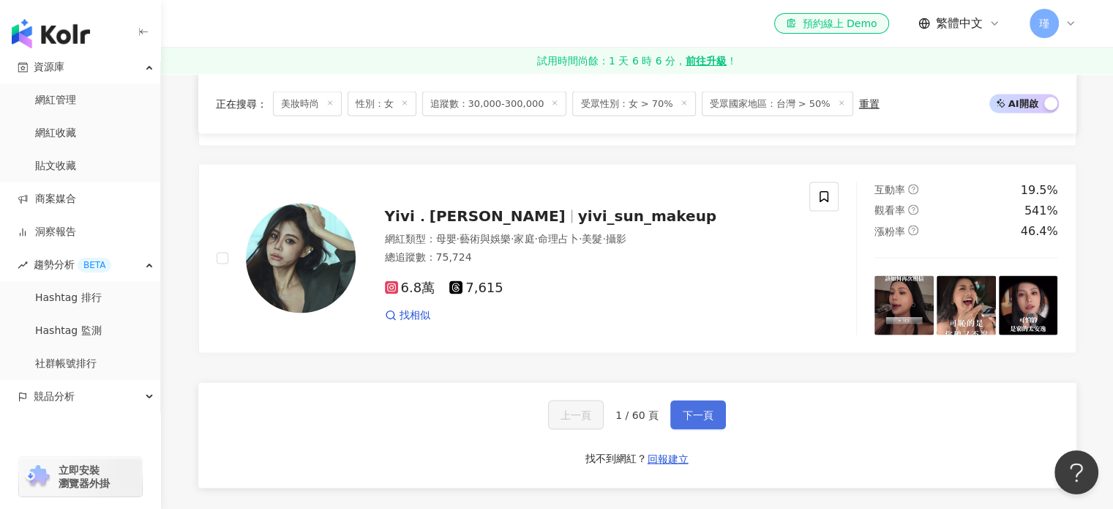
click at [700, 410] on button "下一頁" at bounding box center [699, 414] width 56 height 29
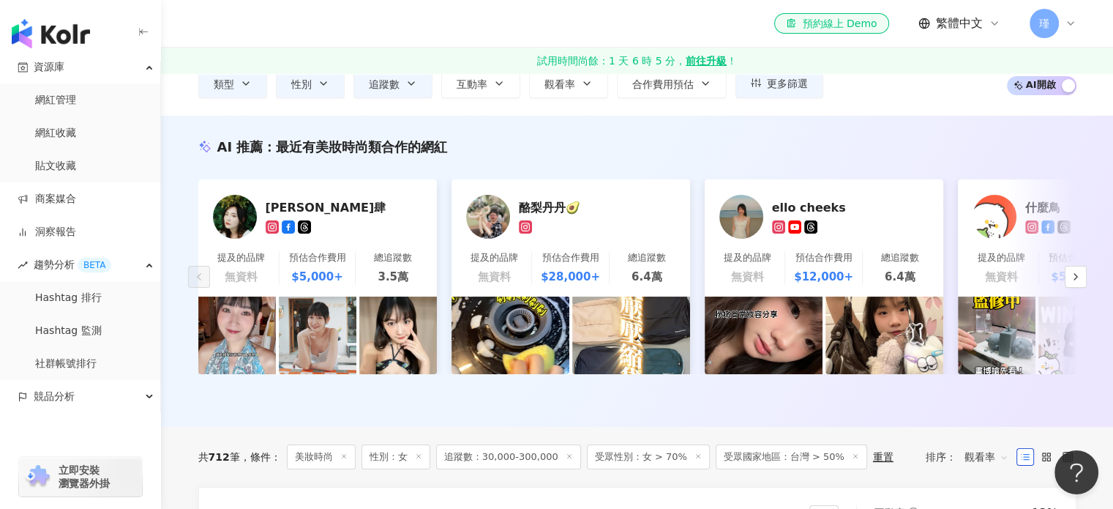
scroll to position [0, 0]
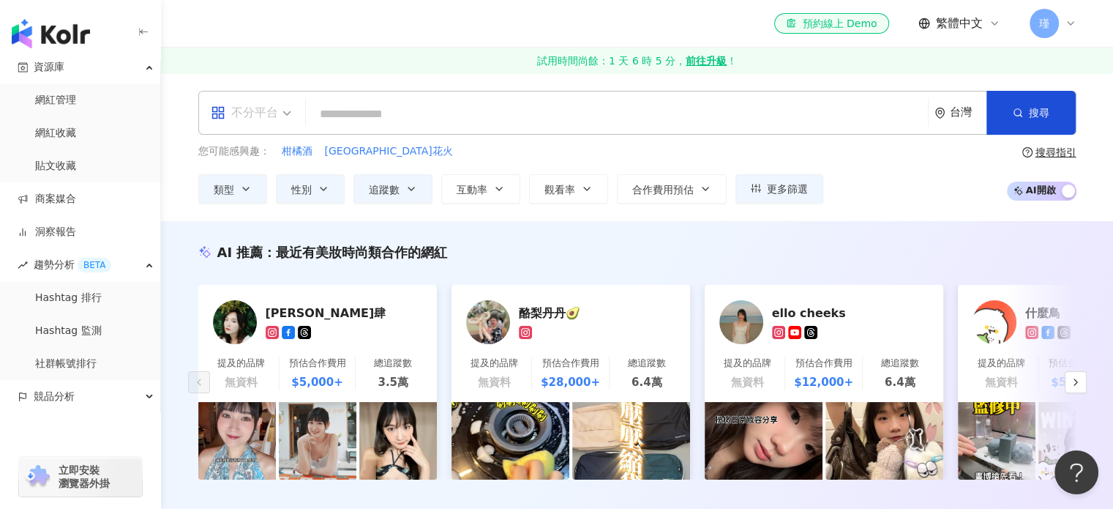
click at [249, 118] on div "不分平台" at bounding box center [244, 112] width 67 height 23
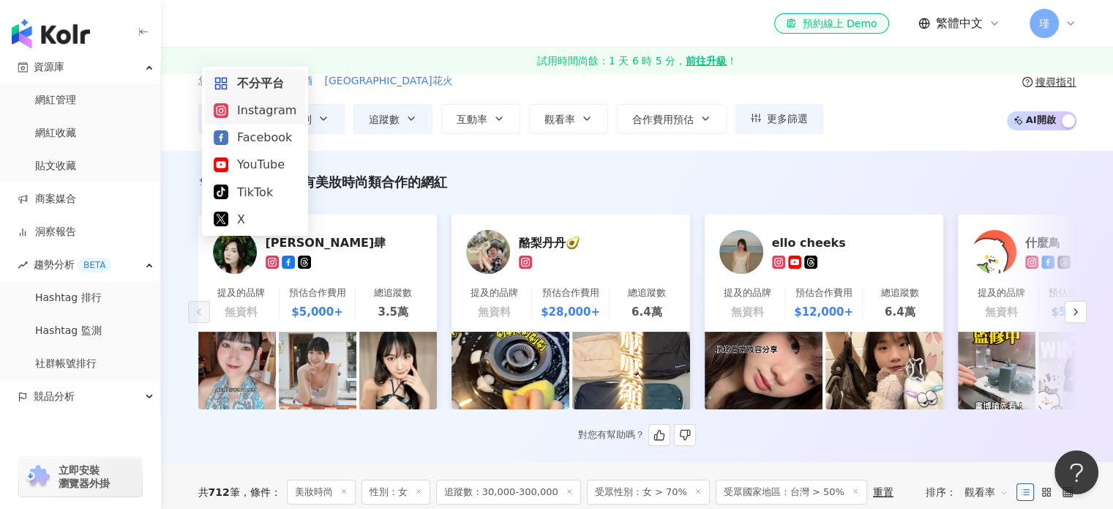
scroll to position [146, 0]
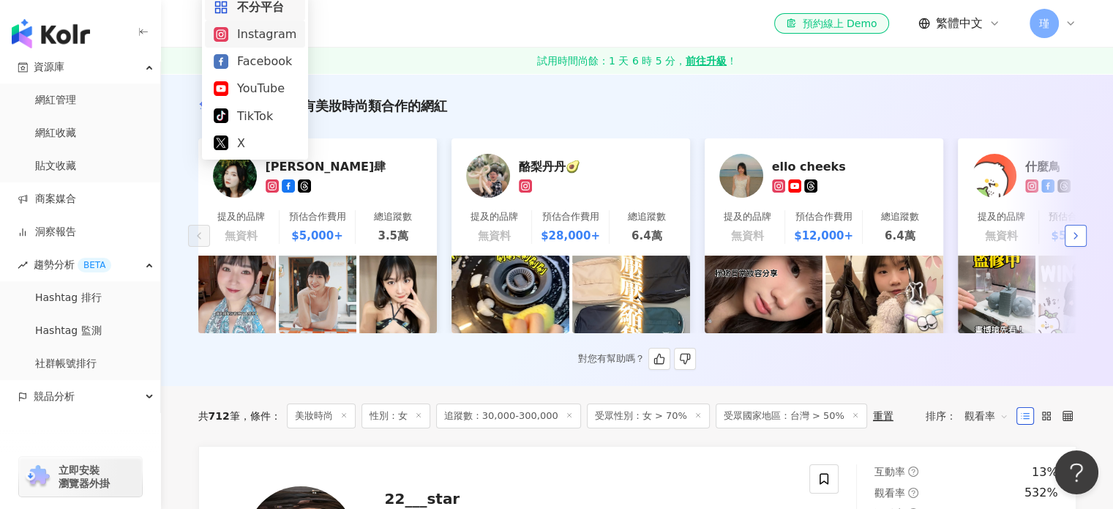
click at [1072, 235] on icon "button" at bounding box center [1076, 236] width 12 height 12
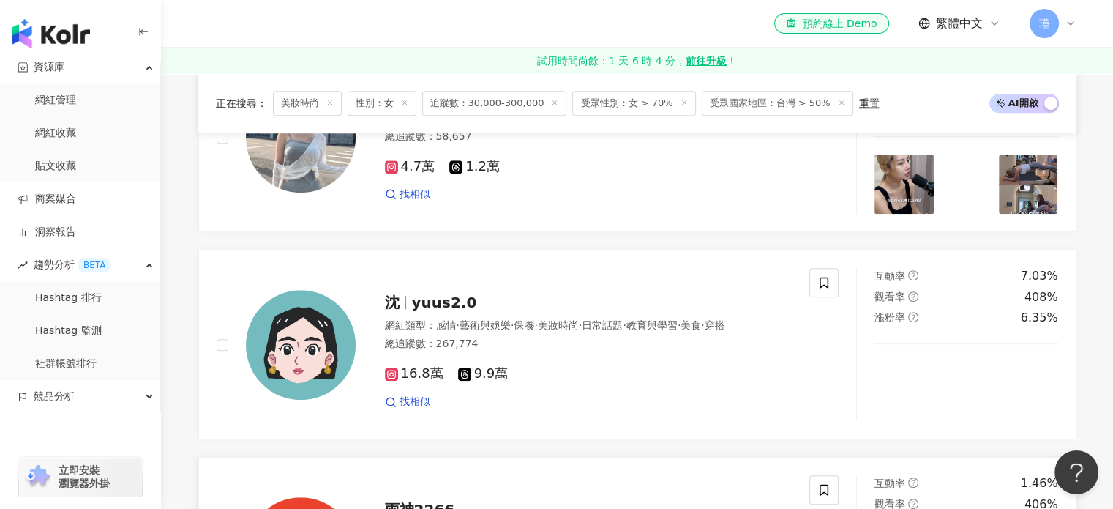
scroll to position [659, 0]
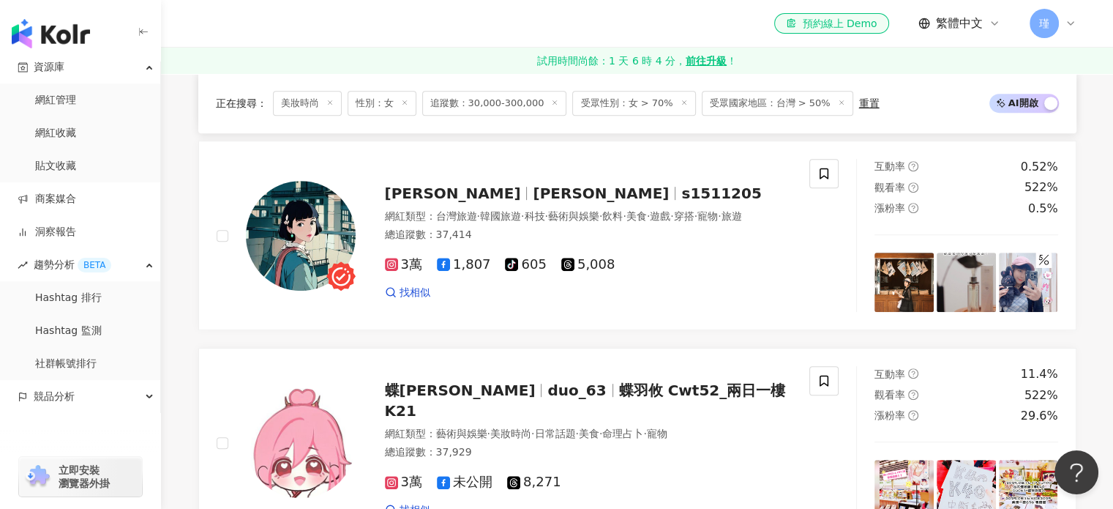
click at [551, 102] on icon at bounding box center [554, 102] width 7 height 7
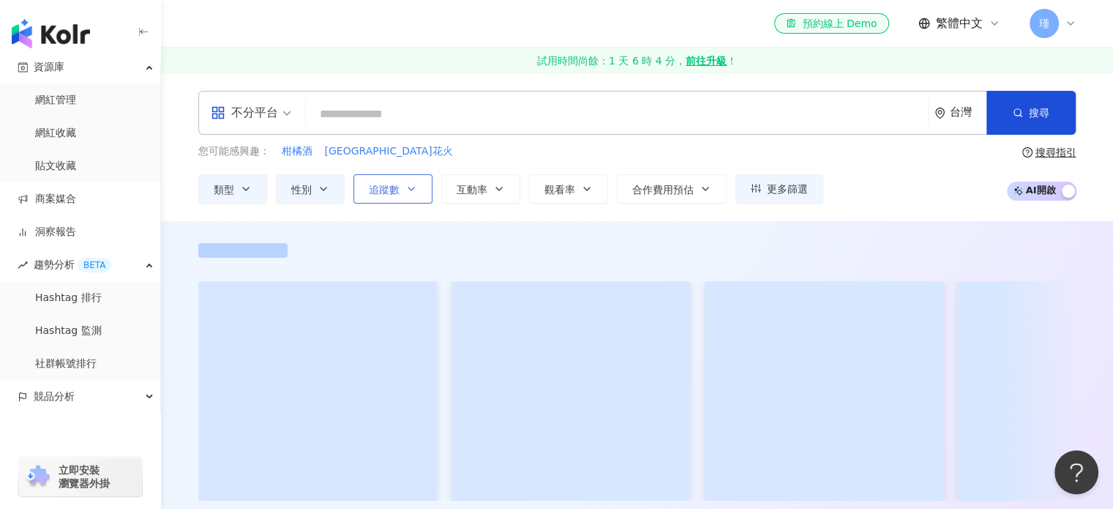
click at [409, 190] on icon "button" at bounding box center [412, 189] width 12 height 12
type input "*"
type input "*******"
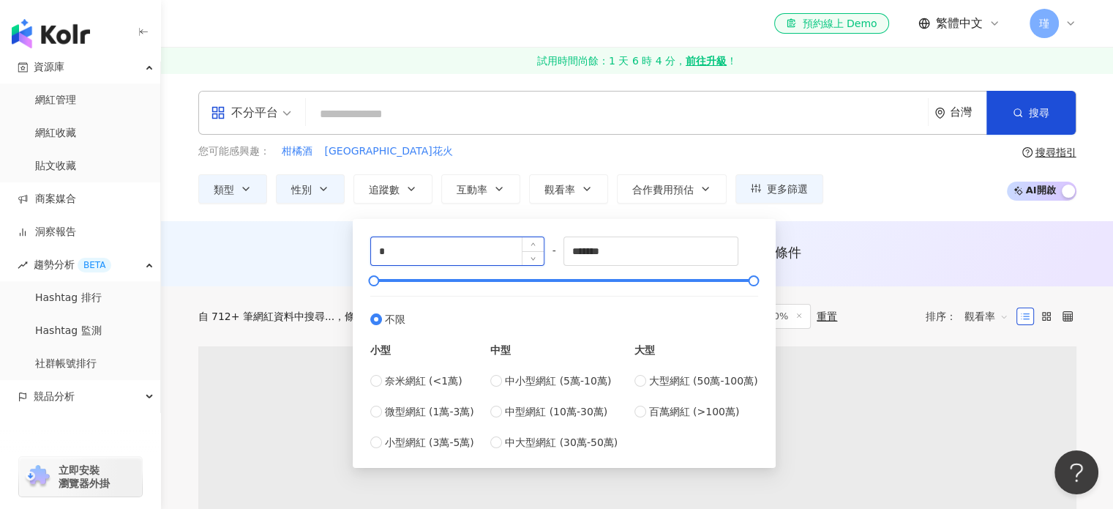
click at [417, 260] on input "*" at bounding box center [457, 251] width 173 height 28
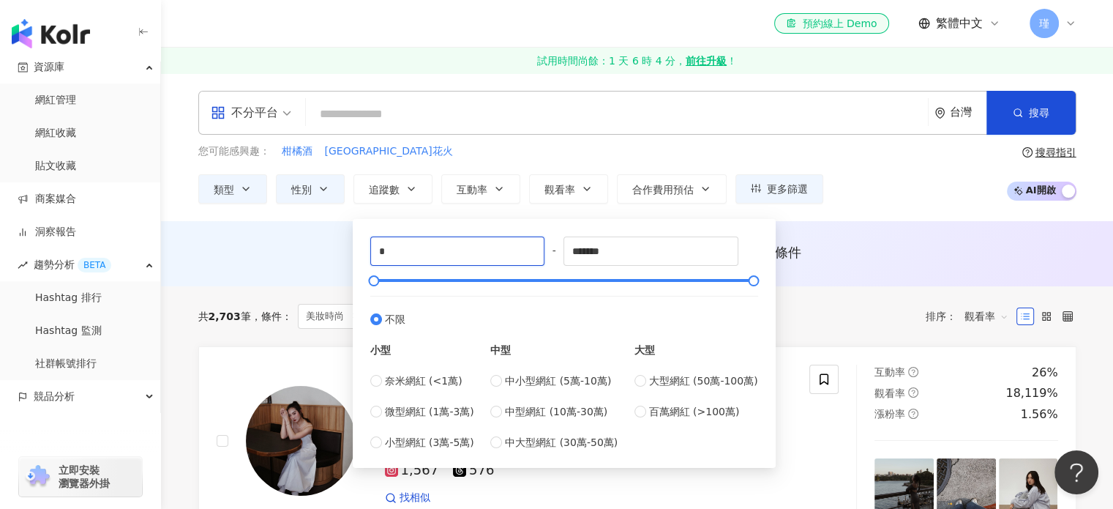
drag, startPoint x: 407, startPoint y: 245, endPoint x: 360, endPoint y: 245, distance: 46.9
click at [360, 245] on div "* - ******* 不限 小型 奈米網紅 (<1萬) 微型網紅 (1萬-3萬) 小型網紅 (3萬-5萬) 中型 中小型網紅 (5萬-10萬) 中型網紅 (…" at bounding box center [564, 343] width 423 height 249
type input "*****"
drag, startPoint x: 627, startPoint y: 250, endPoint x: 540, endPoint y: 255, distance: 87.2
click at [540, 255] on div "***** - ******* 不限 小型 奈米網紅 (<1萬) 微型網紅 (1萬-3萬) 小型網紅 (3萬-5萬) 中型 中小型網紅 (5萬-10萬) 中型…" at bounding box center [564, 343] width 388 height 214
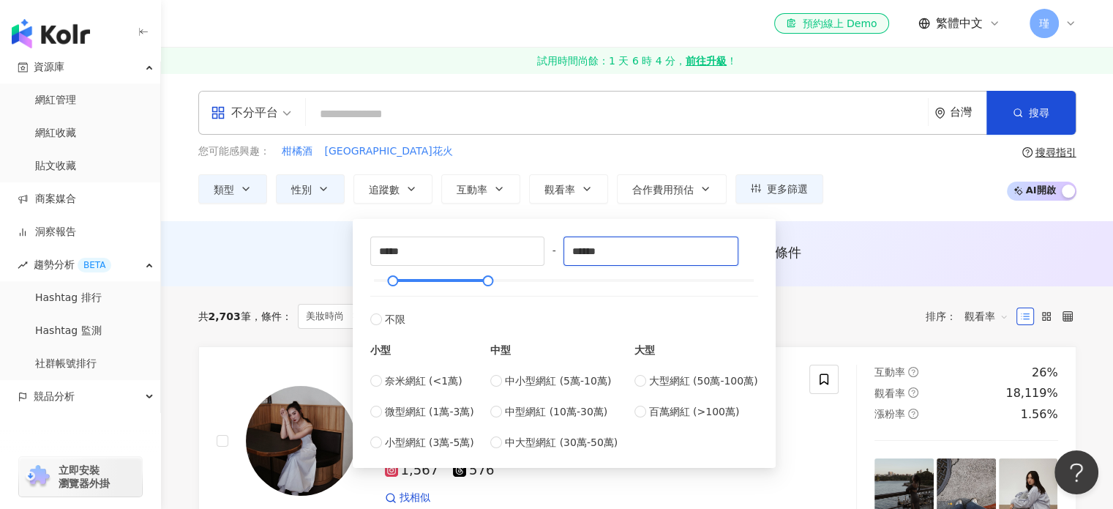
type input "******"
click at [585, 210] on div "不分平台 台灣 搜尋 您可能感興趣： 柑橘酒 洞爺湖口花火 類型 性別 追蹤數 互動率 觀看率 合作費用預估 更多篩選 篩選條件 關於網紅 互動潛力 受眾輪廓…" at bounding box center [637, 147] width 952 height 148
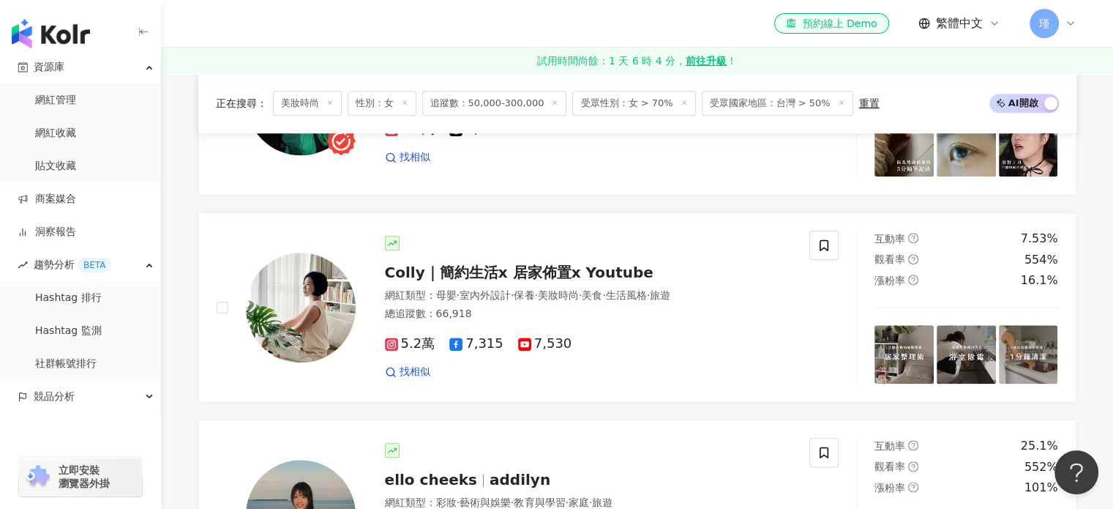
scroll to position [1830, 0]
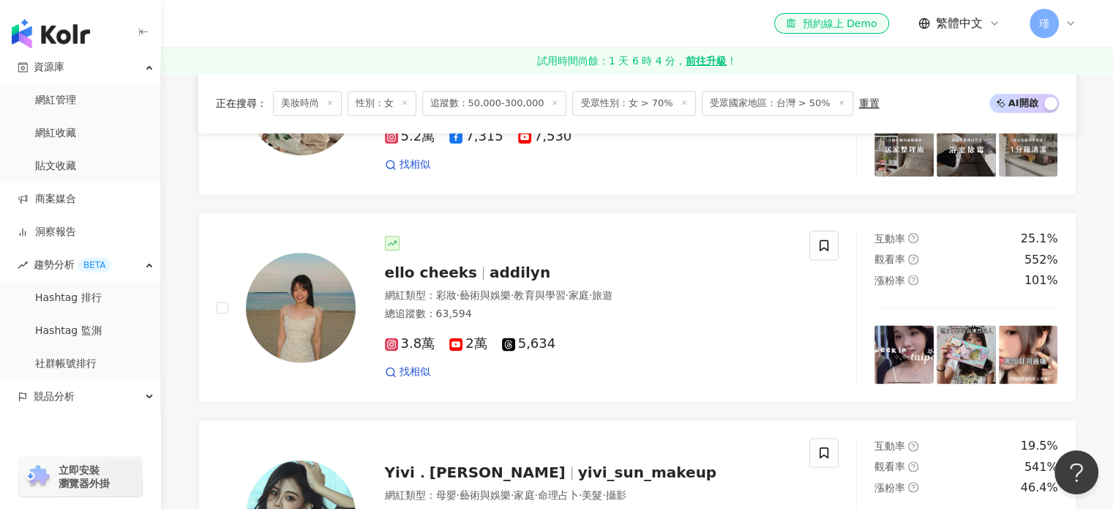
click at [507, 102] on span "追蹤數：50,000-300,000" at bounding box center [494, 103] width 145 height 25
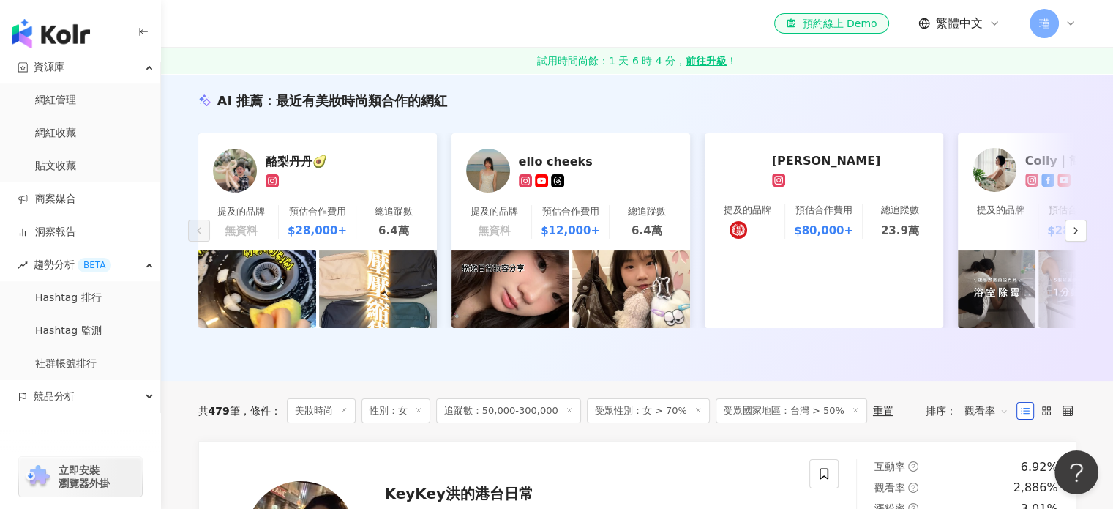
scroll to position [220, 0]
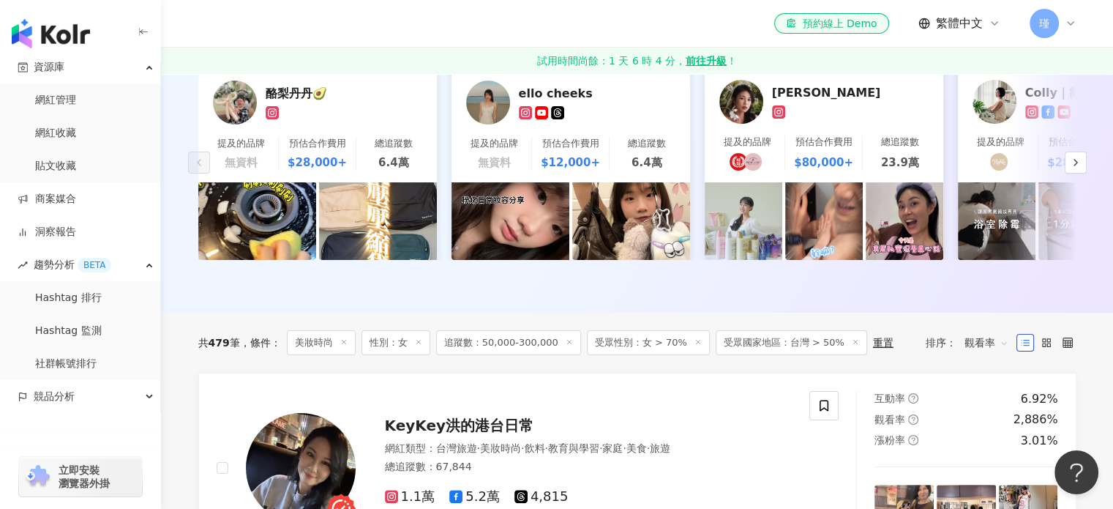
click at [566, 346] on icon at bounding box center [569, 341] width 7 height 7
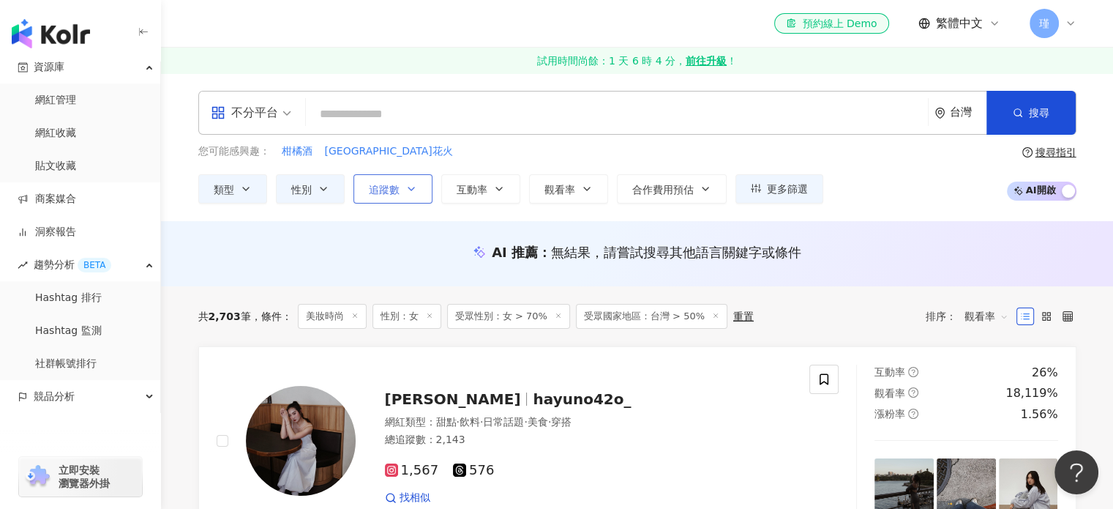
click at [399, 184] on button "追蹤數" at bounding box center [393, 188] width 79 height 29
type input "*"
type input "*******"
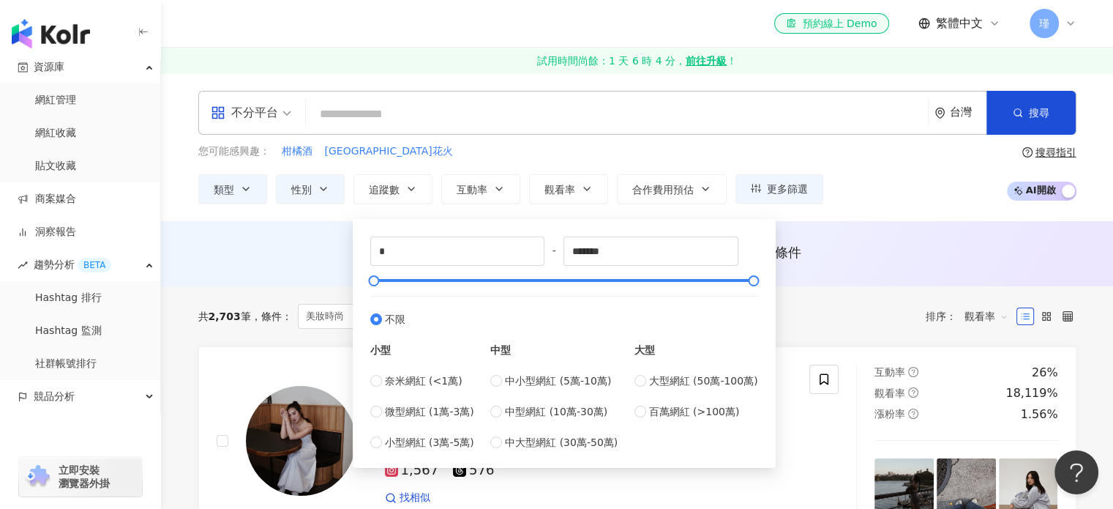
click at [415, 232] on div "* - ******* 不限 小型 奈米網紅 (<1萬) 微型網紅 (1萬-3萬) 小型網紅 (3萬-5萬) 中型 中小型網紅 (5萬-10萬) 中型網紅 (…" at bounding box center [565, 343] width 406 height 231
drag, startPoint x: 389, startPoint y: 245, endPoint x: 359, endPoint y: 245, distance: 30.0
click at [359, 245] on div "* - ******* 不限 小型 奈米網紅 (<1萬) 微型網紅 (1萬-3萬) 小型網紅 (3萬-5萬) 中型 中小型網紅 (5萬-10萬) 中型網紅 (…" at bounding box center [564, 343] width 423 height 249
type input "*****"
click at [632, 253] on input "*******" at bounding box center [650, 251] width 173 height 28
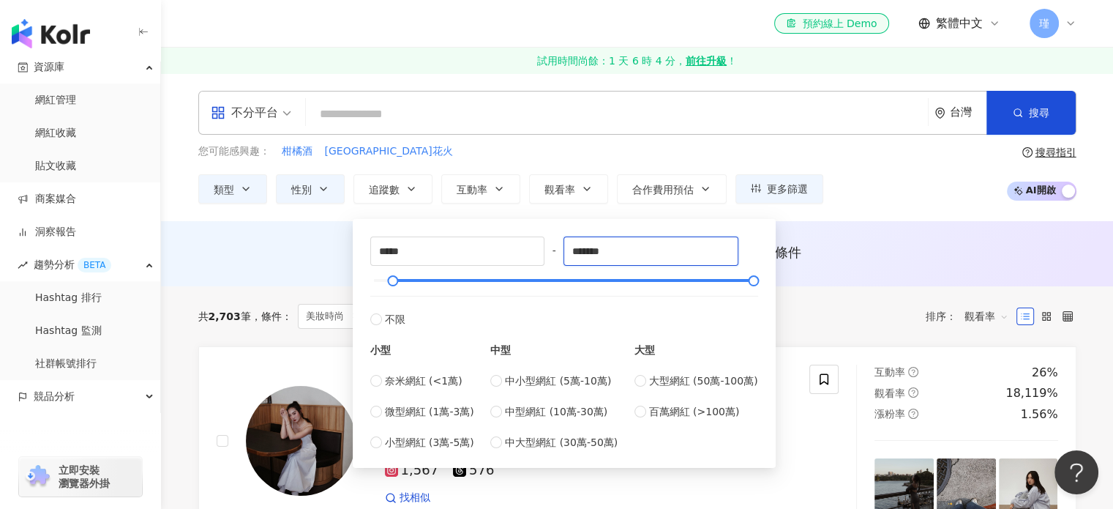
drag, startPoint x: 646, startPoint y: 249, endPoint x: 557, endPoint y: 251, distance: 88.6
click at [557, 251] on div "***** - ******* 不限 小型 奈米網紅 (<1萬) 微型網紅 (1萬-3萬) 小型網紅 (3萬-5萬) 中型 中小型網紅 (5萬-10萬) 中型…" at bounding box center [564, 343] width 388 height 214
type input "******"
click at [854, 182] on div "您可能感興趣： 柑橘酒 洞爺湖口花火 類型 性別 追蹤數 互動率 觀看率 合作費用預估 更多篩選 篩選條件 關於網紅 互動潛力 受眾輪廓 獨家 關於網紅 類型…" at bounding box center [637, 173] width 878 height 60
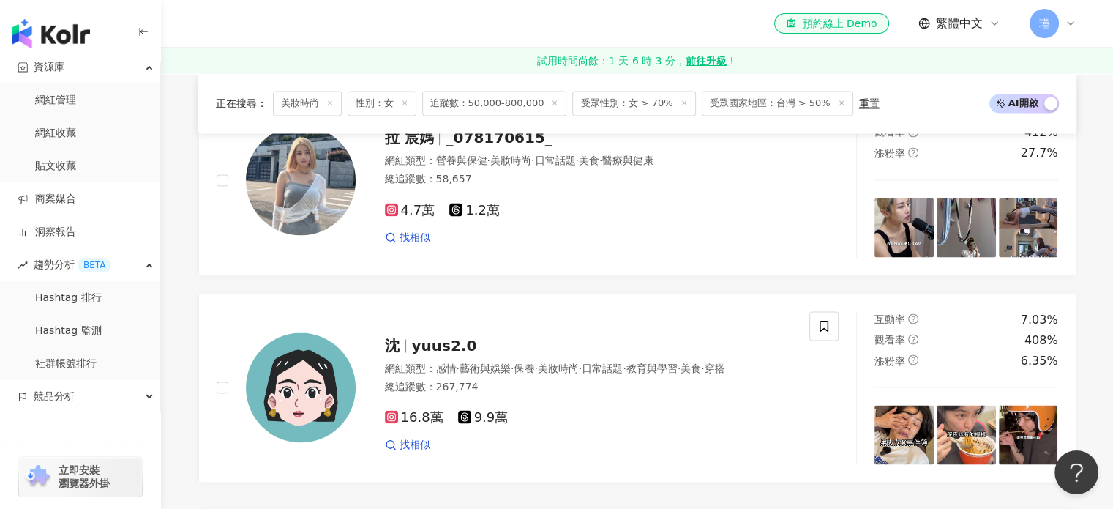
scroll to position [2709, 0]
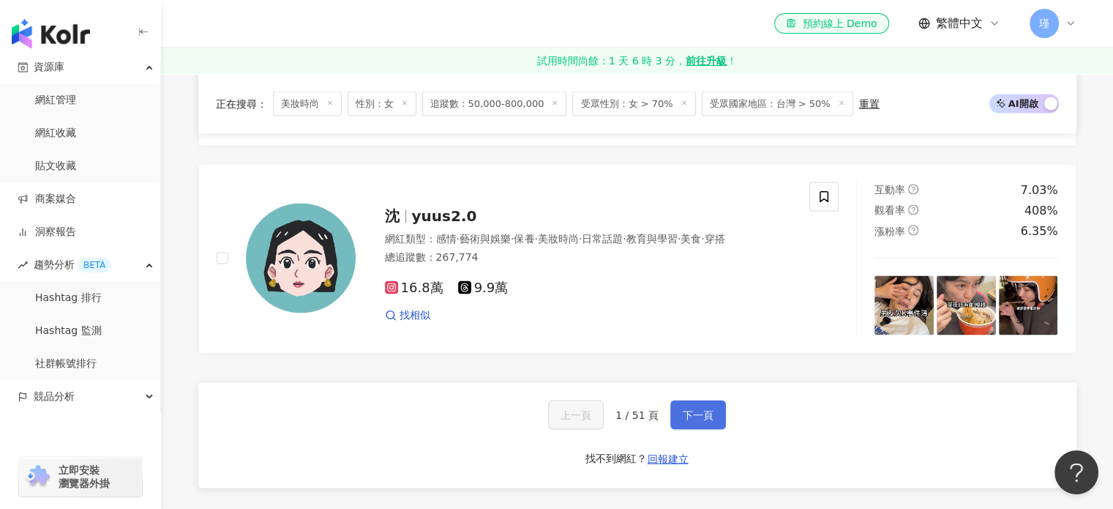
click at [709, 418] on span "下一頁" at bounding box center [698, 414] width 31 height 12
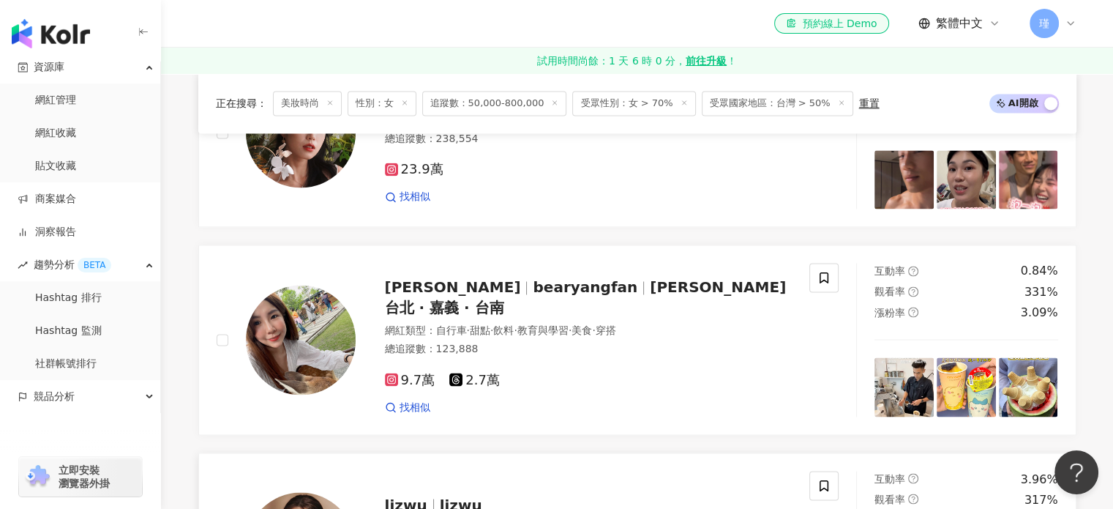
scroll to position [2416, 0]
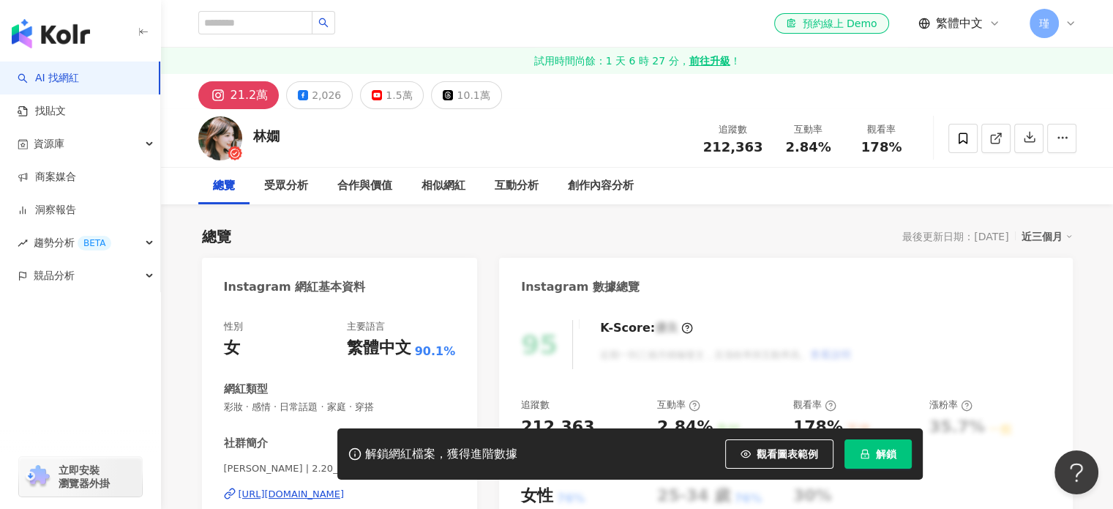
scroll to position [146, 0]
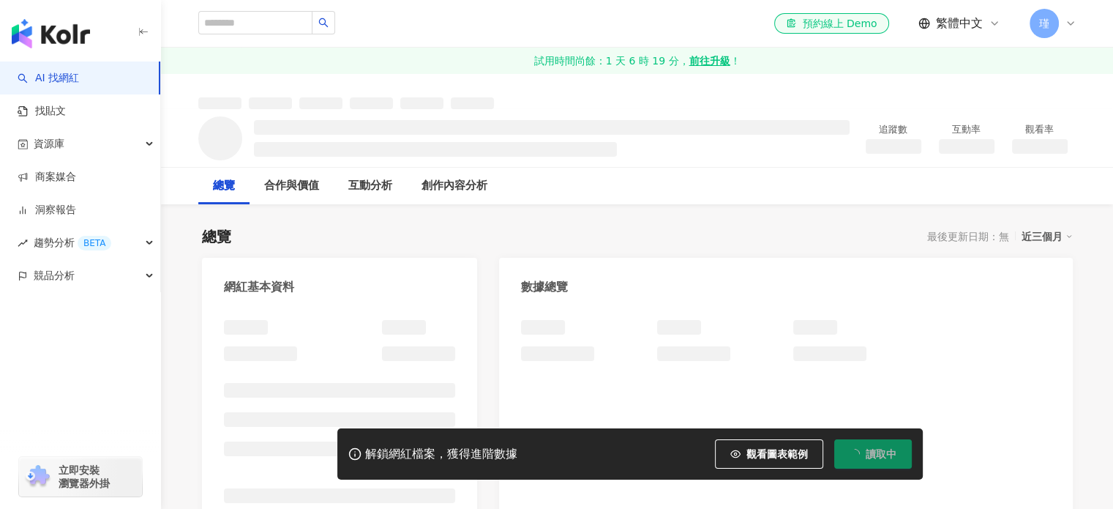
scroll to position [220, 0]
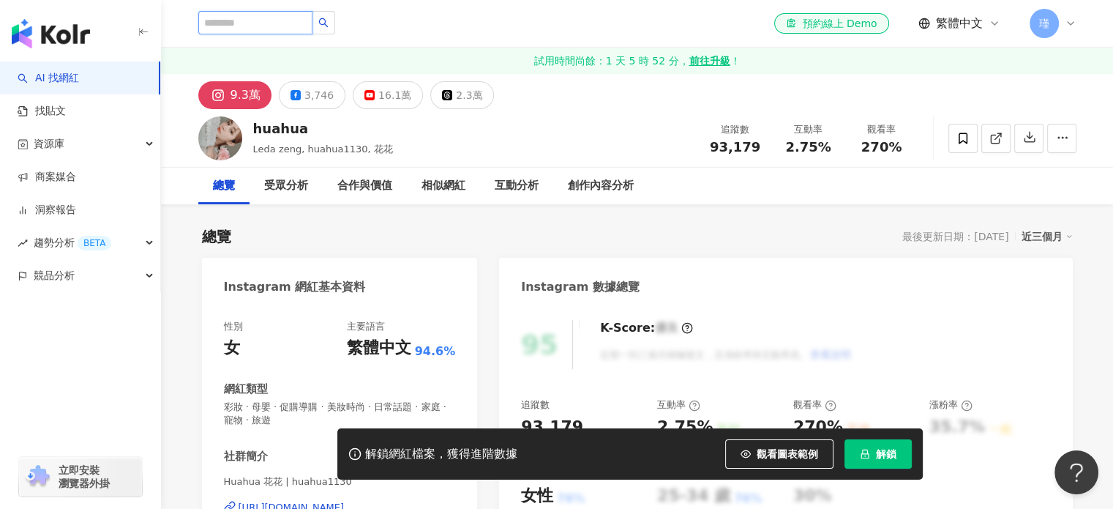
click at [283, 23] on input "search" at bounding box center [255, 22] width 114 height 23
click at [1045, 32] on span "瑾" at bounding box center [1044, 23] width 29 height 29
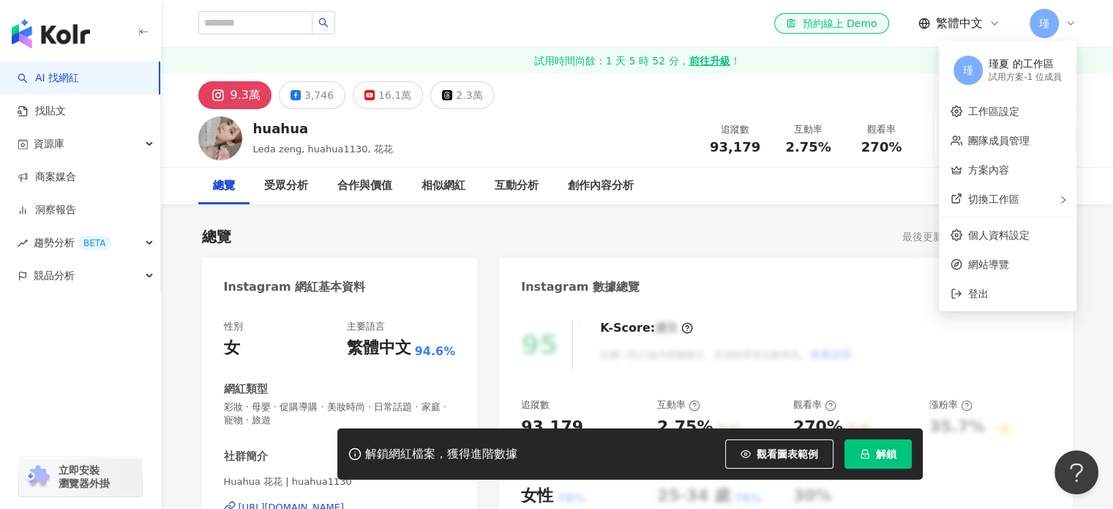
click at [1045, 32] on span "瑾" at bounding box center [1044, 23] width 29 height 29
